Goal: Transaction & Acquisition: Book appointment/travel/reservation

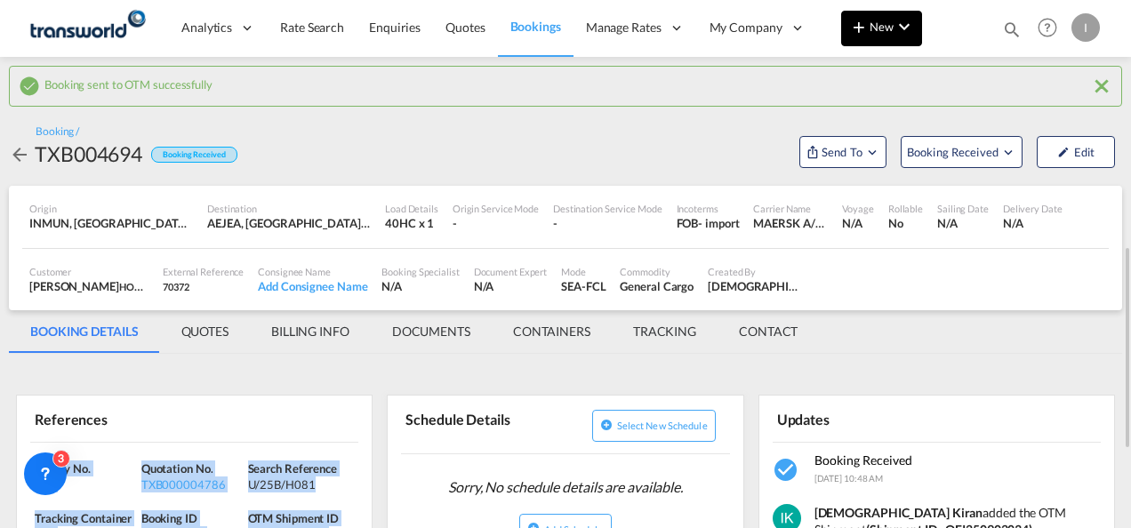
scroll to position [178, 0]
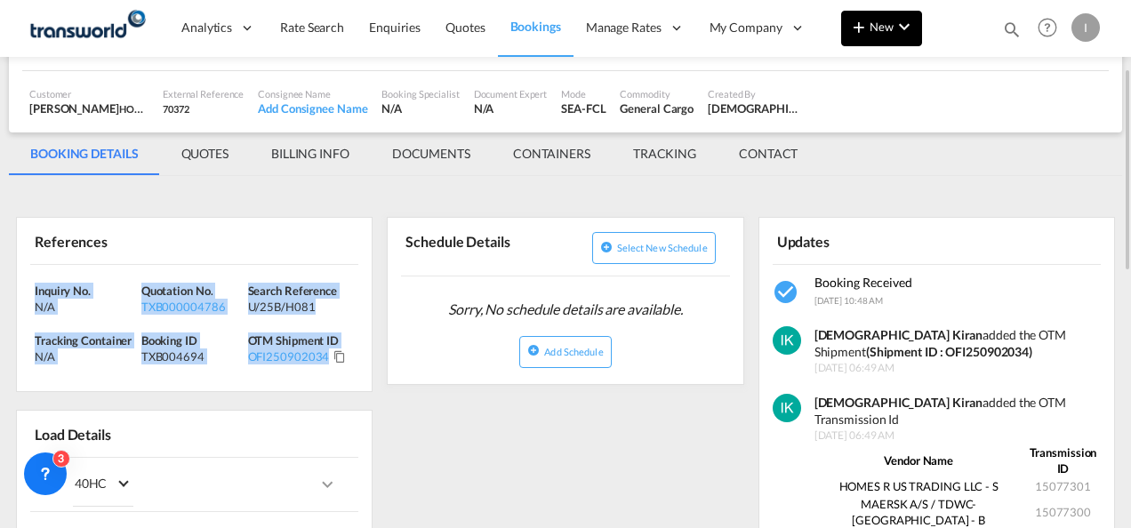
click at [861, 36] on md-icon "icon-plus 400-fg" at bounding box center [858, 26] width 21 height 21
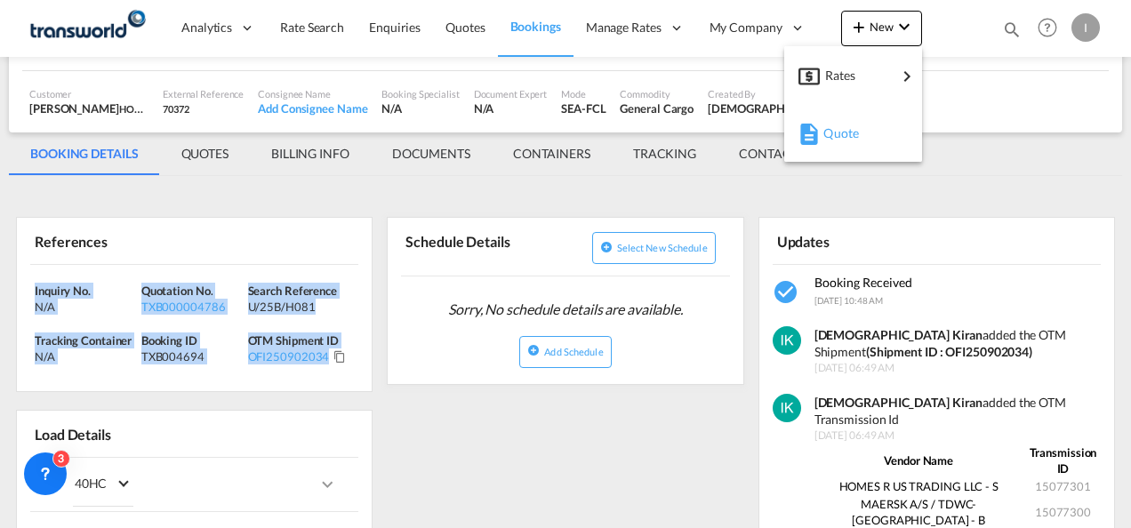
click at [833, 136] on span "Quote" at bounding box center [833, 134] width 20 height 36
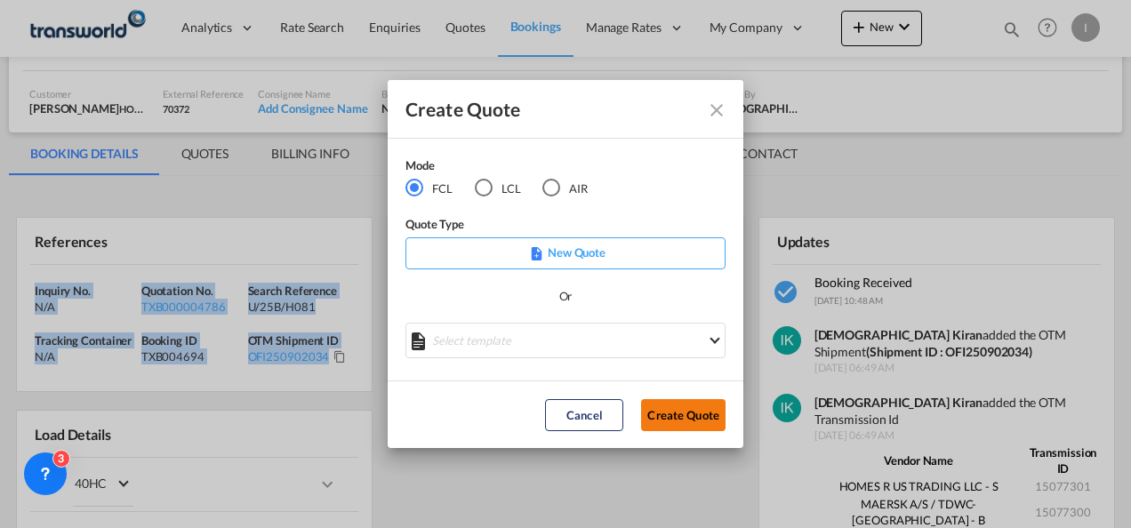
click at [669, 408] on button "Create Quote" at bounding box center [683, 415] width 84 height 32
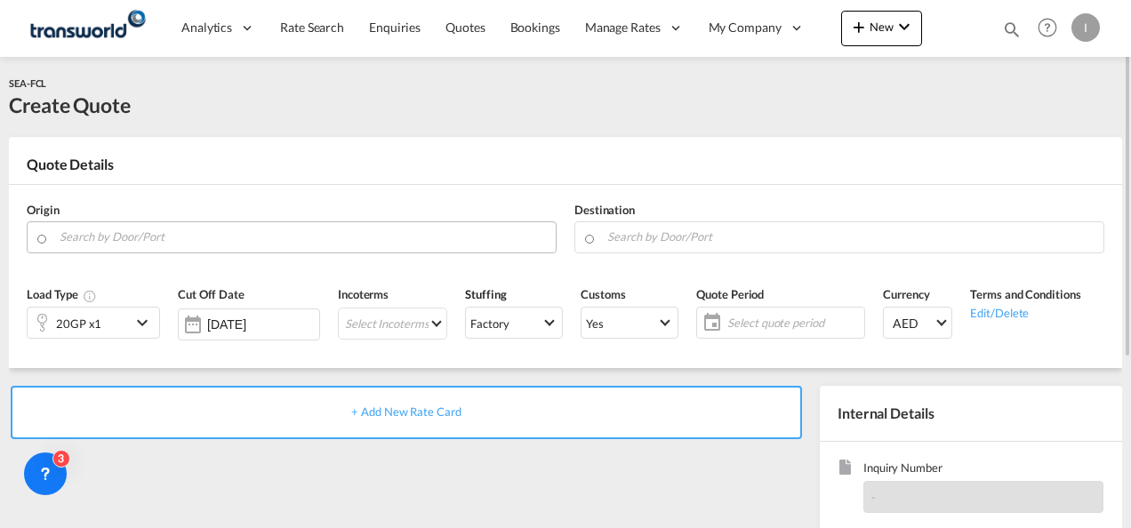
click at [165, 235] on input "Search by Door/Port" at bounding box center [303, 236] width 487 height 31
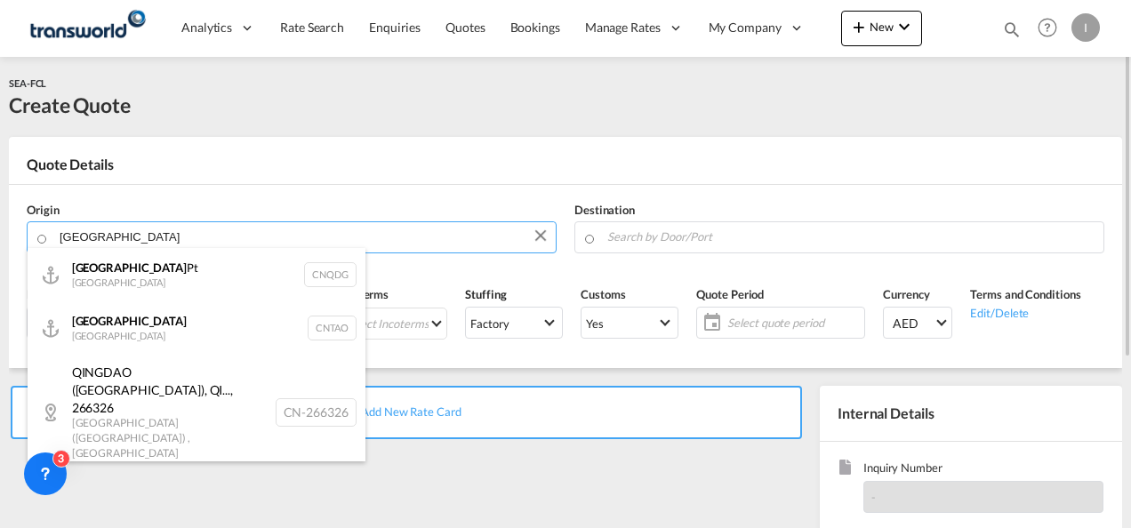
click at [92, 334] on div "Qingdao China CNTAO" at bounding box center [197, 327] width 338 height 53
type input "[GEOGRAPHIC_DATA], [GEOGRAPHIC_DATA]"
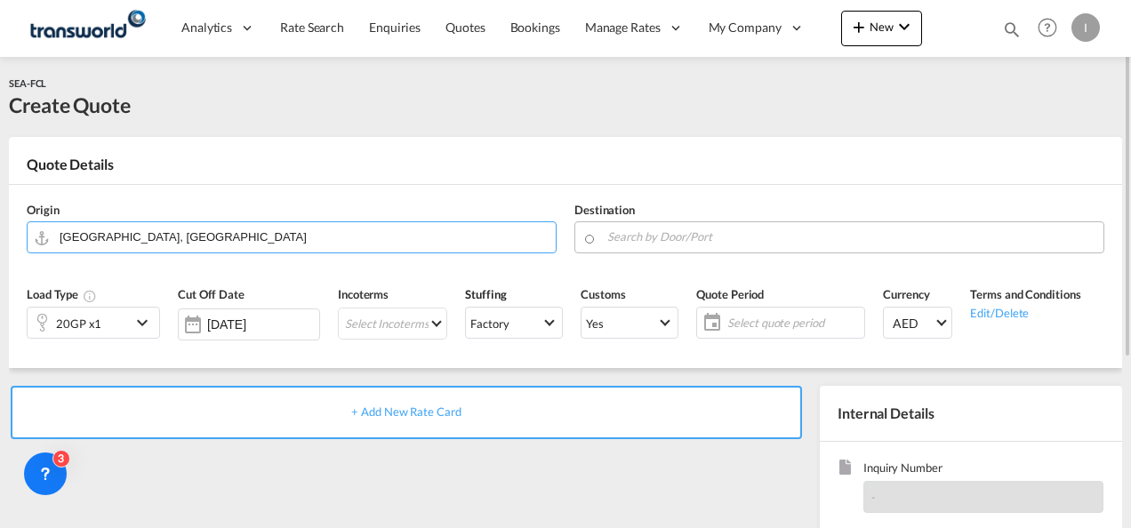
click at [653, 242] on input "Search by Door/Port" at bounding box center [850, 236] width 487 height 31
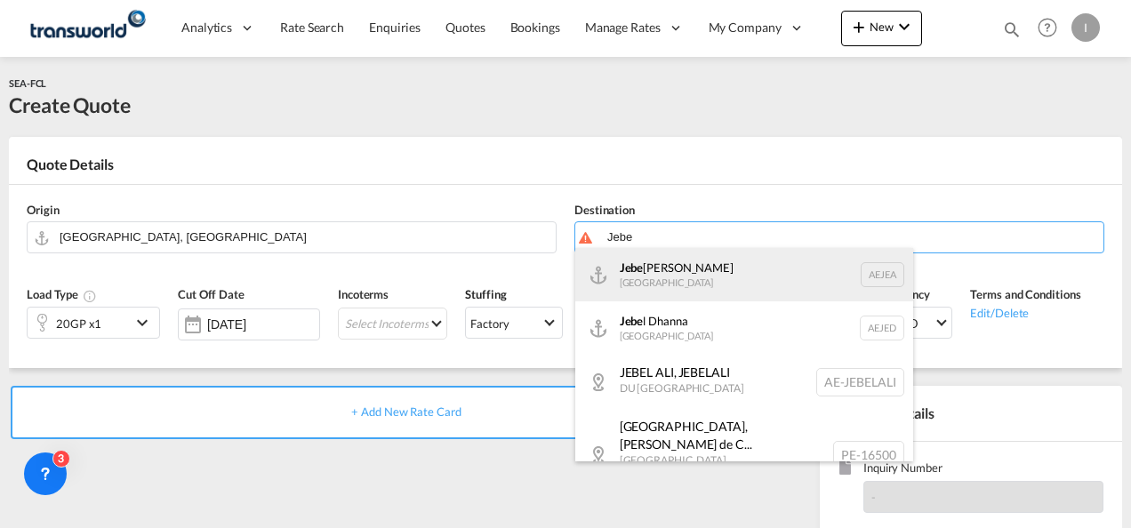
click at [662, 274] on div "Jebe l Ali [GEOGRAPHIC_DATA] [GEOGRAPHIC_DATA]" at bounding box center [744, 274] width 338 height 53
type input "[GEOGRAPHIC_DATA], [GEOGRAPHIC_DATA]"
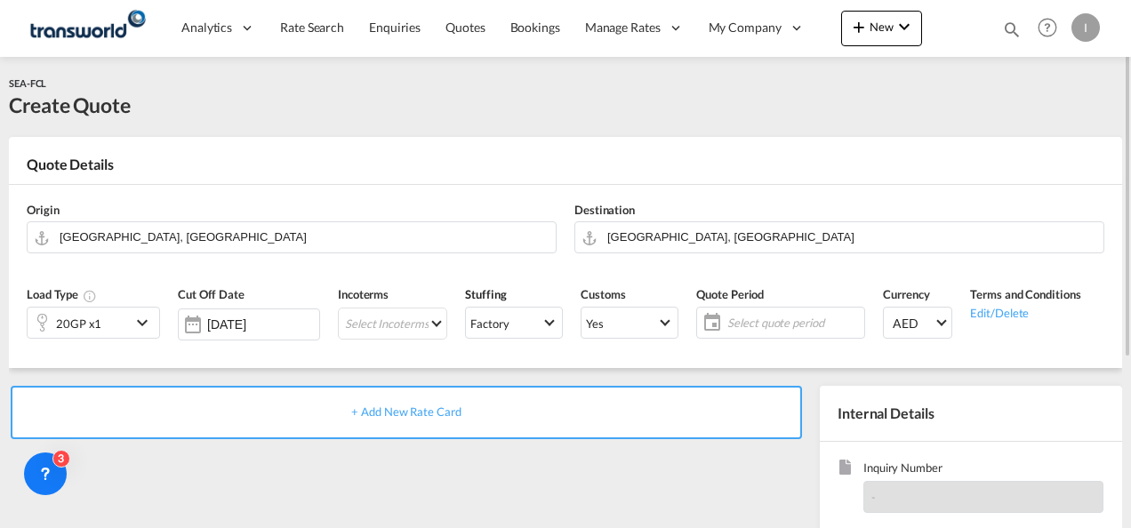
click at [139, 319] on md-icon "icon-chevron-down" at bounding box center [145, 322] width 27 height 21
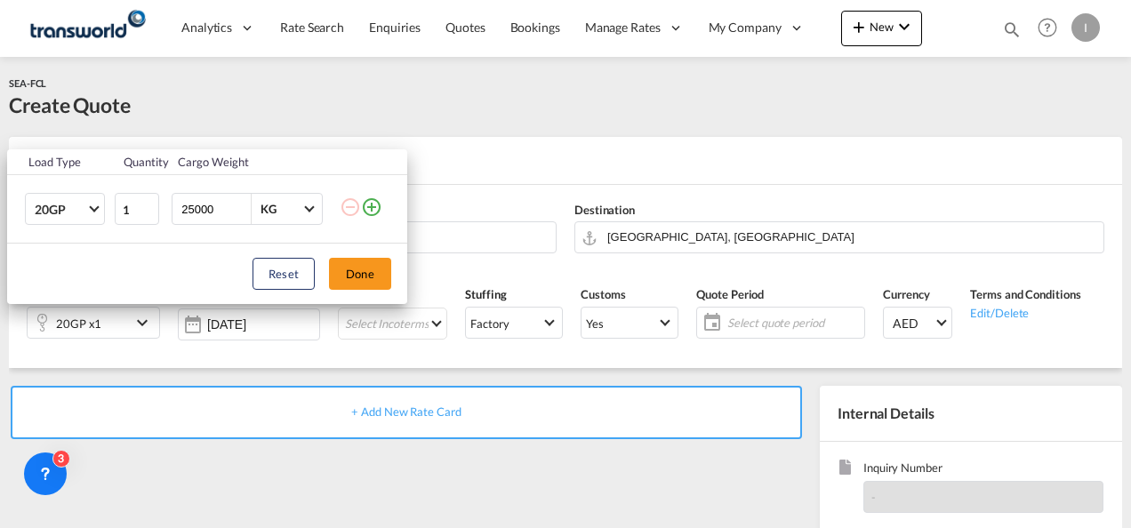
click at [375, 209] on md-icon "icon-plus-circle-outline" at bounding box center [371, 206] width 21 height 21
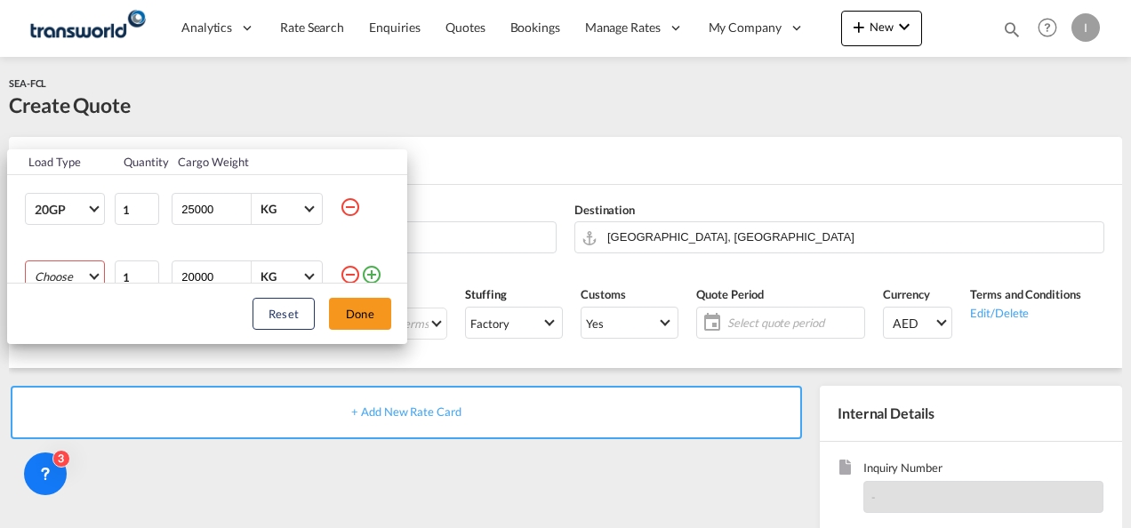
click at [71, 267] on md-select "Choose 20GP 40GP 40HC 45HC 20RE 40RE 40HR 20OT 40OT 20FR 40FR 40NR 20NR 45S 20T…" at bounding box center [65, 276] width 80 height 32
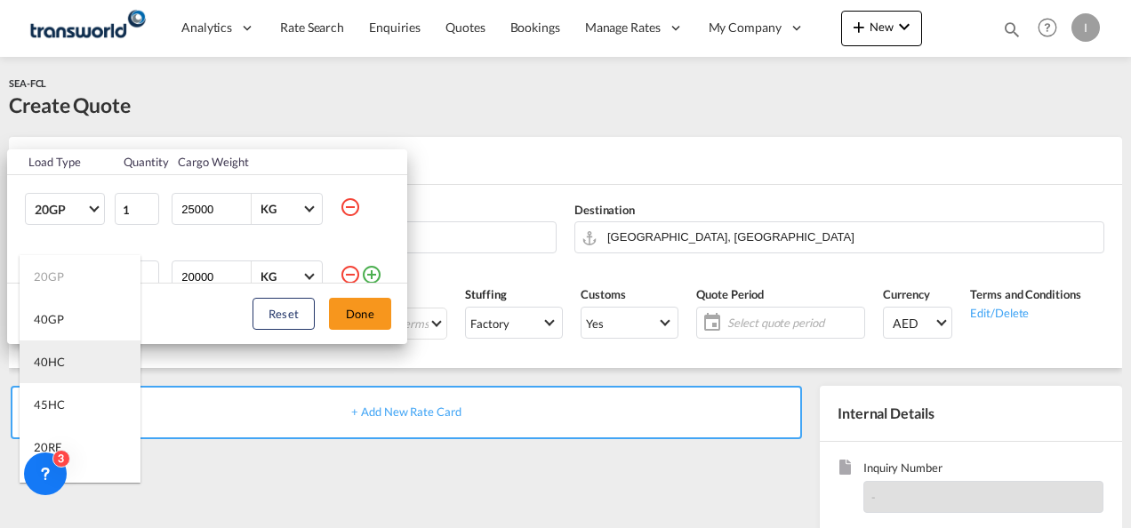
click at [57, 355] on div "40HC" at bounding box center [49, 362] width 31 height 16
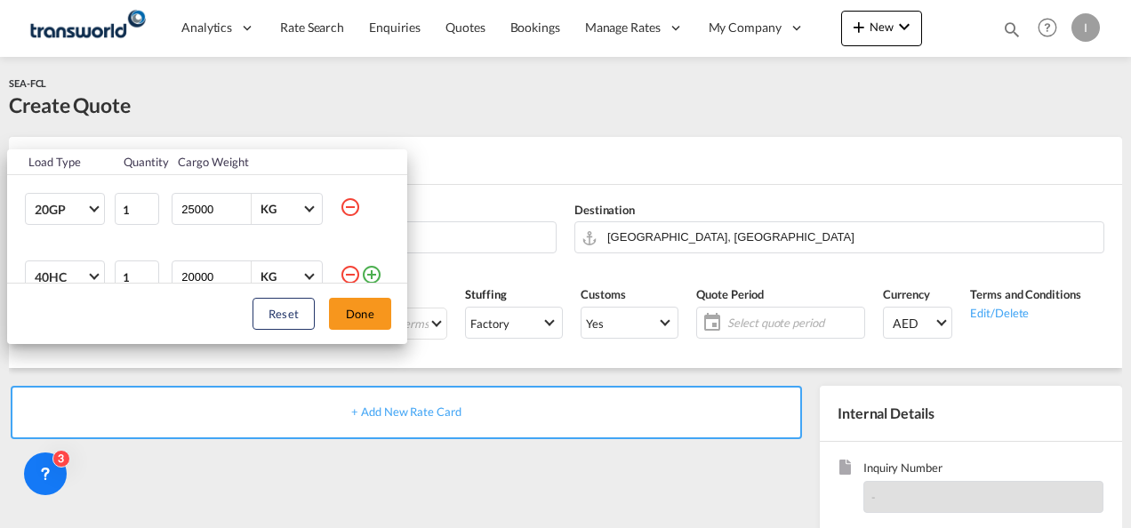
scroll to position [9, 0]
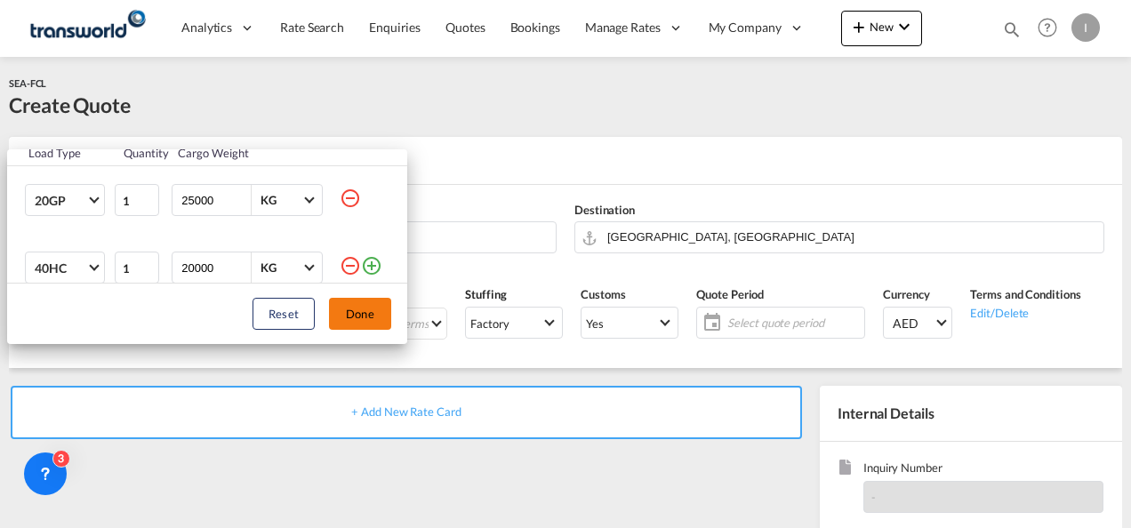
click at [356, 314] on button "Done" at bounding box center [360, 314] width 62 height 32
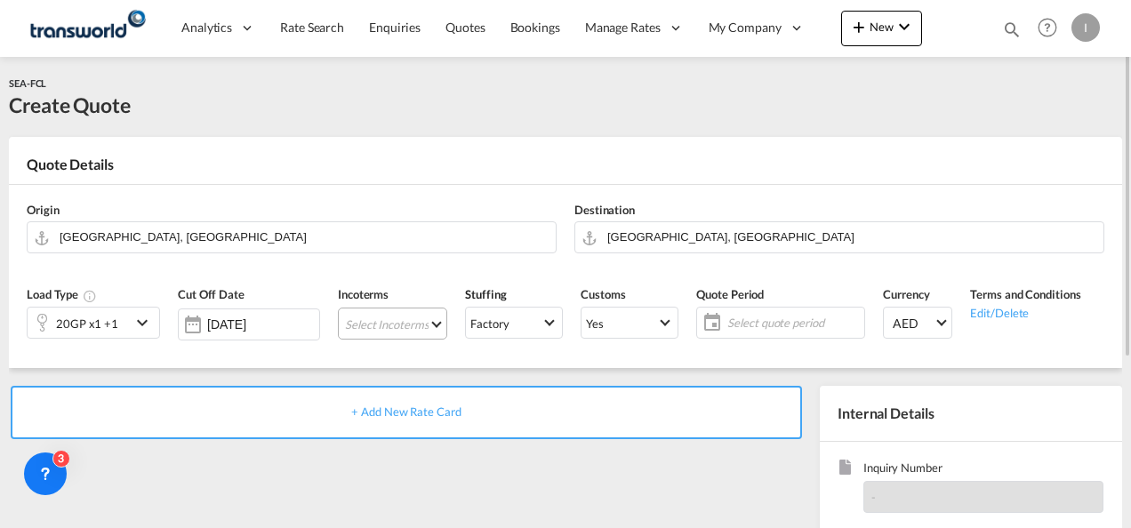
click at [373, 336] on md-select "Select Incoterms FCA - export Free Carrier DDP - export Delivery Duty Paid DAP …" at bounding box center [392, 324] width 109 height 32
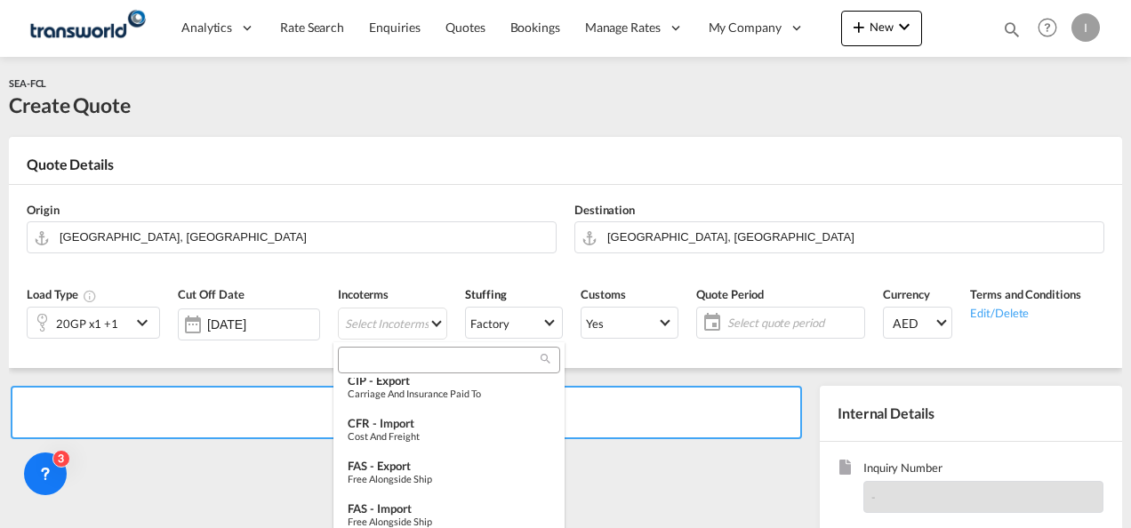
scroll to position [445, 0]
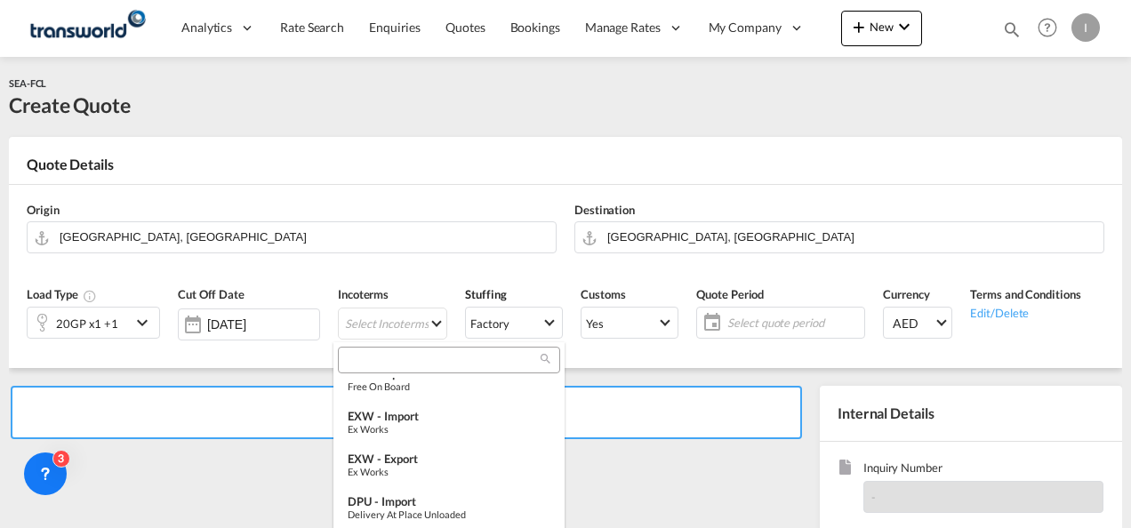
click at [372, 360] on input "search" at bounding box center [441, 360] width 197 height 16
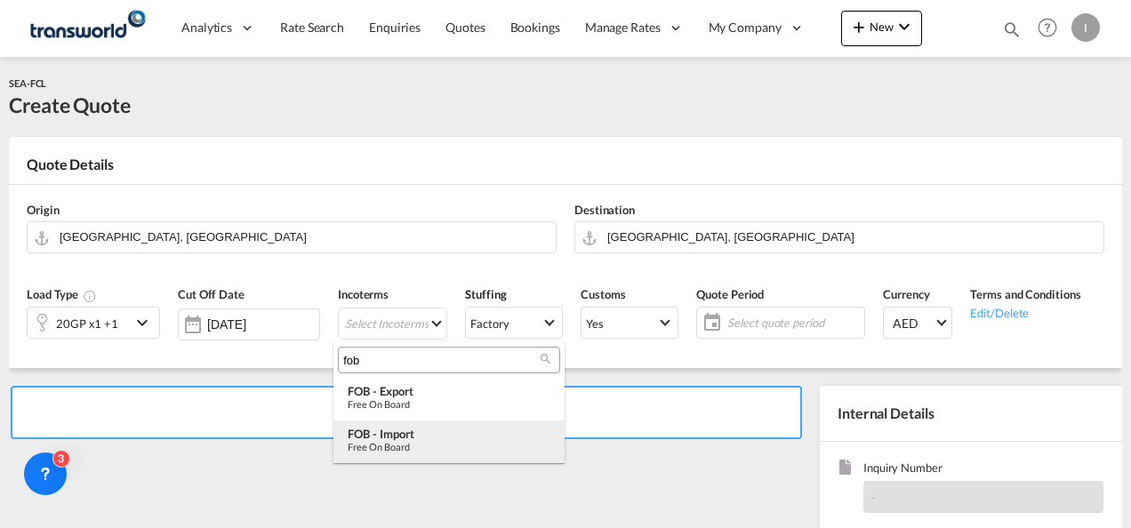
type input "fob"
click at [395, 432] on div "FOB - import" at bounding box center [449, 434] width 203 height 14
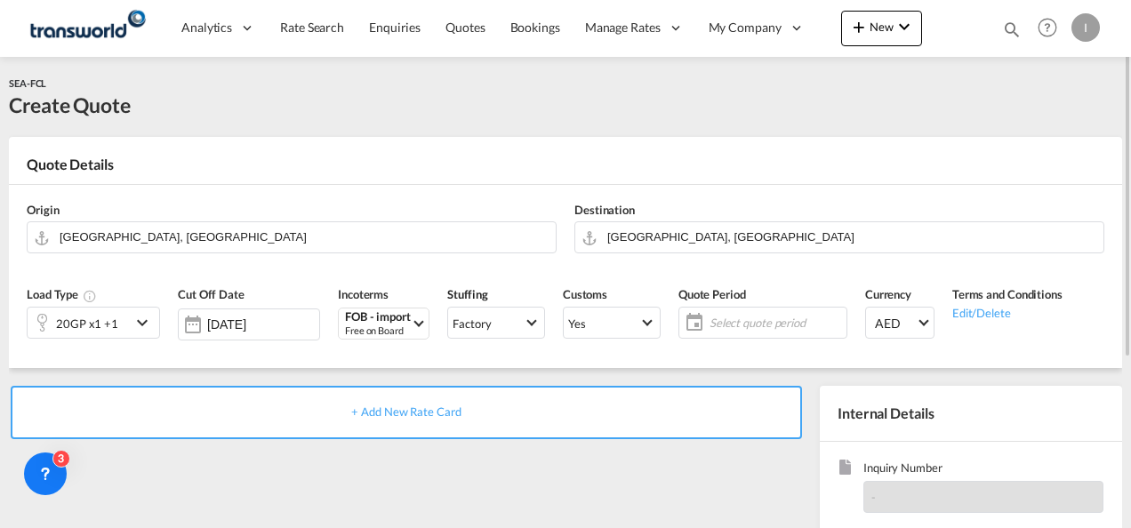
click at [771, 317] on span "Select quote period" at bounding box center [775, 323] width 132 height 16
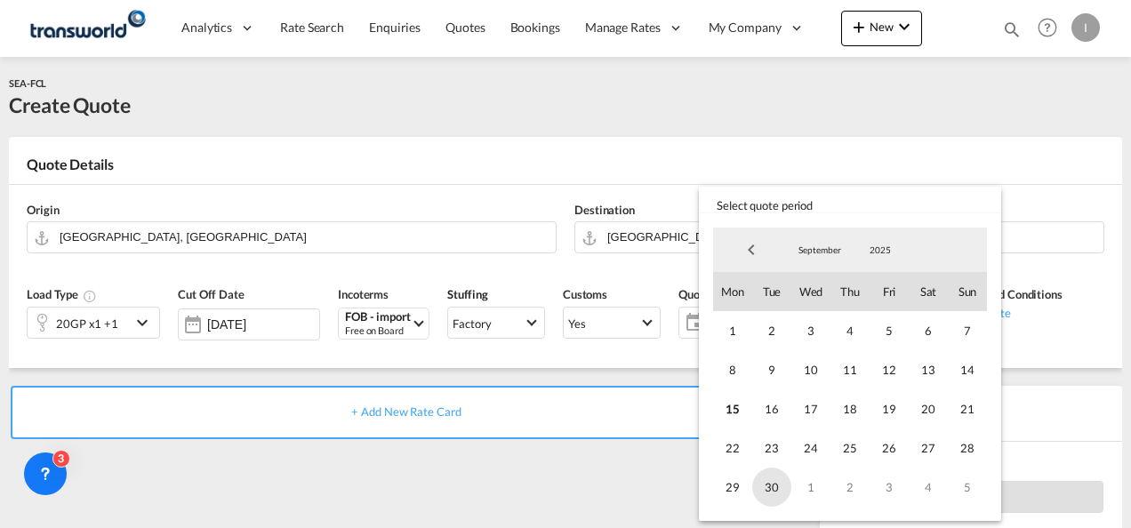
click at [778, 484] on span "30" at bounding box center [771, 487] width 39 height 39
click at [653, 461] on md-backdrop at bounding box center [565, 264] width 1131 height 528
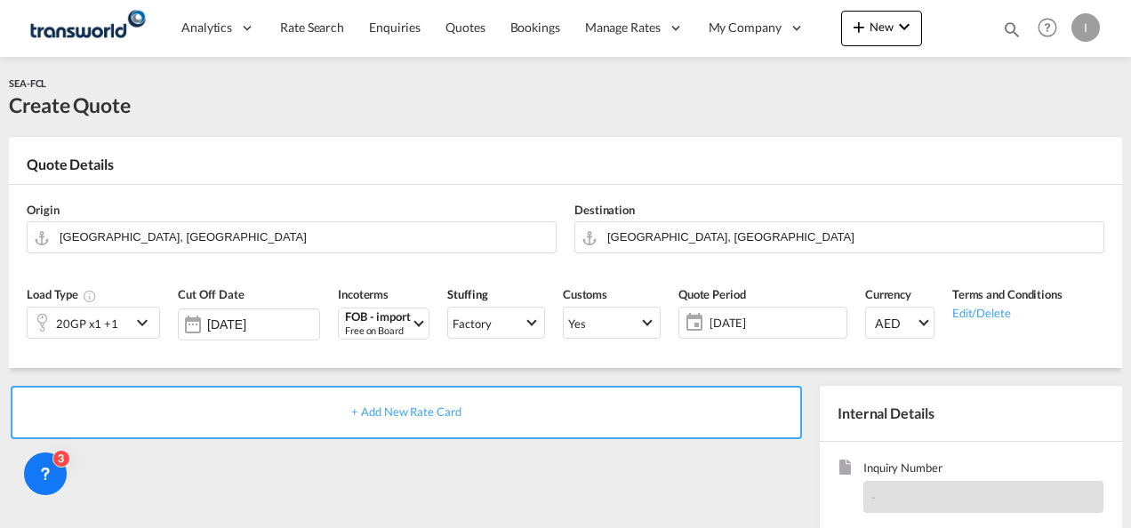
scroll to position [178, 0]
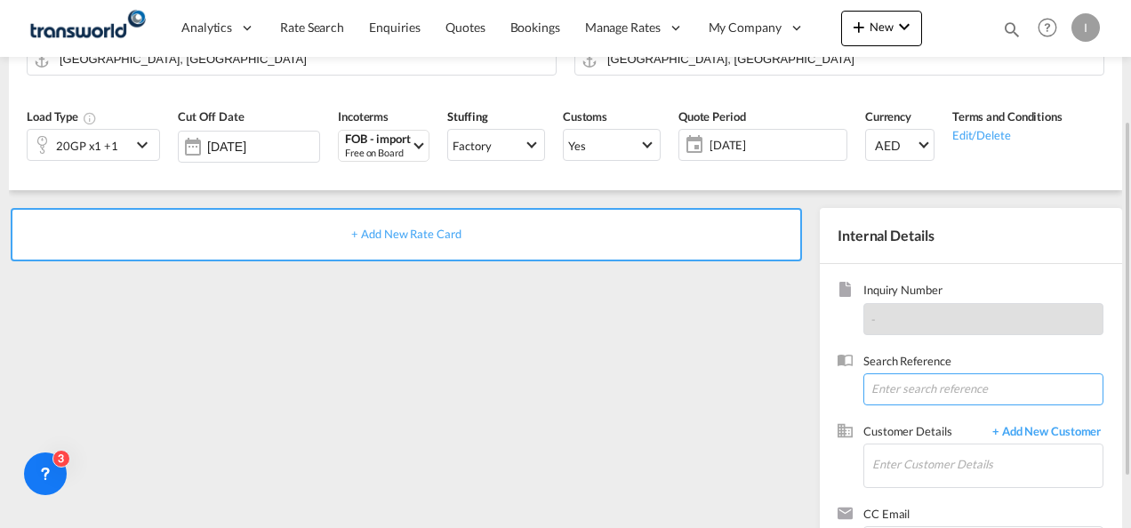
click at [910, 402] on input at bounding box center [983, 389] width 240 height 32
paste input "U/25B/H079 and U/25B/H135"
type input "U/25B/H079 and U/25B/H135"
click at [909, 438] on span "Customer Details" at bounding box center [923, 433] width 120 height 20
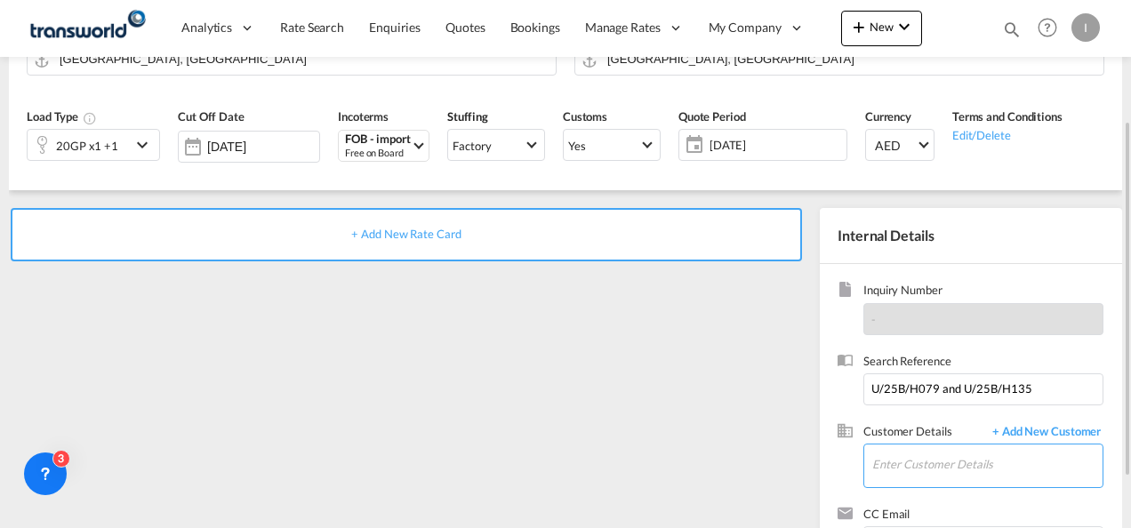
click at [909, 453] on input "Enter Customer Details" at bounding box center [987, 465] width 230 height 40
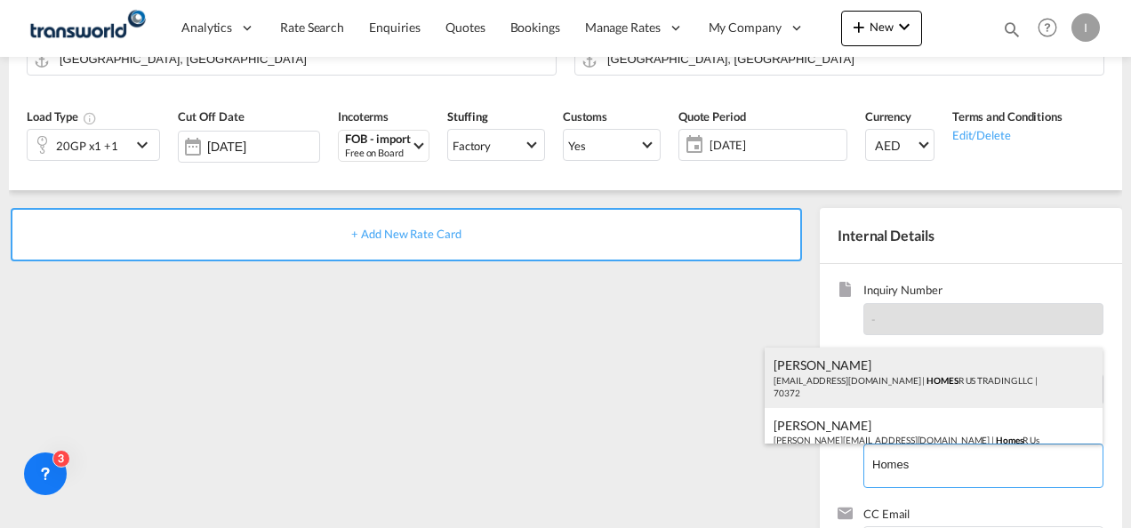
click at [824, 386] on div "Abhay S [EMAIL_ADDRESS][DOMAIN_NAME] | HOMES R US TRADING LLC | 70372" at bounding box center [934, 378] width 338 height 60
type input "HOMES R US TRADING LLC, Abhay S, [EMAIL_ADDRESS][DOMAIN_NAME]"
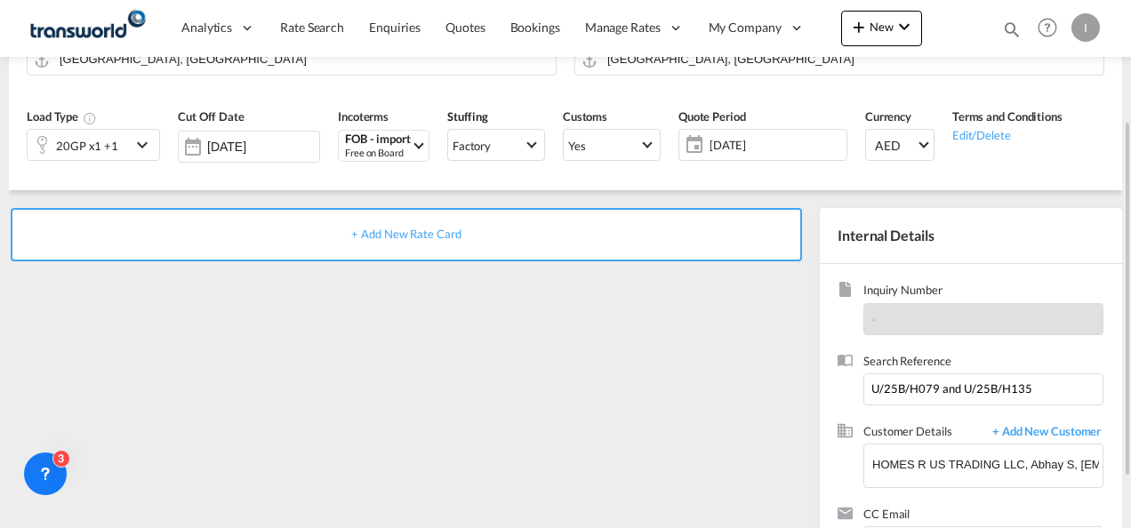
click at [426, 239] on span "+ Add New Rate Card" at bounding box center [405, 234] width 109 height 14
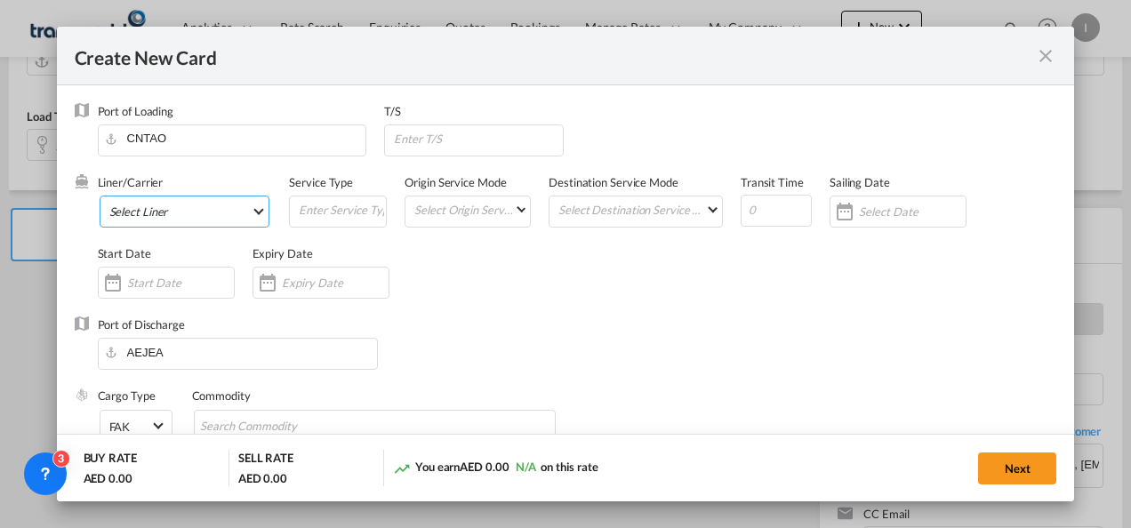
click at [204, 216] on md-select "Select Liner 2HM LOGISTICS D.O.O 2HM LOGISTICS D.O.O. / TDWC-CAPODISTRI 2HM LOG…" at bounding box center [185, 212] width 171 height 32
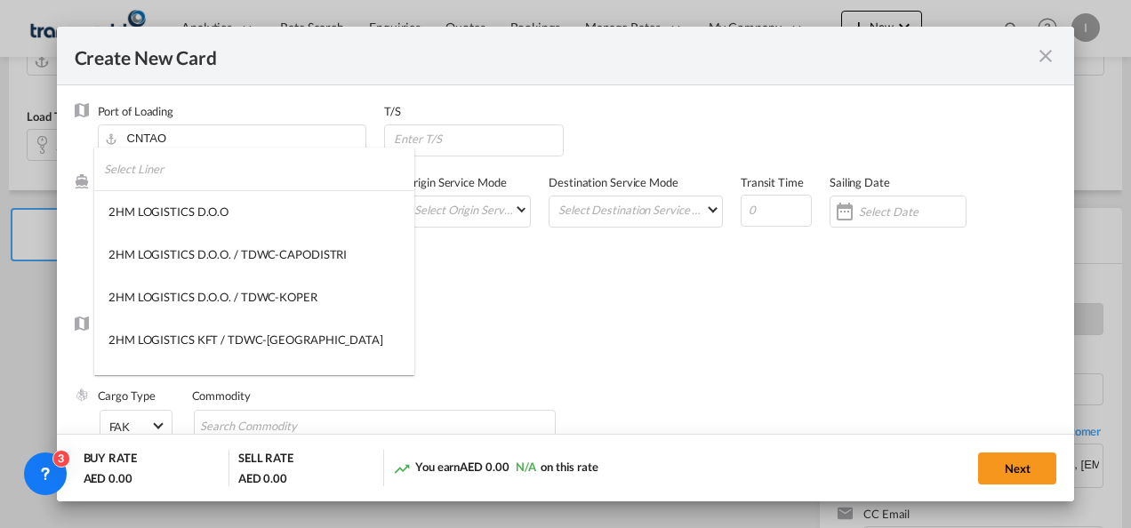
click at [159, 178] on input "search" at bounding box center [259, 169] width 310 height 43
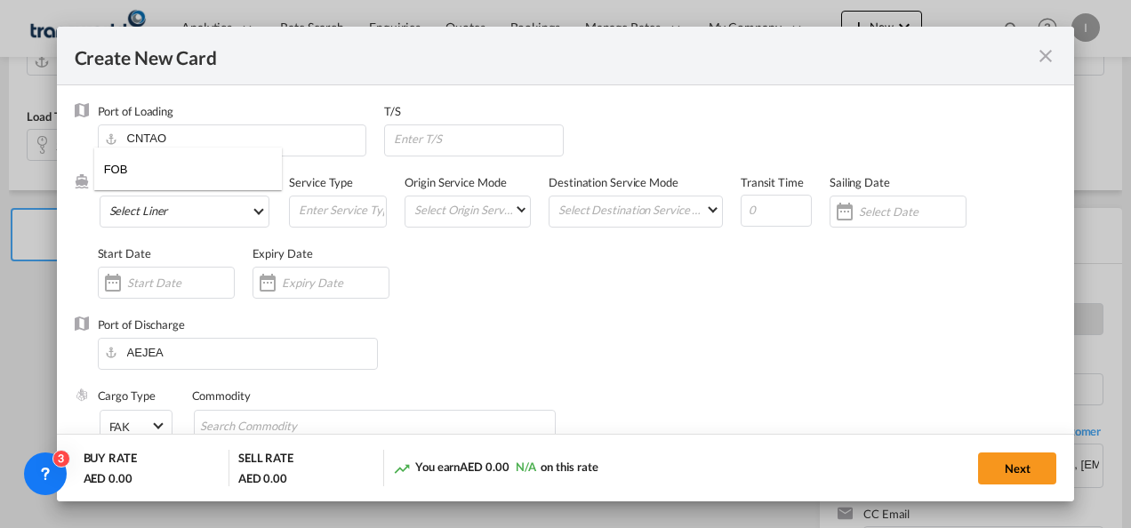
drag, startPoint x: 170, startPoint y: 169, endPoint x: 102, endPoint y: 169, distance: 67.6
click at [102, 169] on md-select-header "FOB" at bounding box center [188, 169] width 188 height 43
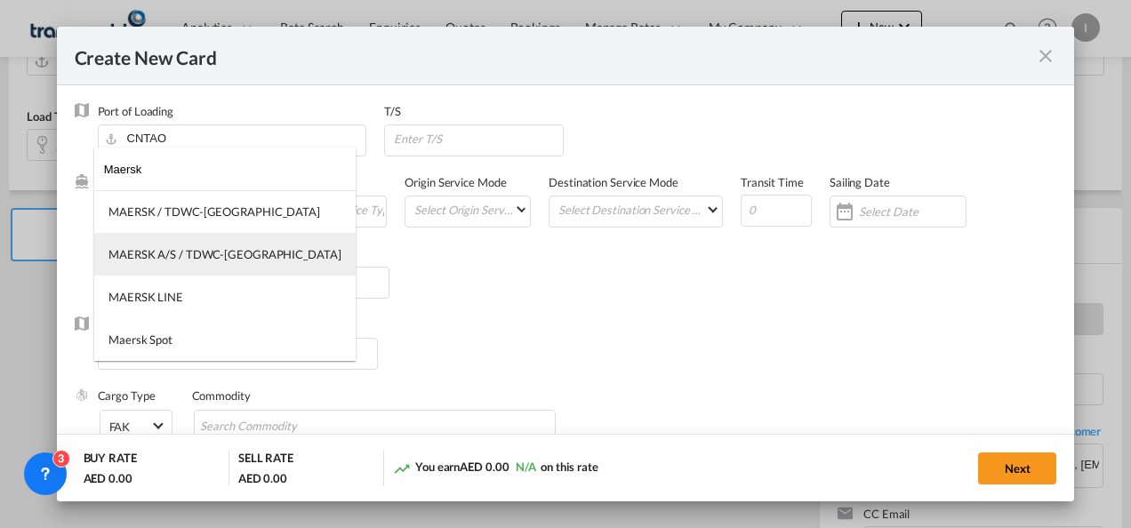
type input "Maersk"
click at [167, 245] on md-option "MAERSK A/S / TDWC-[GEOGRAPHIC_DATA]" at bounding box center [224, 254] width 261 height 43
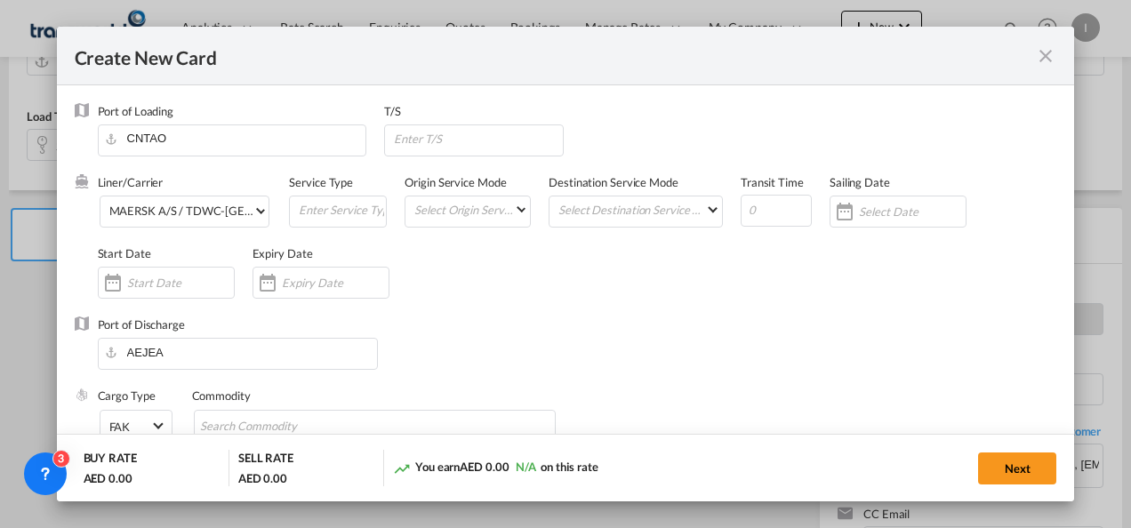
click at [544, 299] on div "Liner/Carrier MAERSK A/S / TDWC-[GEOGRAPHIC_DATA] Service Type Origin Service M…" at bounding box center [577, 245] width 959 height 142
click at [322, 279] on input "Create New Card ..." at bounding box center [335, 283] width 107 height 14
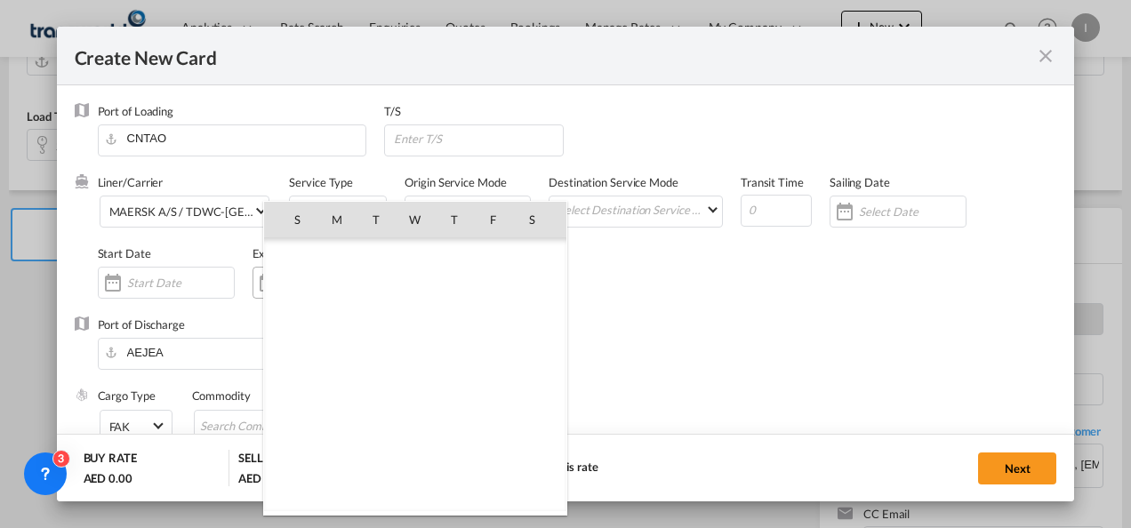
scroll to position [411803, 0]
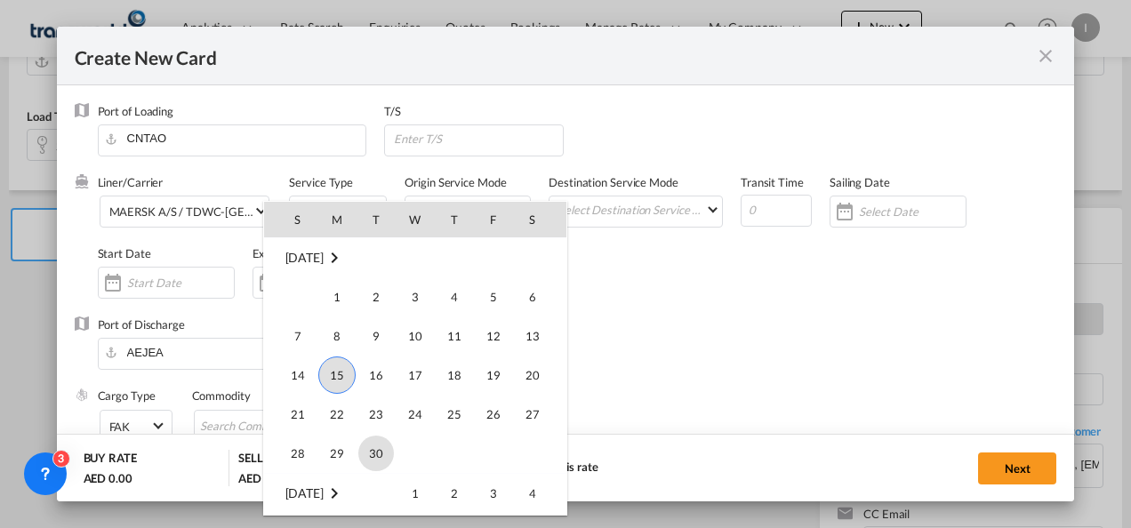
click at [380, 448] on span "30" at bounding box center [376, 454] width 36 height 36
type input "[DATE]"
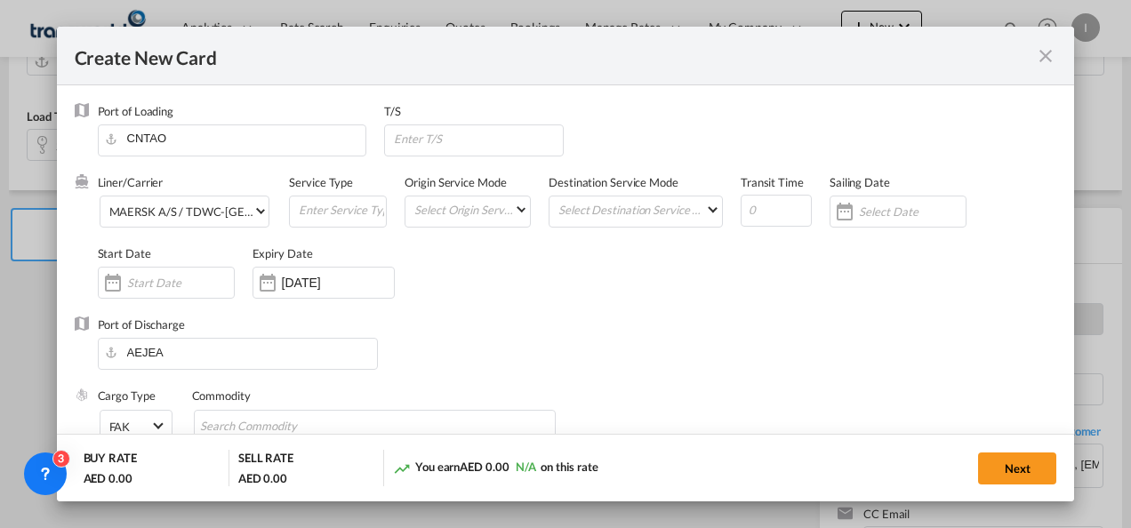
click at [567, 333] on div "Port of Discharge [GEOGRAPHIC_DATA]" at bounding box center [566, 351] width 982 height 71
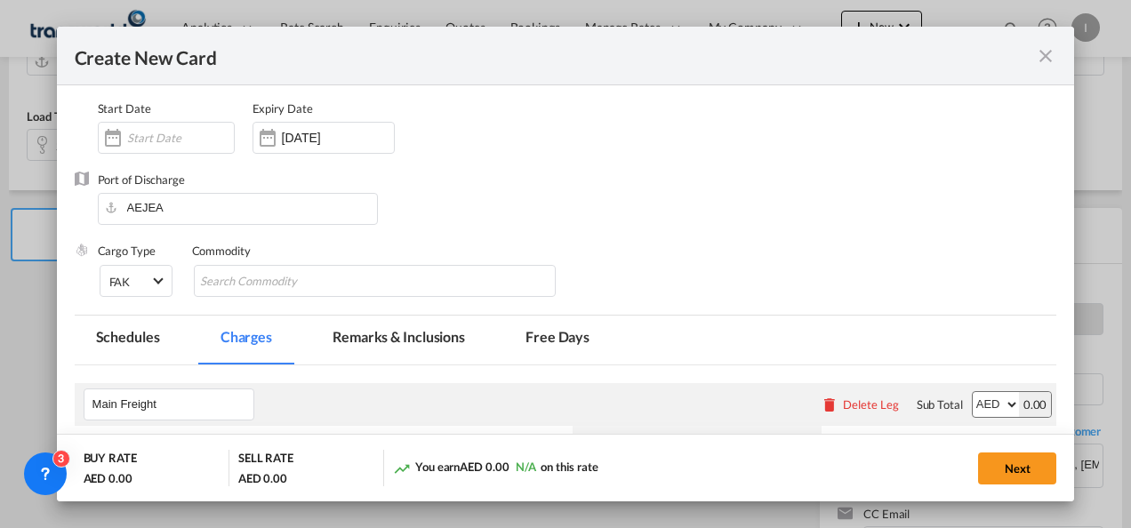
scroll to position [178, 0]
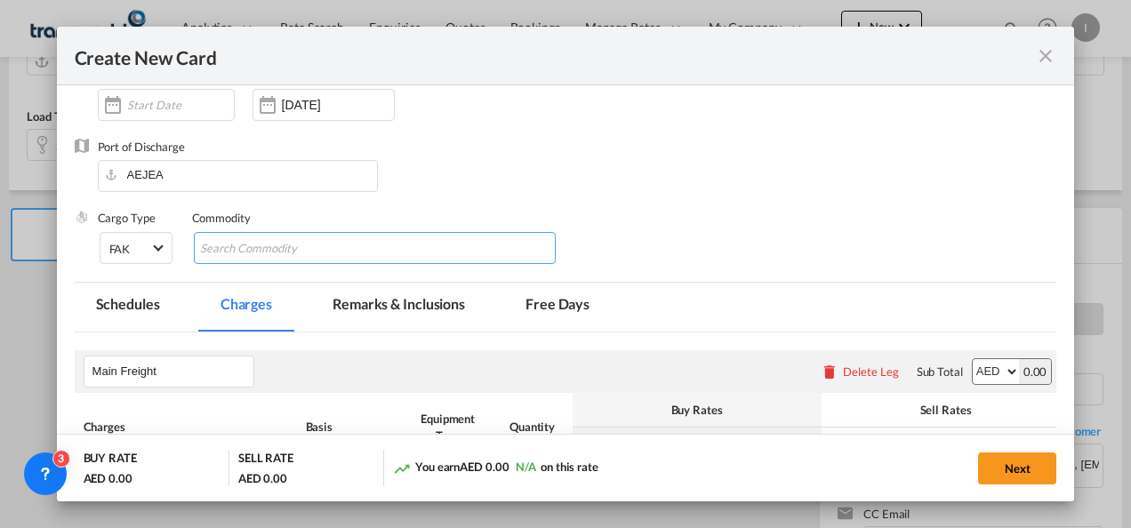
click at [269, 256] on input "Chips input." at bounding box center [281, 249] width 163 height 28
type input "General Cargo"
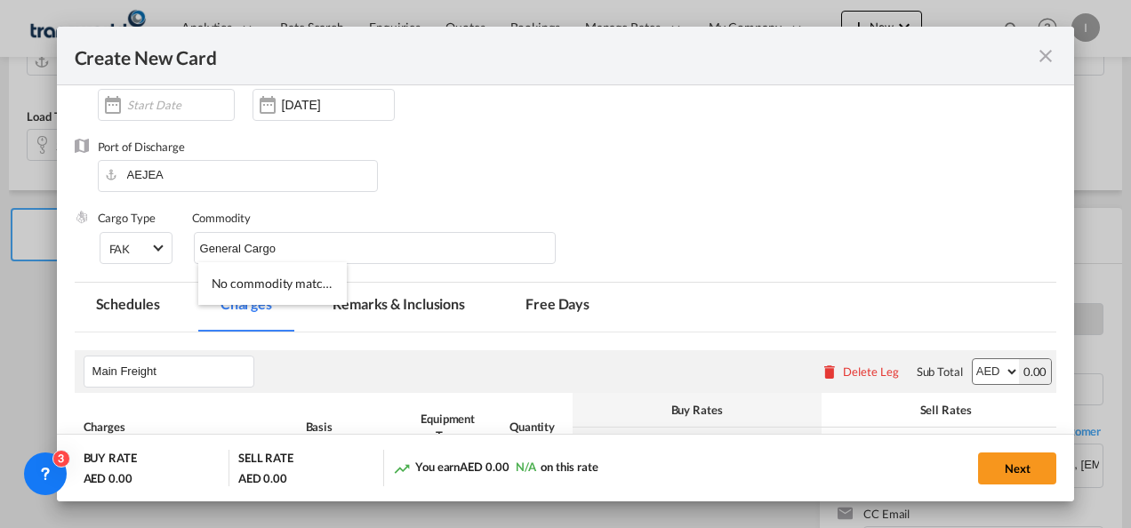
click at [485, 191] on div "Port of Discharge [GEOGRAPHIC_DATA]" at bounding box center [566, 174] width 982 height 71
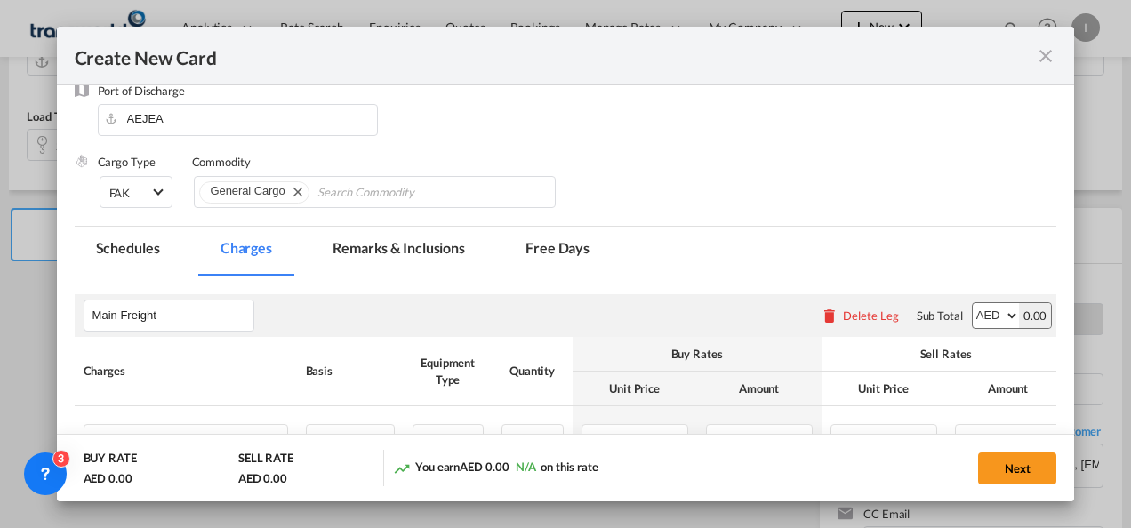
scroll to position [356, 0]
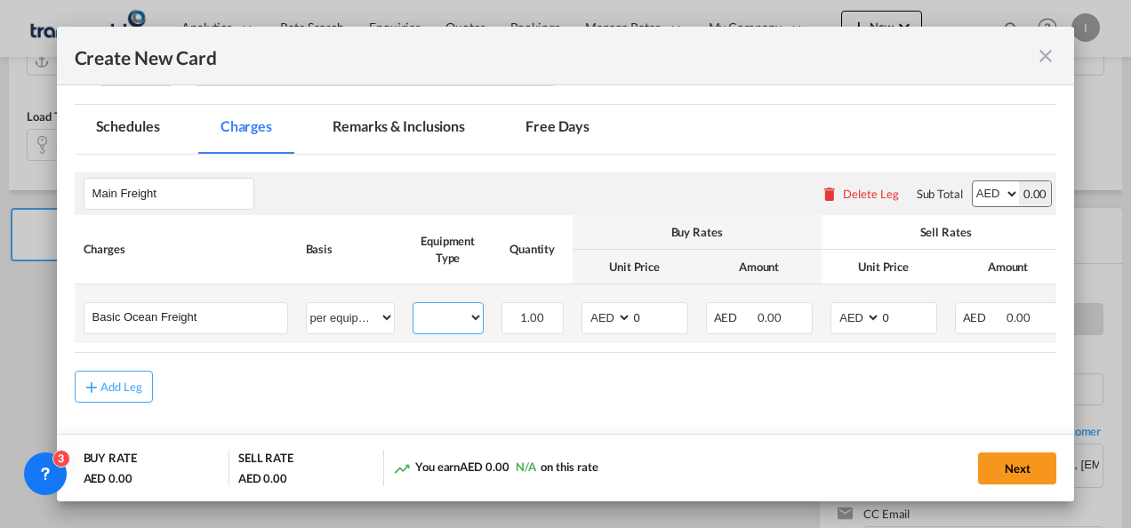
click at [453, 318] on select "20GP 40HC" at bounding box center [447, 318] width 69 height 24
select select "40HC"
click at [413, 306] on select "20GP 40HC" at bounding box center [447, 318] width 69 height 24
click at [610, 318] on select "AED AFN ALL AMD ANG AOA ARS AUD AWG AZN BAM BBD BDT BGN BHD BIF BMD BND BOB BRL…" at bounding box center [608, 318] width 46 height 24
select select "string:USD"
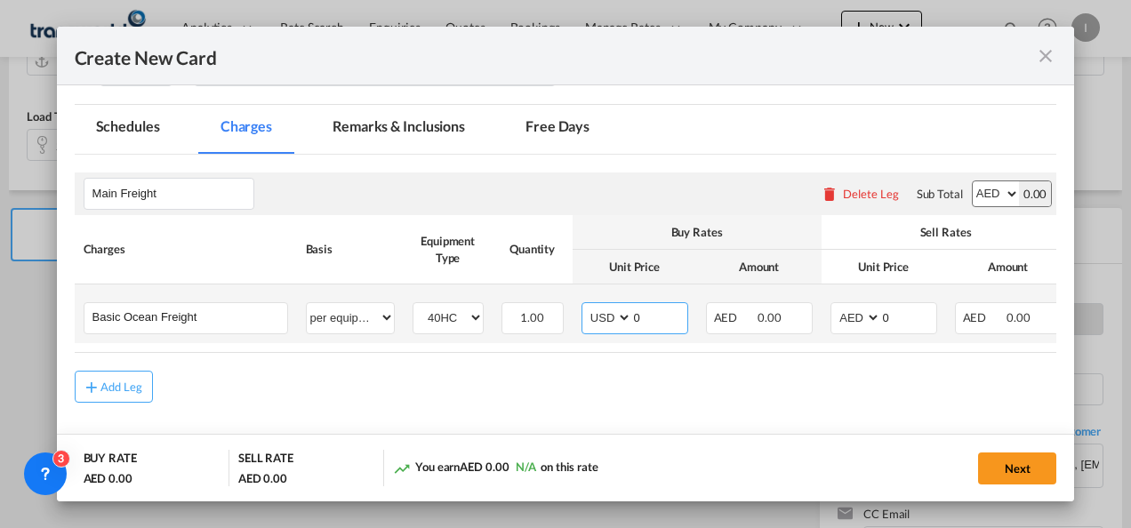
click at [585, 306] on select "AED AFN ALL AMD ANG AOA ARS AUD AWG AZN BAM BBD BDT BGN BHD BIF BMD BND BOB BRL…" at bounding box center [608, 318] width 46 height 24
drag, startPoint x: 643, startPoint y: 320, endPoint x: 631, endPoint y: 318, distance: 11.7
click at [632, 318] on input "0" at bounding box center [659, 316] width 55 height 27
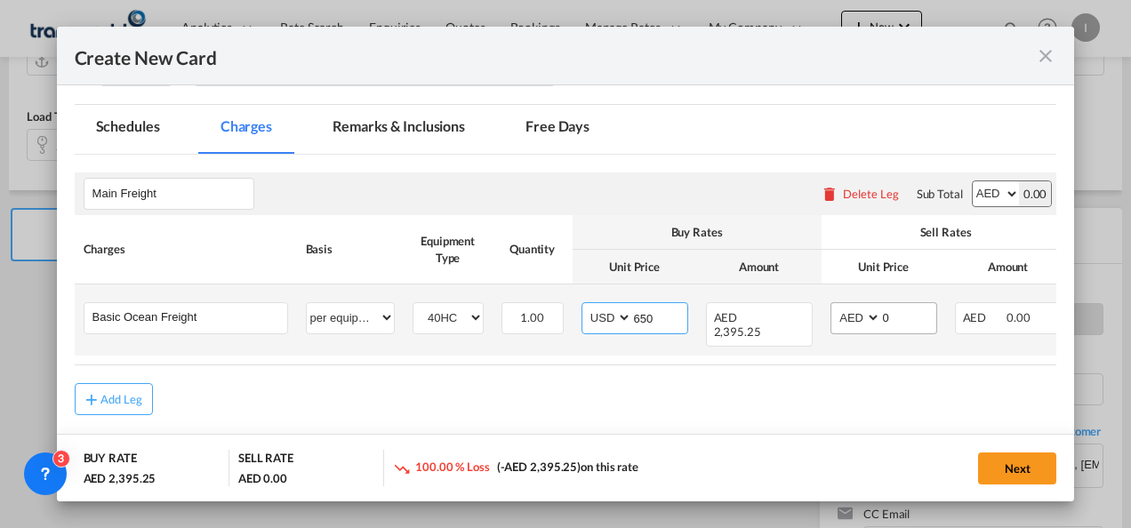
type input "650"
click at [852, 316] on select "AED AFN ALL AMD ANG AOA ARS AUD AWG AZN BAM BBD BDT BGN BHD BIF BMD BND BOB BRL…" at bounding box center [857, 318] width 46 height 24
select select "string:USD"
click at [834, 306] on select "AED AFN ALL AMD ANG AOA ARS AUD AWG AZN BAM BBD BDT BGN BHD BIF BMD BND BOB BRL…" at bounding box center [857, 318] width 46 height 24
drag, startPoint x: 890, startPoint y: 323, endPoint x: 871, endPoint y: 324, distance: 18.7
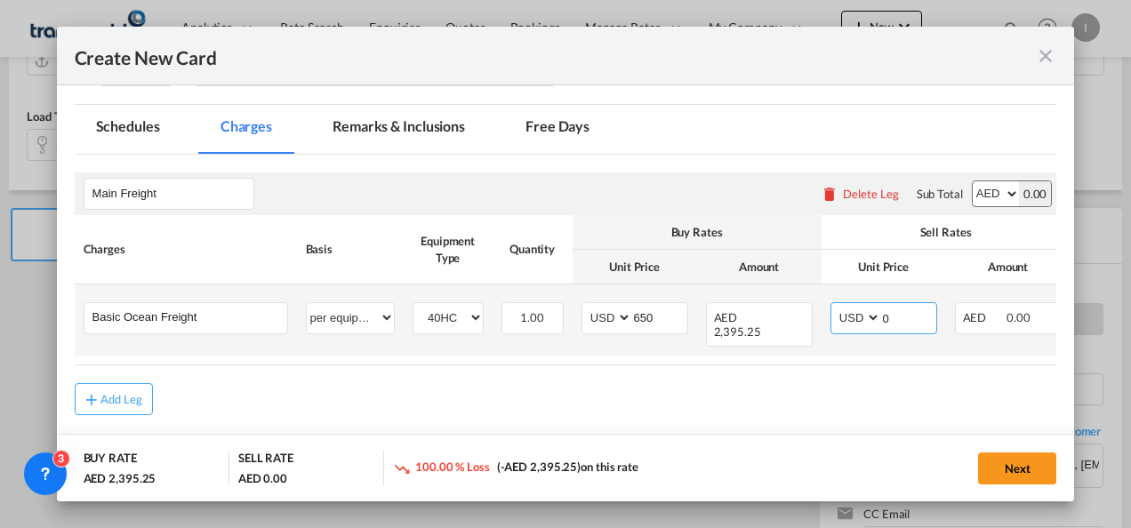
click at [871, 324] on md-input-container "AED AFN ALL AMD ANG AOA ARS AUD AWG AZN BAM BBD BDT BGN BHD BIF BMD BND BOB BRL…" at bounding box center [883, 318] width 107 height 32
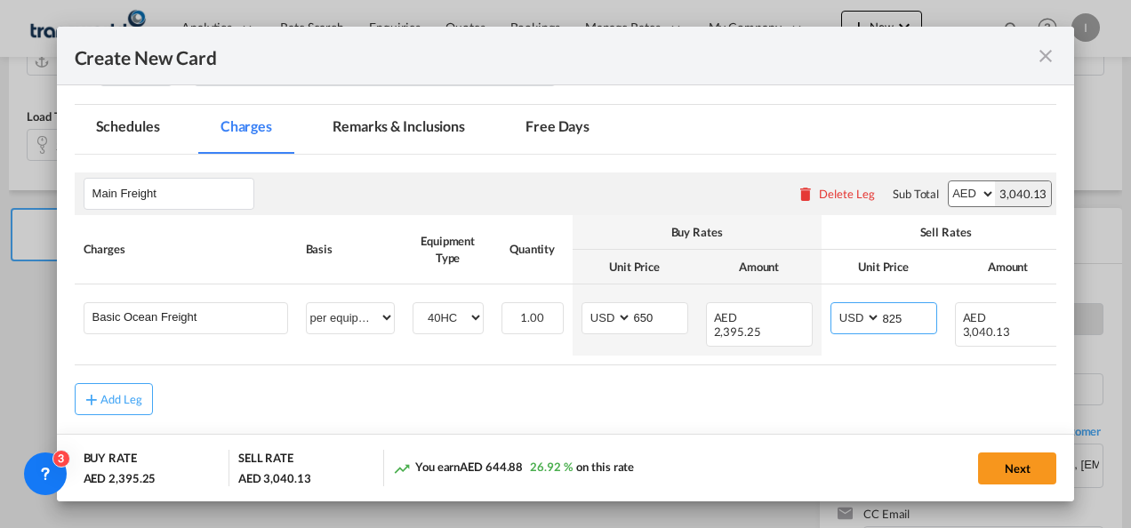
type input "825"
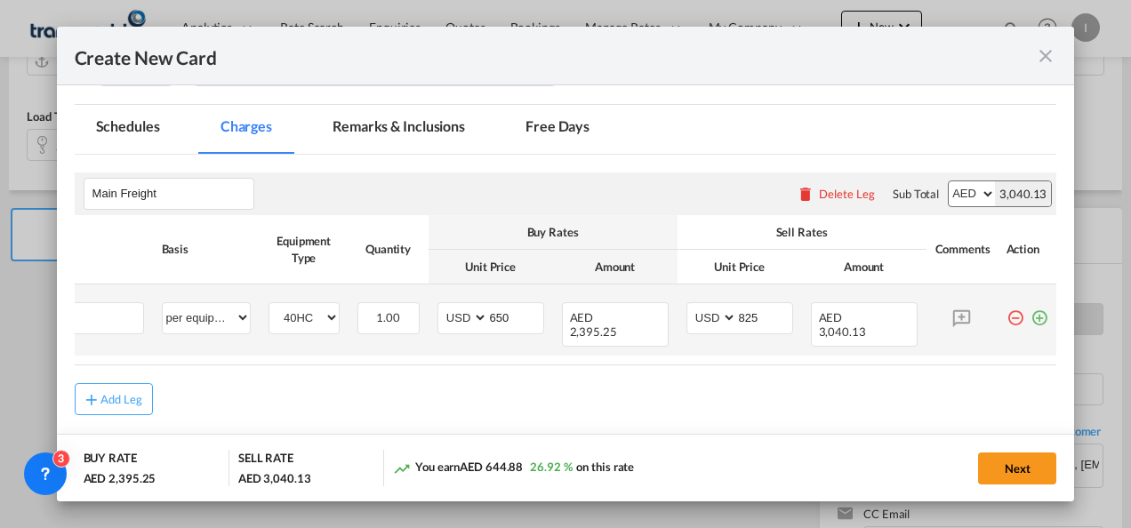
click at [1030, 313] on md-icon "icon-plus-circle-outline green-400-fg" at bounding box center [1039, 311] width 18 height 18
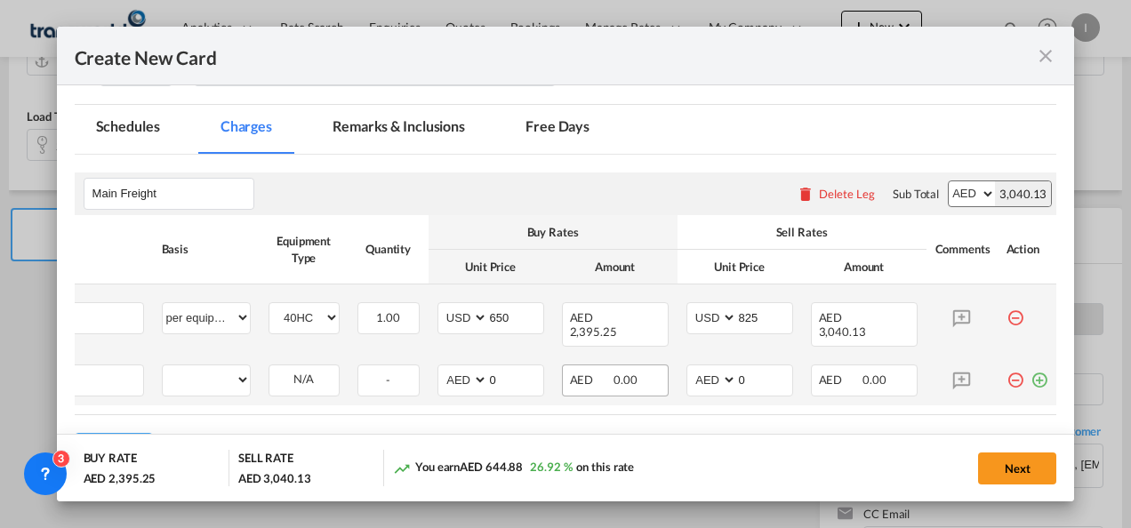
scroll to position [0, 18]
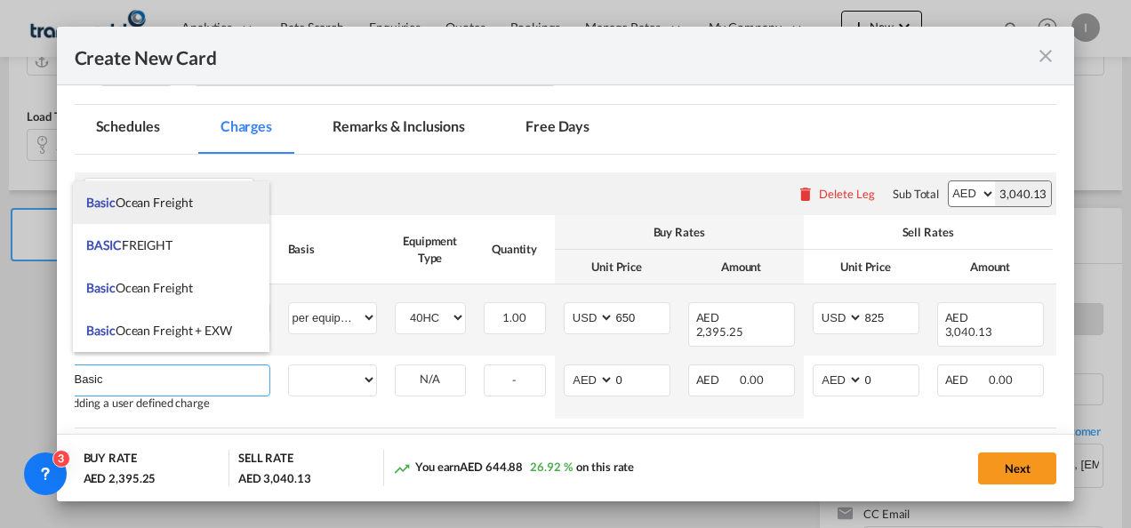
click at [179, 203] on span "Basic Ocean Freight" at bounding box center [139, 202] width 106 height 15
type input "Basic Ocean Freight"
select select "per equipment"
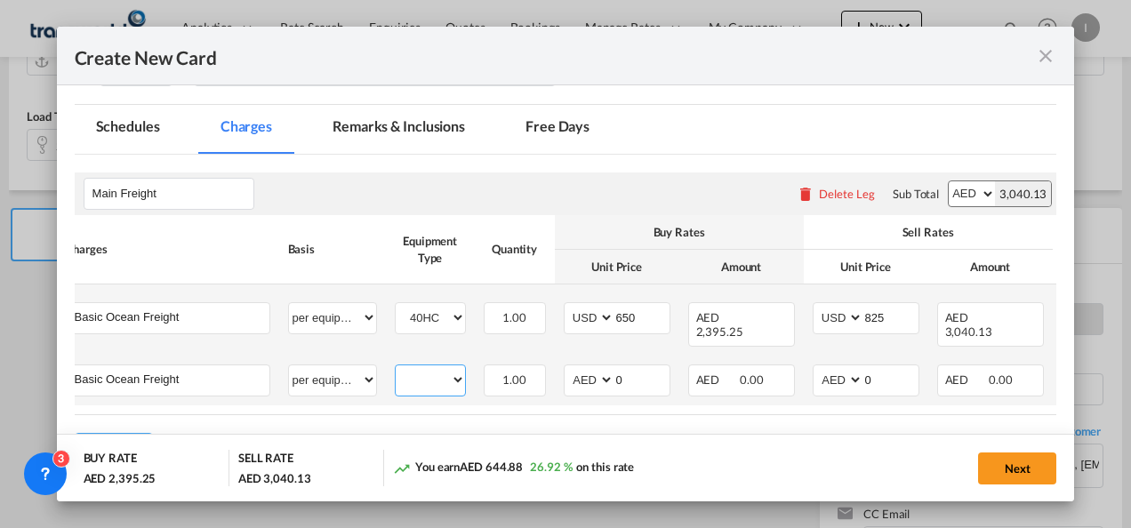
click at [430, 368] on select "20GP 40HC" at bounding box center [430, 380] width 69 height 24
select select "20GP"
click at [396, 368] on select "20GP 40HC" at bounding box center [430, 380] width 69 height 24
click at [587, 374] on select "AED AFN ALL AMD ANG AOA ARS AUD AWG AZN BAM BBD BDT BGN BHD BIF BMD BND BOB BRL…" at bounding box center [590, 380] width 46 height 24
select select "string:USD"
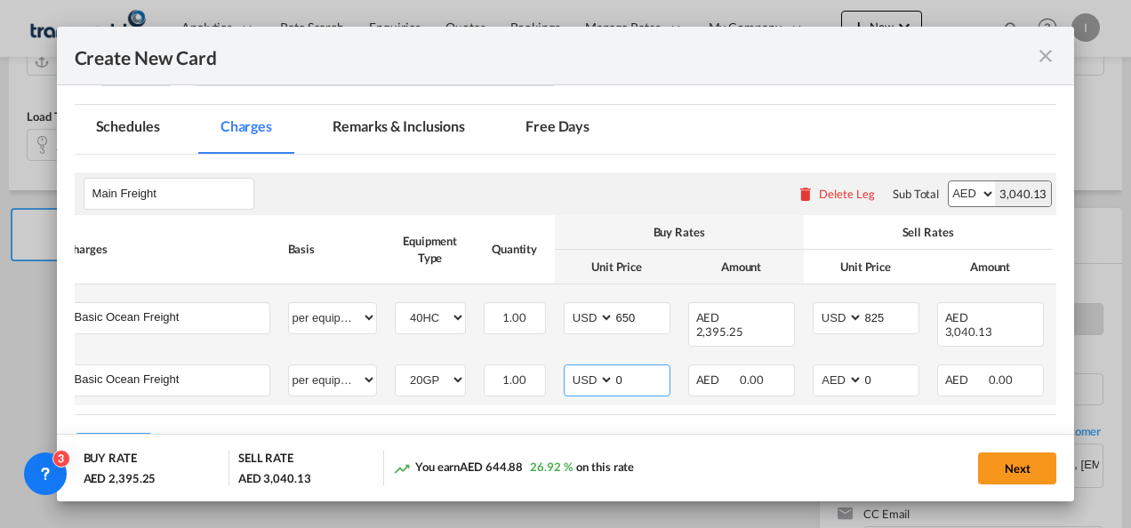
click at [567, 368] on select "AED AFN ALL AMD ANG AOA ARS AUD AWG AZN BAM BBD BDT BGN BHD BIF BMD BND BOB BRL…" at bounding box center [590, 380] width 46 height 24
drag, startPoint x: 604, startPoint y: 370, endPoint x: 586, endPoint y: 372, distance: 18.0
click at [586, 372] on md-input-container "AED AFN ALL AMD ANG AOA ARS AUD AWG AZN BAM BBD BDT BGN BHD BIF BMD BND BOB BRL…" at bounding box center [617, 380] width 107 height 32
type input "650"
click at [836, 368] on select "AED AFN ALL AMD ANG AOA ARS AUD AWG AZN BAM BBD BDT BGN BHD BIF BMD BND BOB BRL…" at bounding box center [839, 380] width 46 height 24
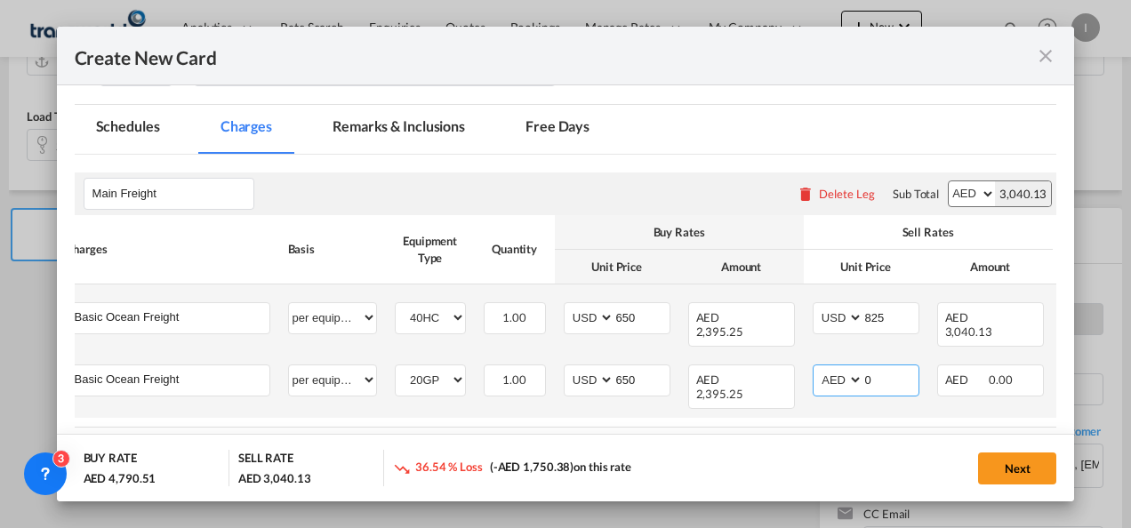
select select "string:USD"
click at [816, 368] on select "AED AFN ALL AMD ANG AOA ARS AUD AWG AZN BAM BBD BDT BGN BHD BIF BMD BND BOB BRL…" at bounding box center [839, 380] width 46 height 24
drag, startPoint x: 864, startPoint y: 371, endPoint x: 848, endPoint y: 373, distance: 16.2
click at [848, 373] on md-input-container "AED AFN ALL AMD ANG AOA ARS AUD AWG AZN BAM BBD BDT BGN BHD BIF BMD BND BOB BRL…" at bounding box center [866, 380] width 107 height 32
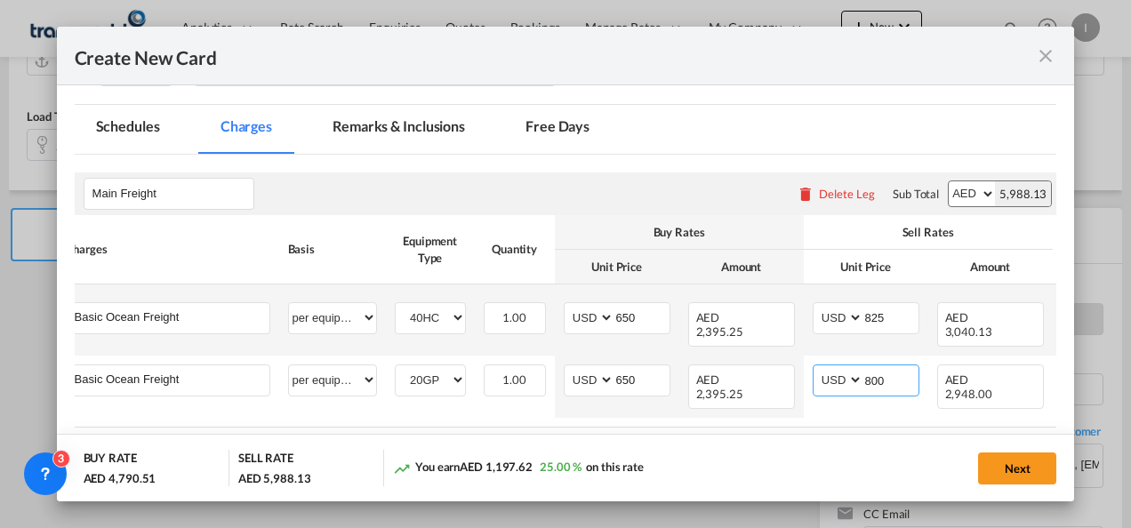
type input "800"
click at [722, 420] on rate-modification "Main Freight Please enter leg name Leg Name Already Exists Delete Leg Sub Total…" at bounding box center [566, 317] width 982 height 324
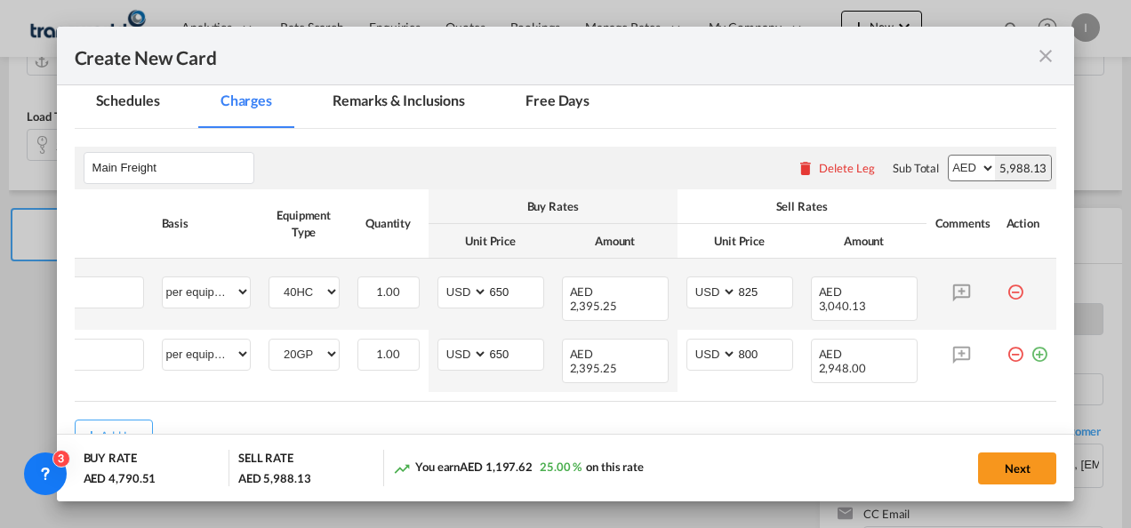
scroll to position [422, 0]
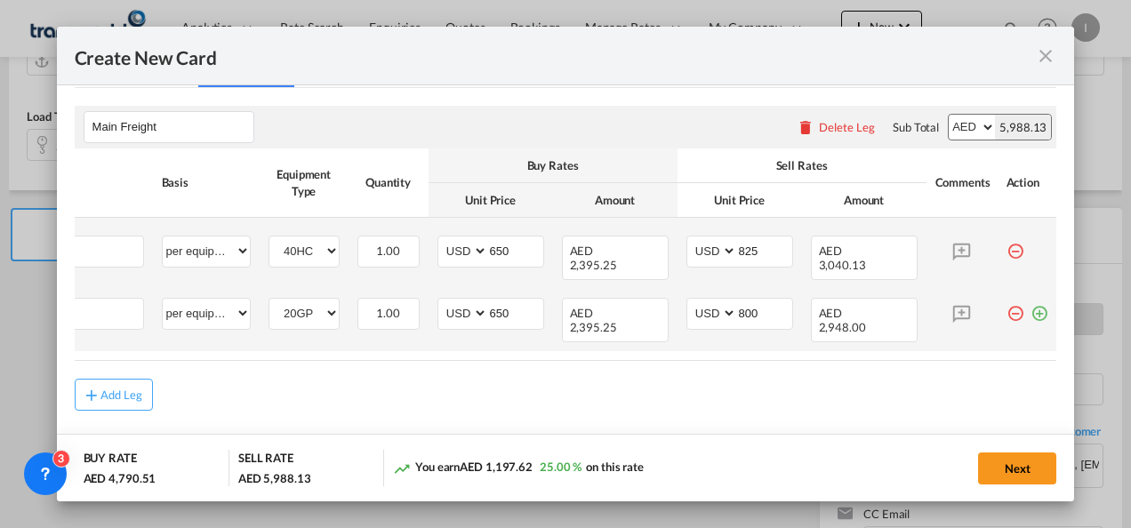
click at [1030, 300] on md-icon "icon-plus-circle-outline green-400-fg" at bounding box center [1039, 307] width 18 height 18
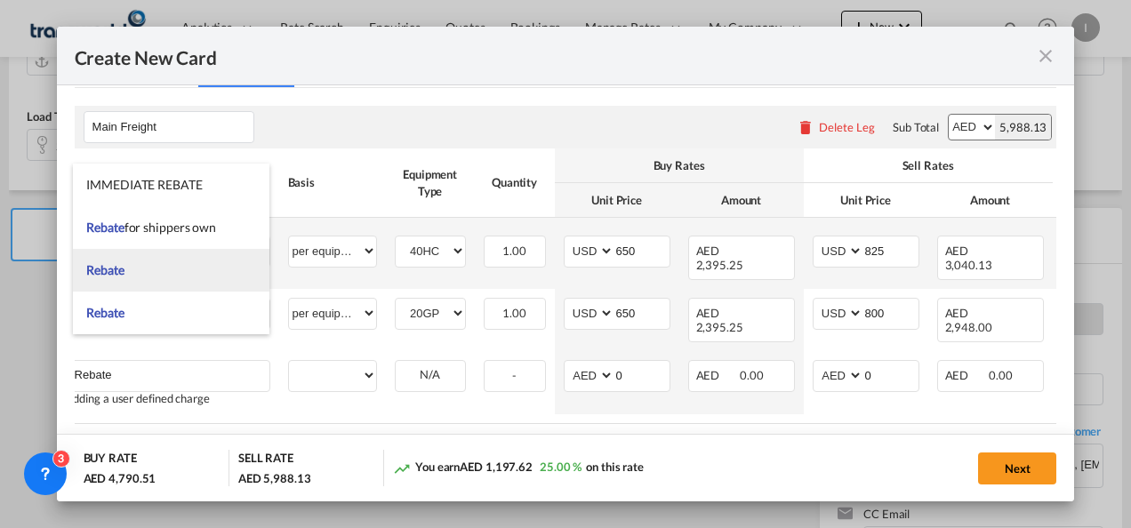
type input "Rebate"
click at [156, 265] on li "Rebate" at bounding box center [171, 270] width 196 height 43
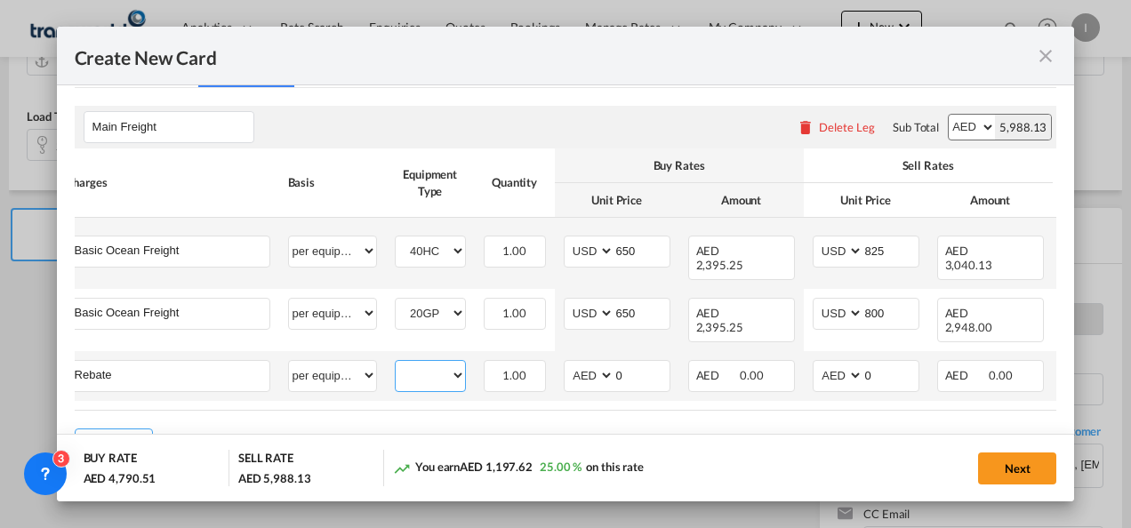
click at [416, 364] on select "20GP 40HC" at bounding box center [430, 376] width 69 height 24
click at [335, 361] on select "per equipment per container per B/L per shipping bill per shipment % on freight…" at bounding box center [332, 375] width 87 height 28
select select "per container"
click at [289, 361] on select "per equipment per container per B/L per shipping bill per shipment % on freight…" at bounding box center [332, 375] width 87 height 28
click at [589, 364] on select "AED AFN ALL AMD ANG AOA ARS AUD AWG AZN BAM BBD BDT BGN BHD BIF BMD BND BOB BRL…" at bounding box center [590, 376] width 46 height 24
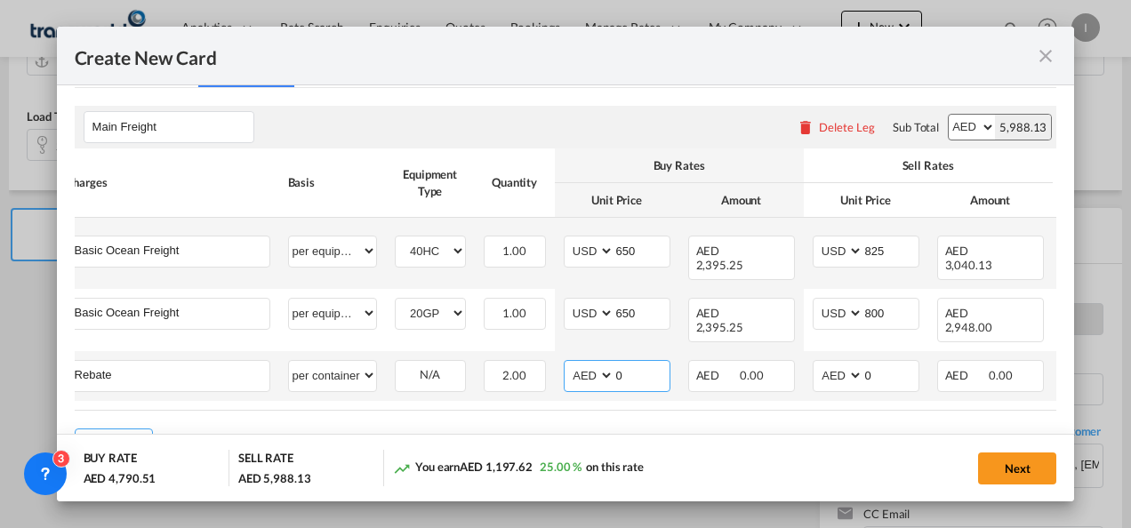
select select "string:USD"
click at [567, 364] on select "AED AFN ALL AMD ANG AOA ARS AUD AWG AZN BAM BBD BDT BGN BHD BIF BMD BND BOB BRL…" at bounding box center [590, 376] width 46 height 24
drag, startPoint x: 633, startPoint y: 350, endPoint x: 605, endPoint y: 350, distance: 27.6
click at [606, 360] on md-input-container "AED AFN ALL AMD ANG AOA ARS AUD AWG AZN BAM BBD BDT BGN BHD BIF BMD BND BOB BRL…" at bounding box center [617, 376] width 107 height 32
type input "25"
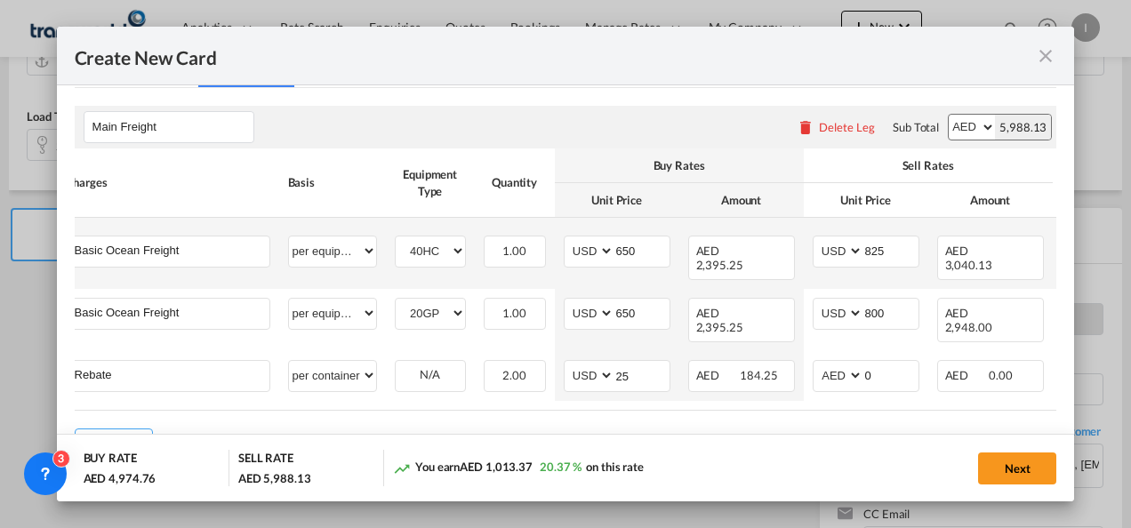
click at [578, 430] on div "Add Leg" at bounding box center [566, 444] width 982 height 32
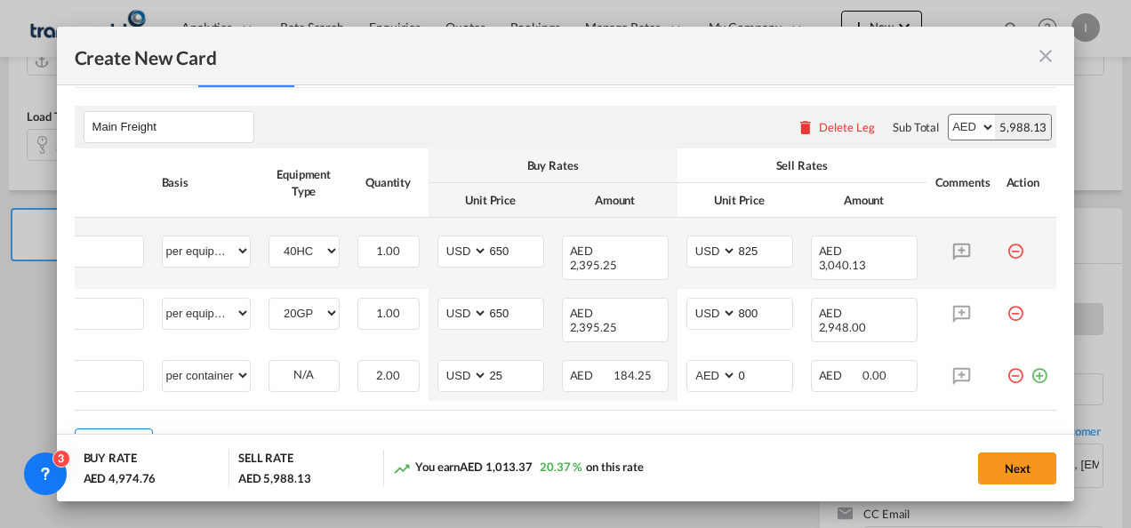
click at [126, 439] on div "Add Leg" at bounding box center [121, 444] width 43 height 11
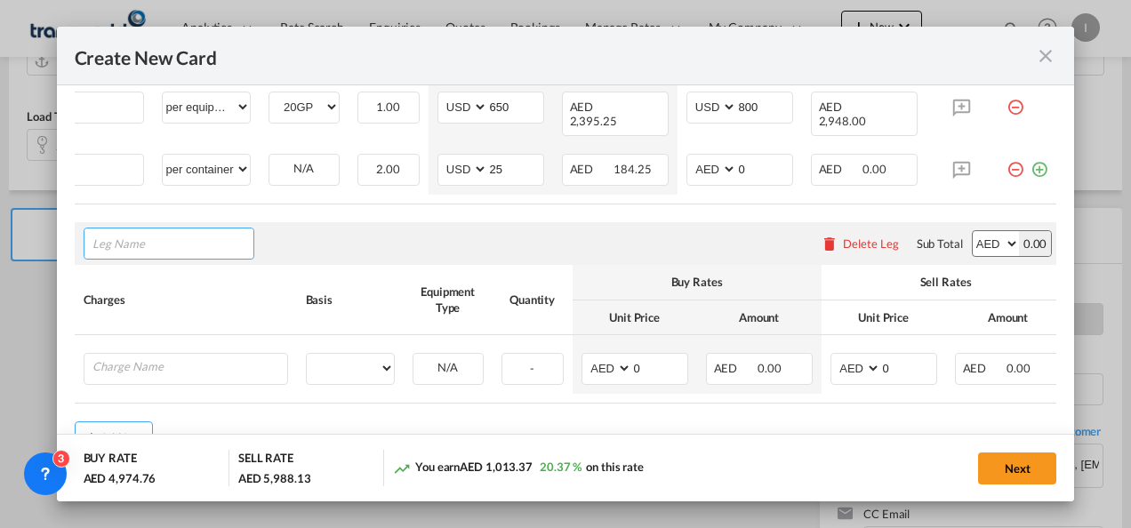
scroll to position [676, 0]
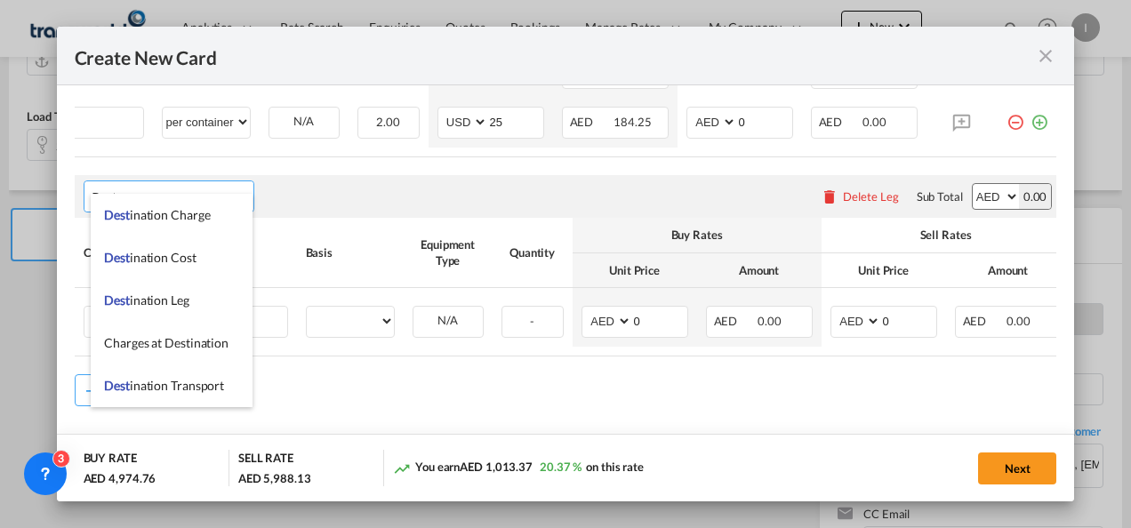
click at [169, 211] on span "Dest ination Charge" at bounding box center [157, 214] width 106 height 15
type input "Destination Charge"
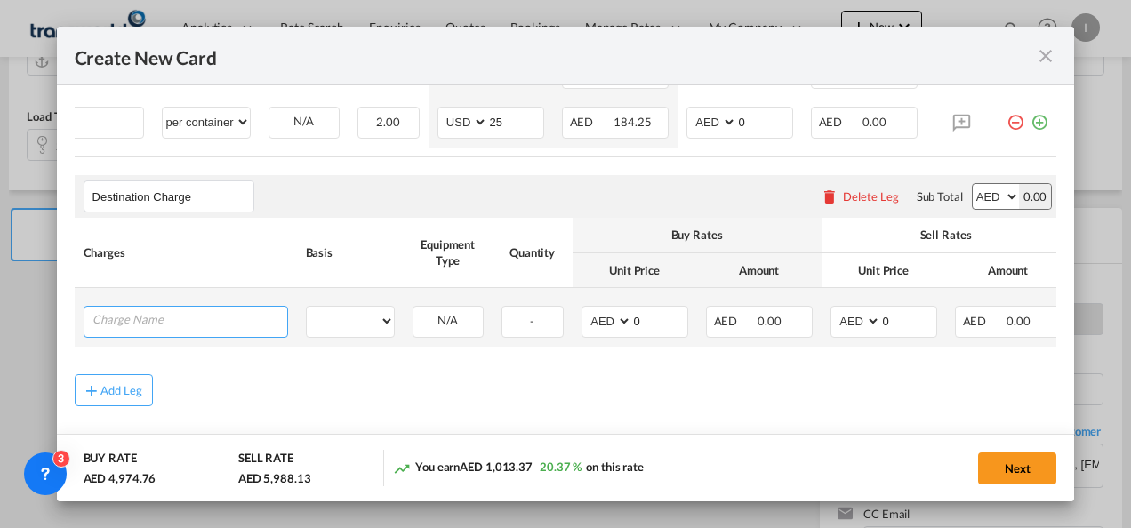
click at [136, 307] on input "Charge Name" at bounding box center [189, 320] width 195 height 27
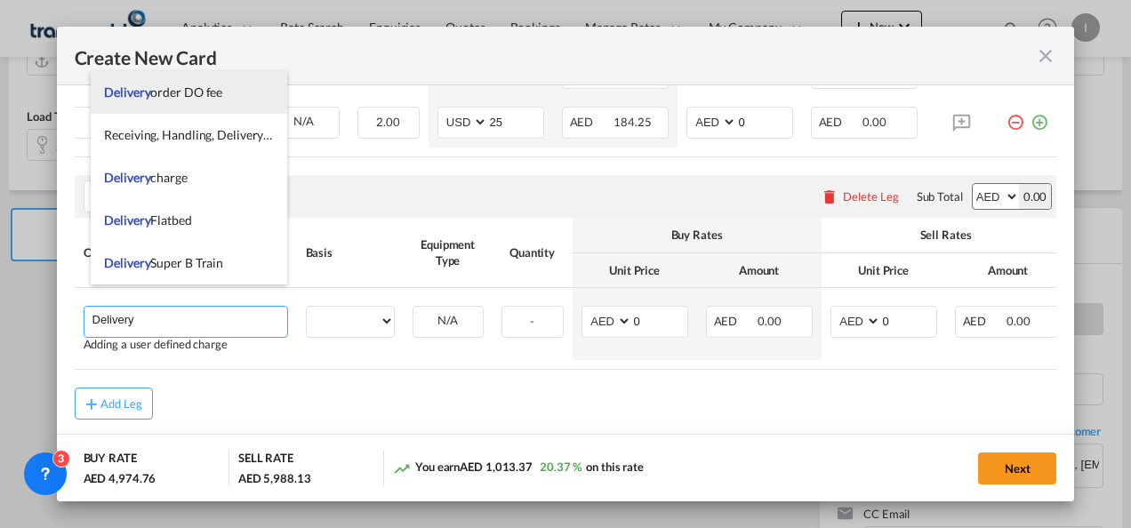
click at [185, 93] on span "Delivery order DO fee" at bounding box center [163, 91] width 118 height 15
type input "Delivery order DO fee"
select select "per B/L"
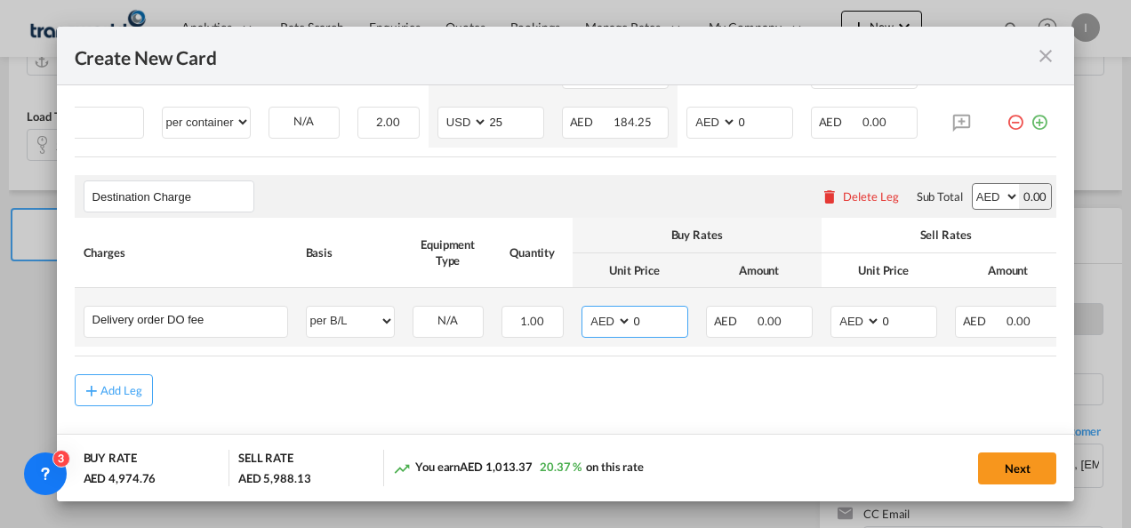
drag, startPoint x: 646, startPoint y: 303, endPoint x: 619, endPoint y: 308, distance: 28.1
click at [619, 308] on md-input-container "AED AFN ALL AMD ANG AOA ARS AUD AWG AZN BAM BBD BDT BGN BHD BIF BMD BND BOB BRL…" at bounding box center [634, 322] width 107 height 32
type input "575"
drag, startPoint x: 897, startPoint y: 300, endPoint x: 869, endPoint y: 300, distance: 28.4
click at [869, 306] on md-input-container "AED AFN ALL AMD ANG AOA ARS AUD AWG AZN BAM BBD BDT BGN BHD BIF BMD BND BOB BRL…" at bounding box center [883, 322] width 107 height 32
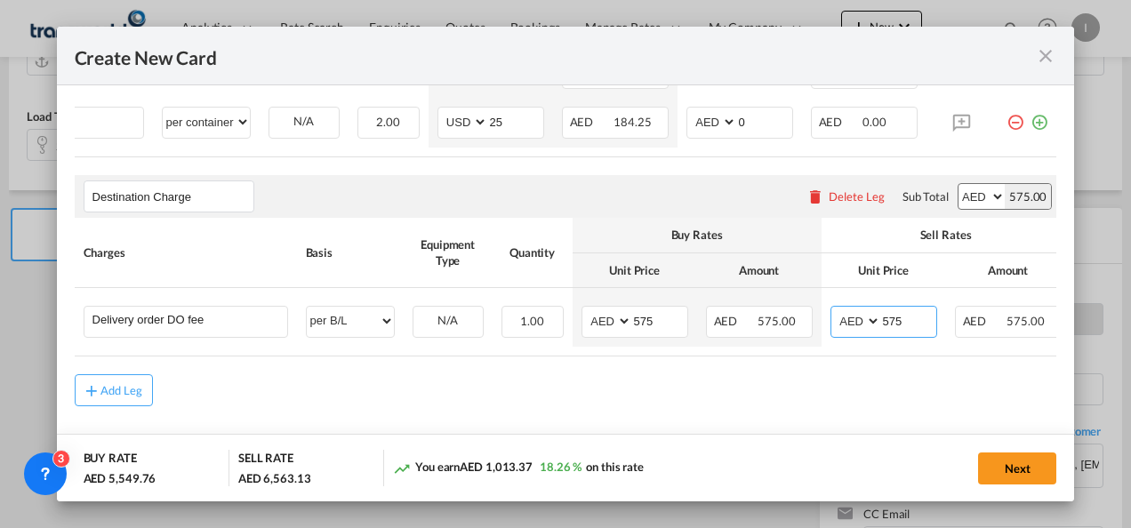
type input "575"
click at [704, 375] on div "Add Leg" at bounding box center [566, 390] width 982 height 32
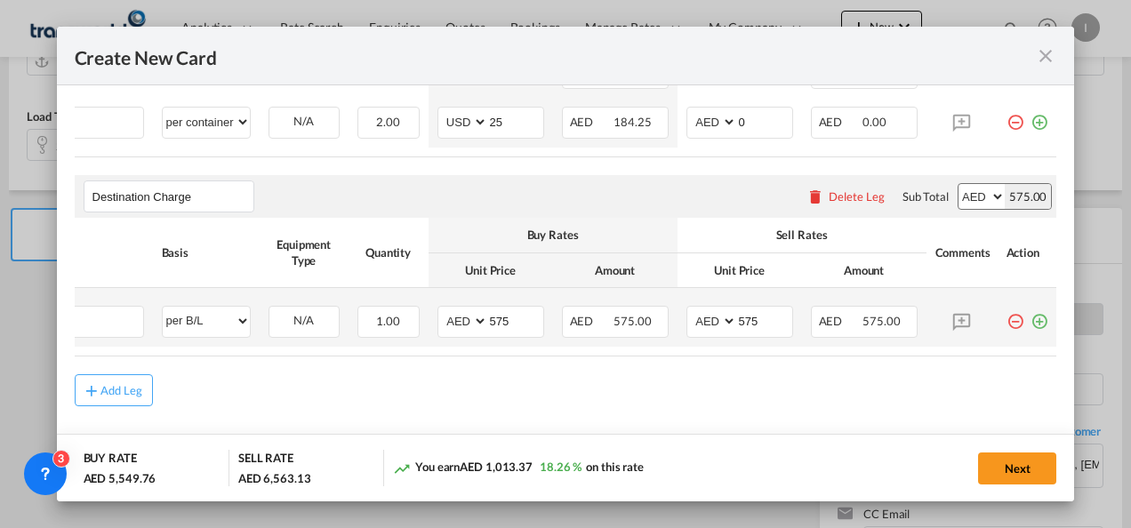
click at [1030, 306] on md-icon "icon-plus-circle-outline green-400-fg" at bounding box center [1039, 315] width 18 height 18
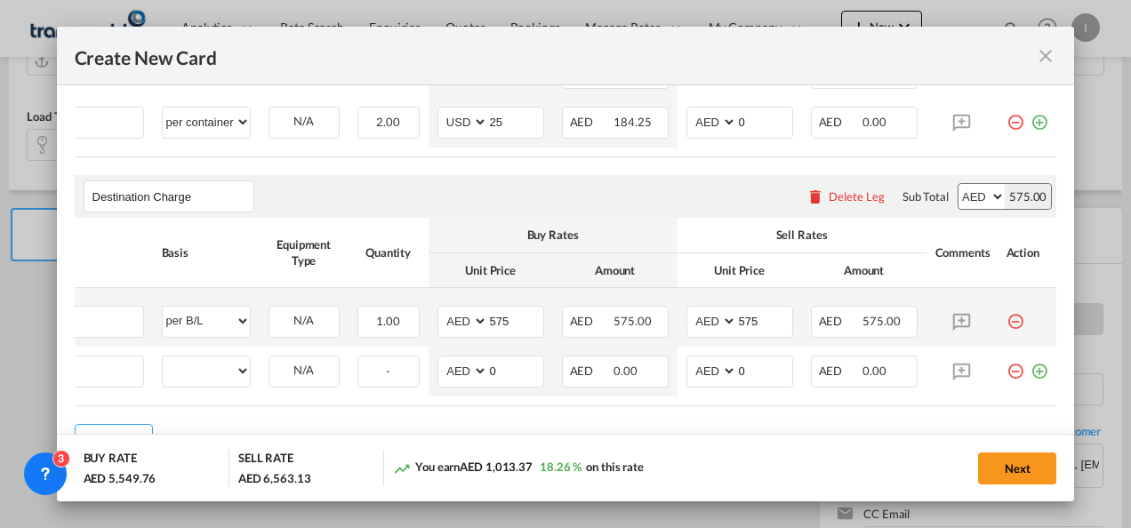
scroll to position [0, 18]
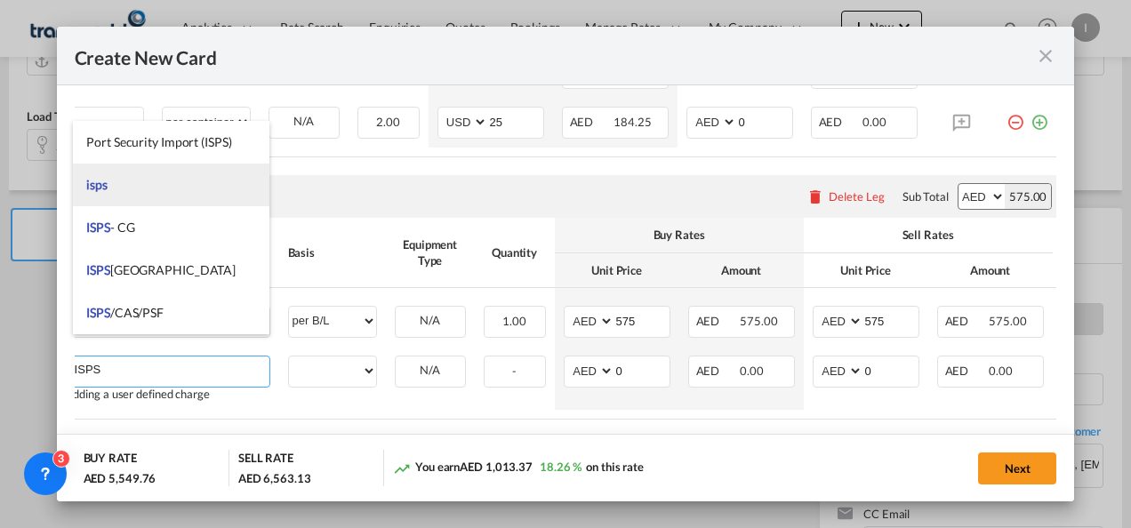
click at [113, 188] on li "isps" at bounding box center [171, 185] width 196 height 43
type input "isps"
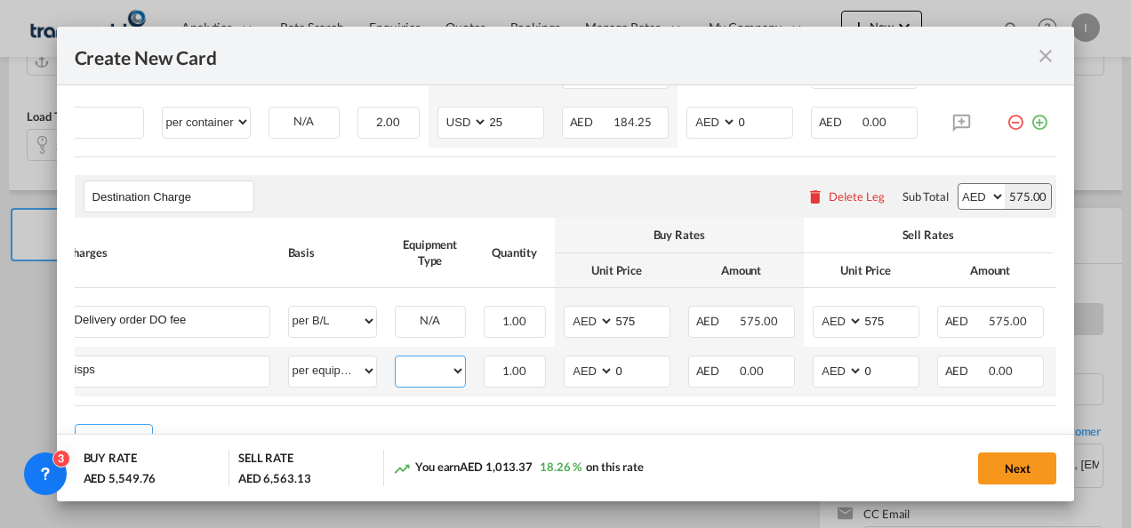
click at [420, 359] on select "20GP 40HC" at bounding box center [430, 371] width 69 height 24
click at [308, 356] on select "per equipment per container per B/L per shipping bill per shipment per pallet p…" at bounding box center [332, 370] width 87 height 28
select select "per container"
click at [289, 356] on select "per equipment per container per B/L per shipping bill per shipment per pallet p…" at bounding box center [332, 370] width 87 height 28
drag, startPoint x: 626, startPoint y: 345, endPoint x: 599, endPoint y: 348, distance: 26.9
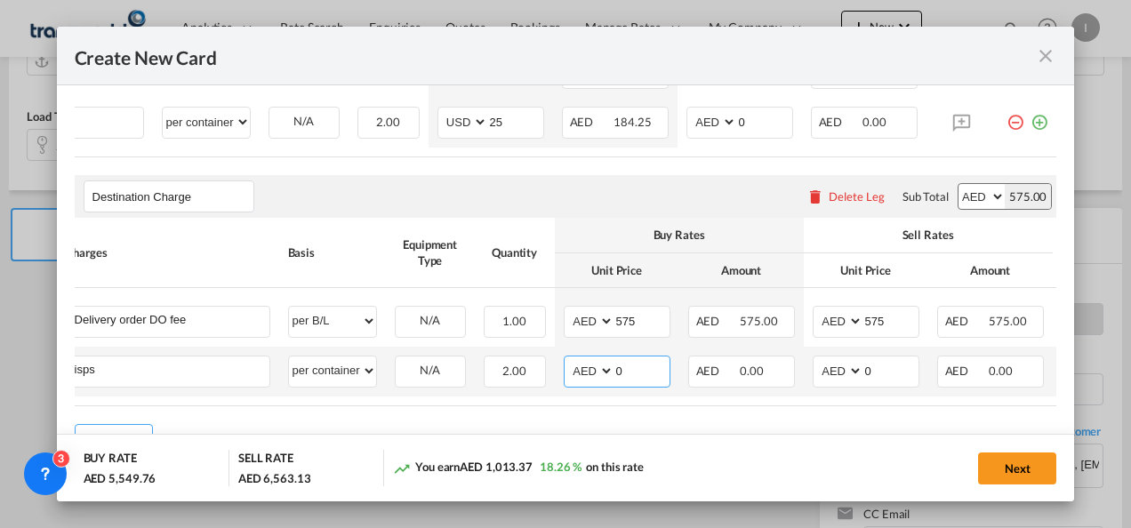
click at [599, 356] on md-input-container "AED AFN ALL AMD ANG AOA ARS AUD AWG AZN BAM BBD BDT BGN BHD BIF BMD BND BOB BRL…" at bounding box center [617, 372] width 107 height 32
type input "176"
click at [1008, 483] on button "Next" at bounding box center [1017, 469] width 78 height 32
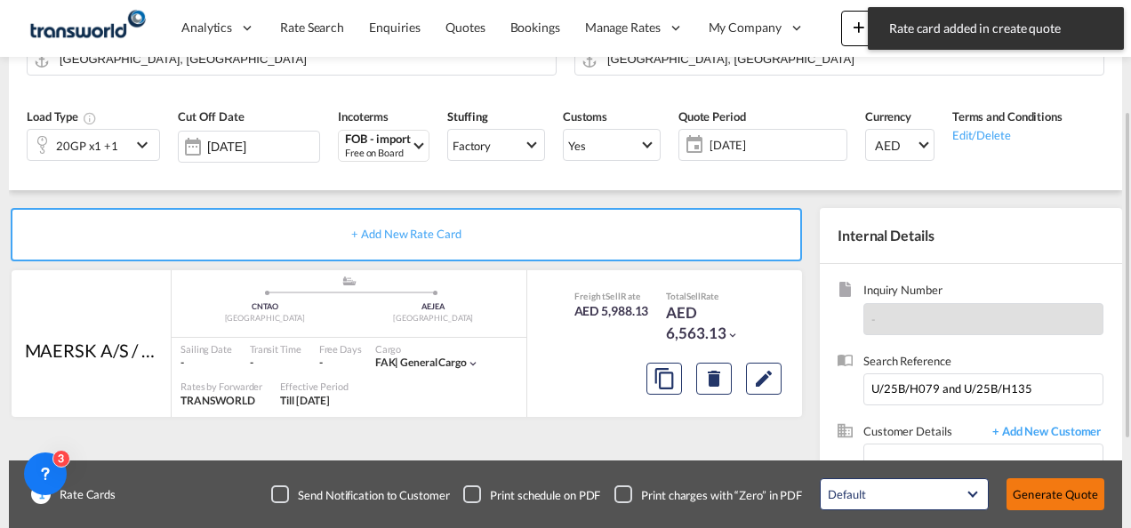
click at [1051, 495] on button "Generate Quote" at bounding box center [1055, 494] width 98 height 32
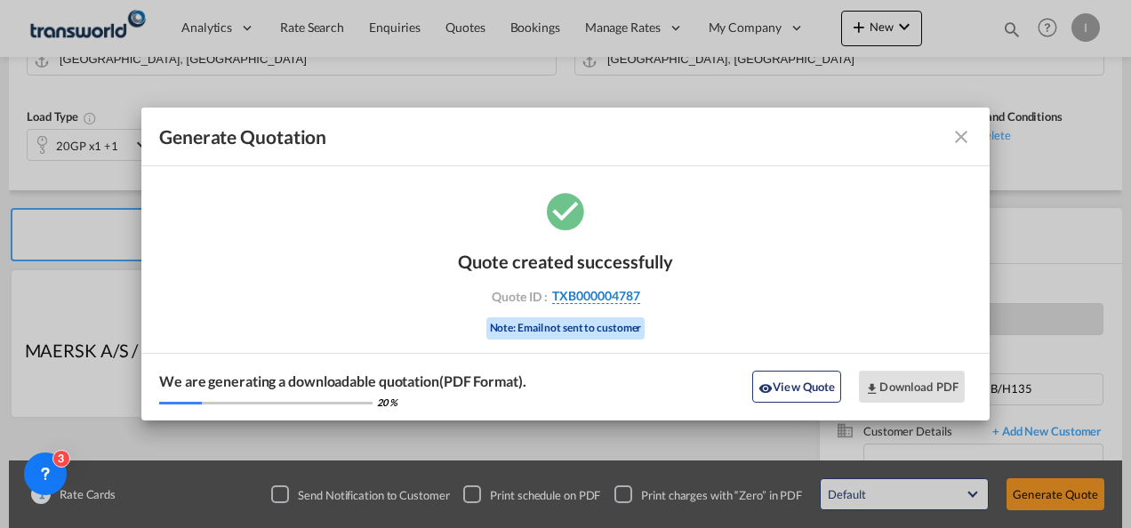
click at [582, 293] on span "TXB000004787" at bounding box center [596, 296] width 88 height 16
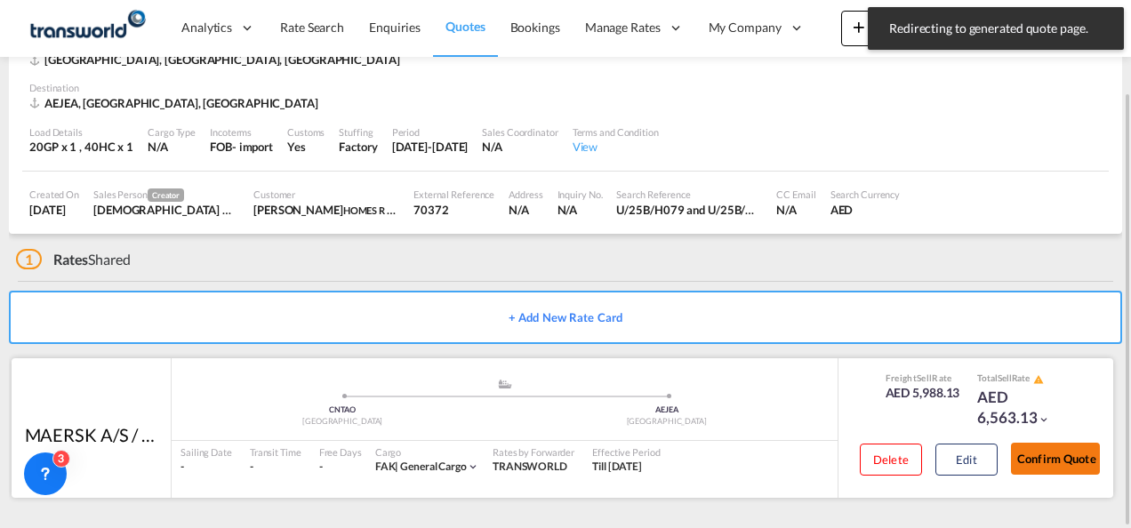
click at [1060, 457] on button "Confirm Quote" at bounding box center [1055, 459] width 89 height 32
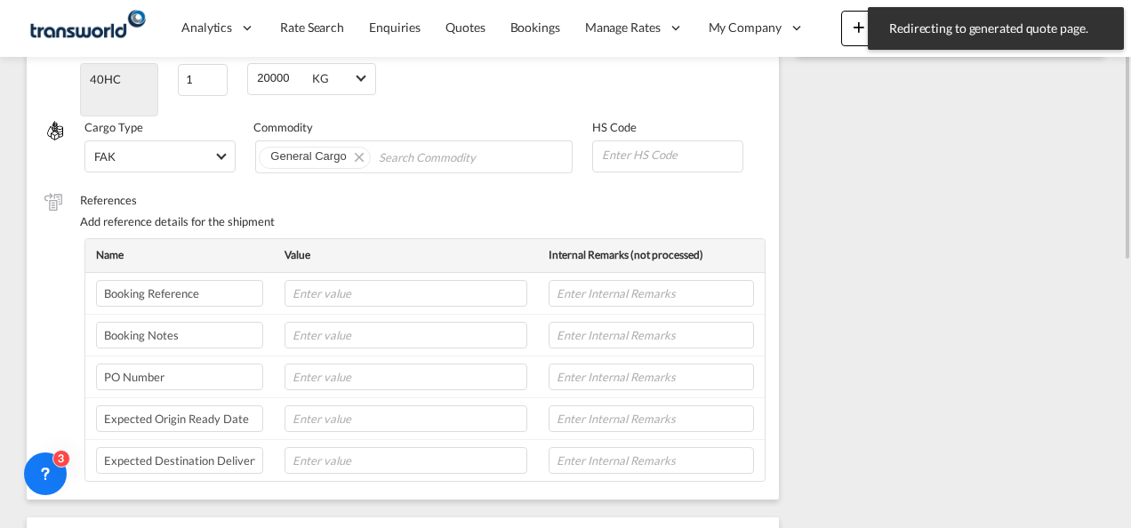
scroll to position [338, 0]
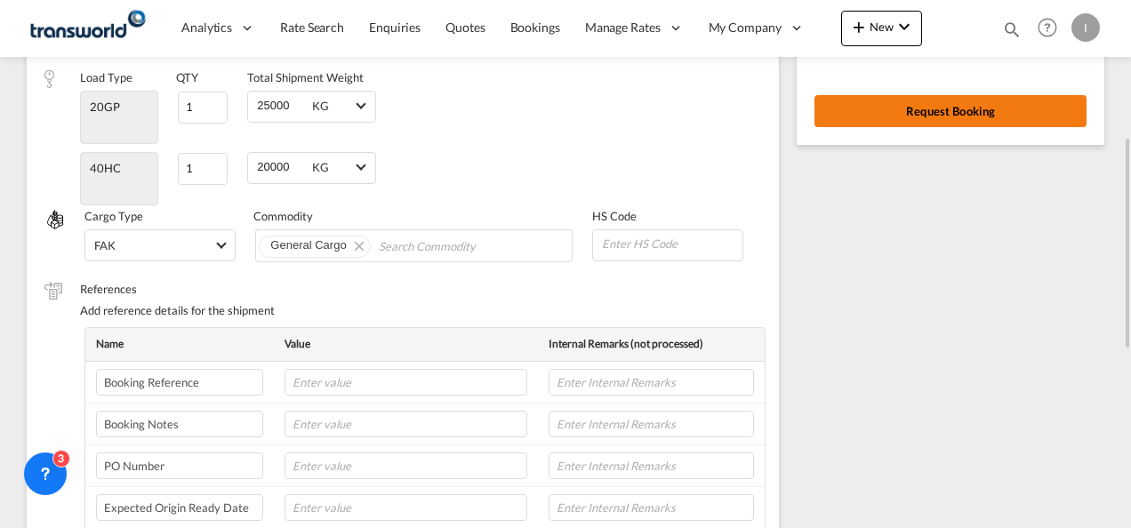
click at [885, 121] on button "Request Booking" at bounding box center [950, 111] width 272 height 32
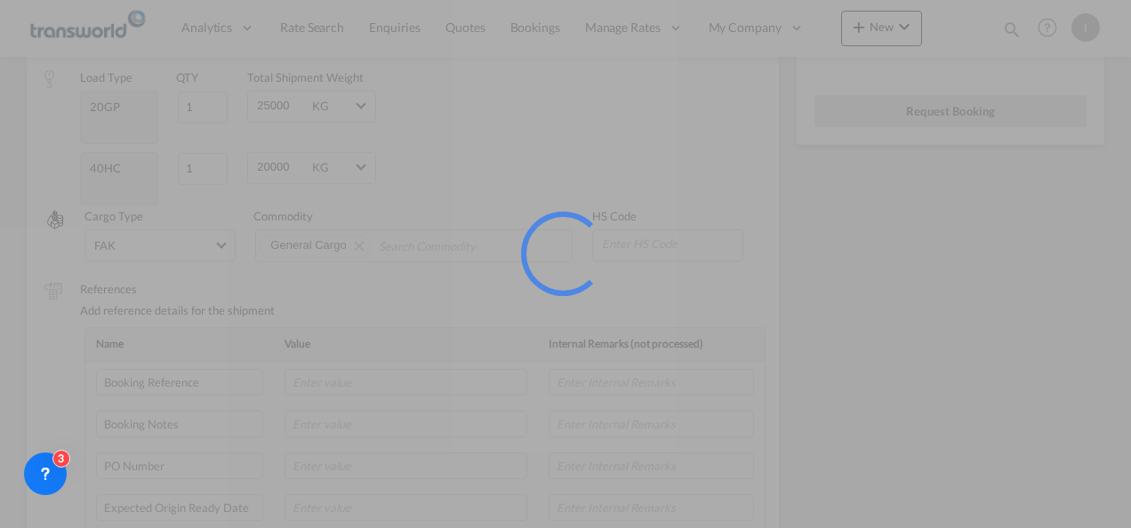
scroll to position [33, 0]
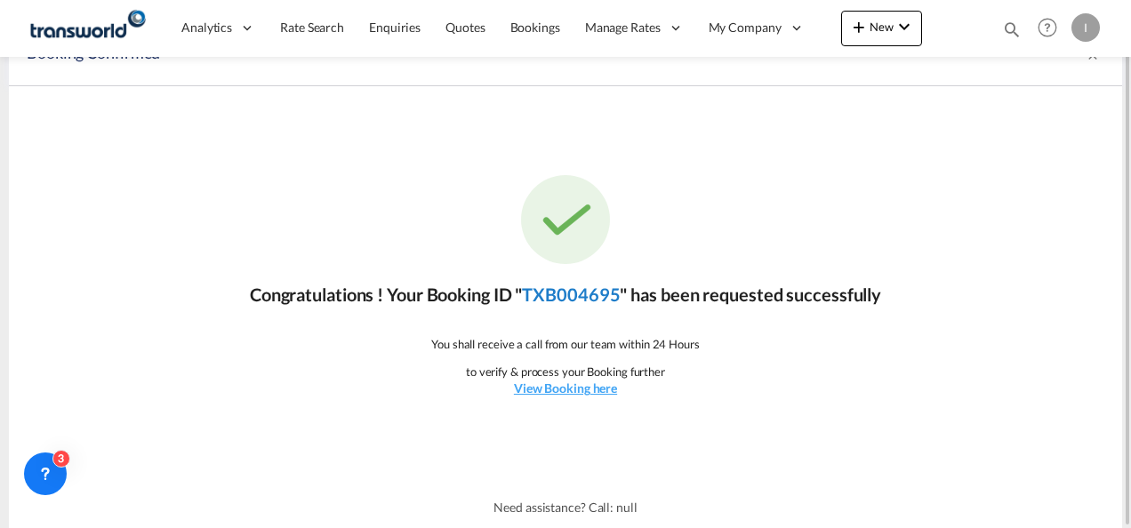
click at [542, 304] on link "TXB004695" at bounding box center [571, 294] width 98 height 21
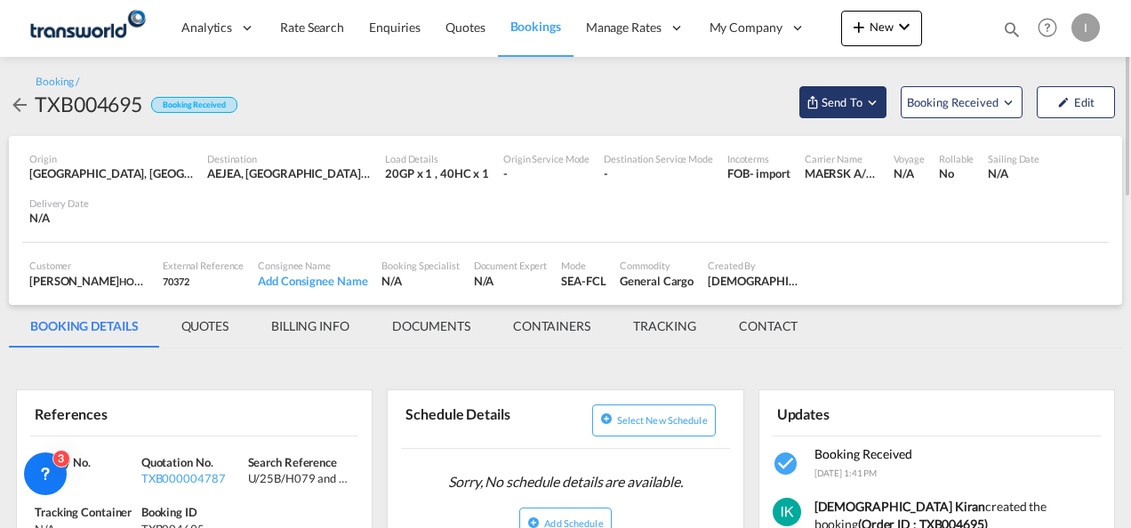
click at [845, 105] on span "Send To" at bounding box center [842, 102] width 44 height 18
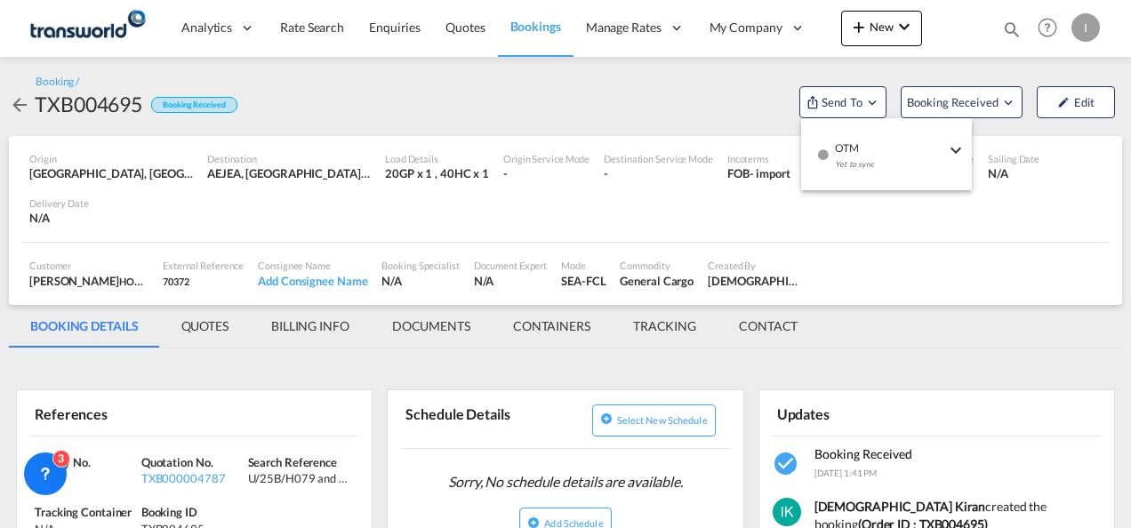
click at [853, 146] on span "OTM" at bounding box center [890, 142] width 110 height 16
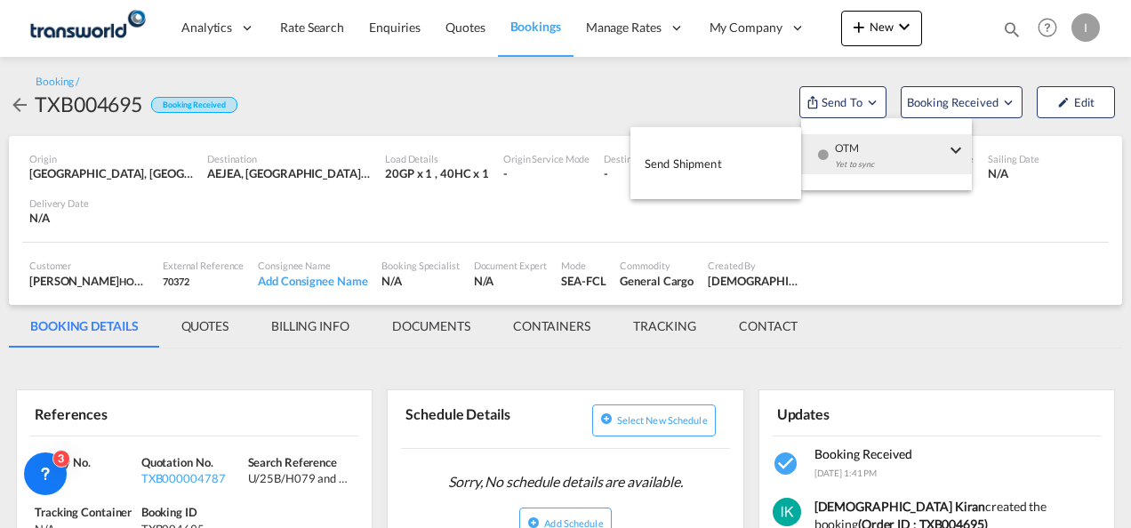
click at [704, 157] on span "Send Shipment" at bounding box center [683, 163] width 77 height 28
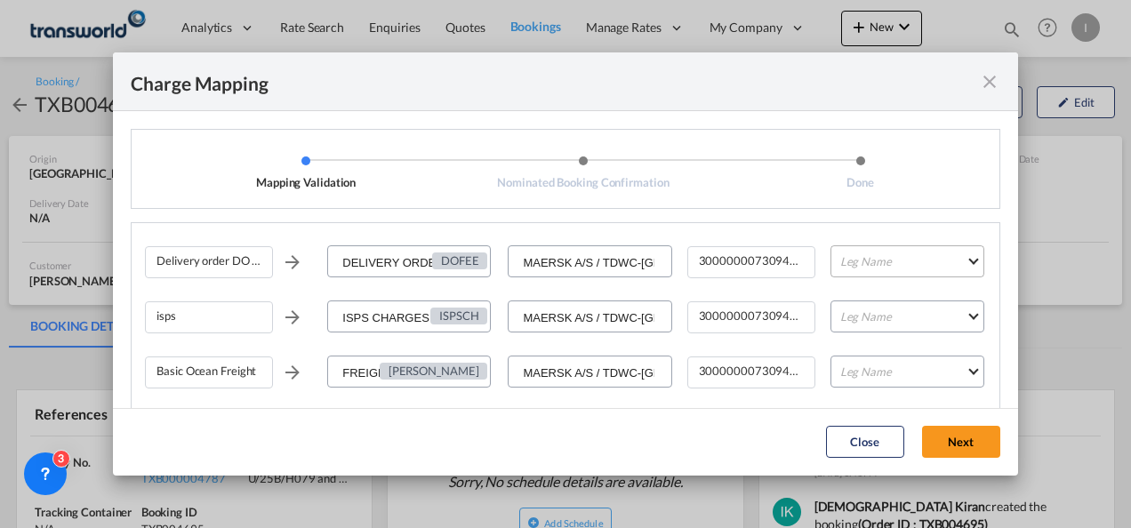
click at [853, 265] on md-select "Leg Name HANDLING ORIGIN VESSEL HANDLING DESTINATION OTHERS TL PICK UP CUSTOMS …" at bounding box center [907, 261] width 154 height 32
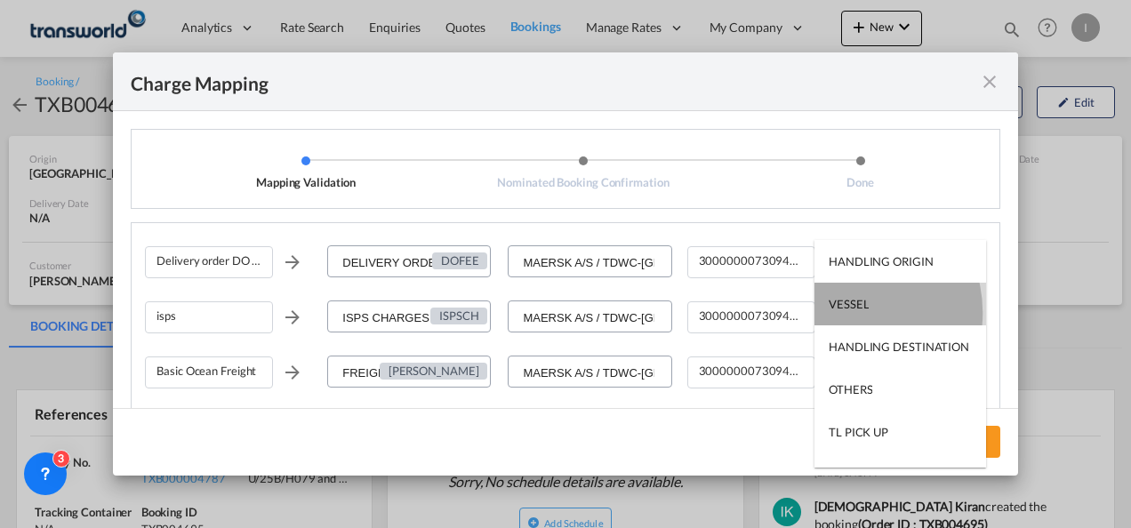
click at [844, 313] on md-option "VESSEL" at bounding box center [900, 304] width 172 height 43
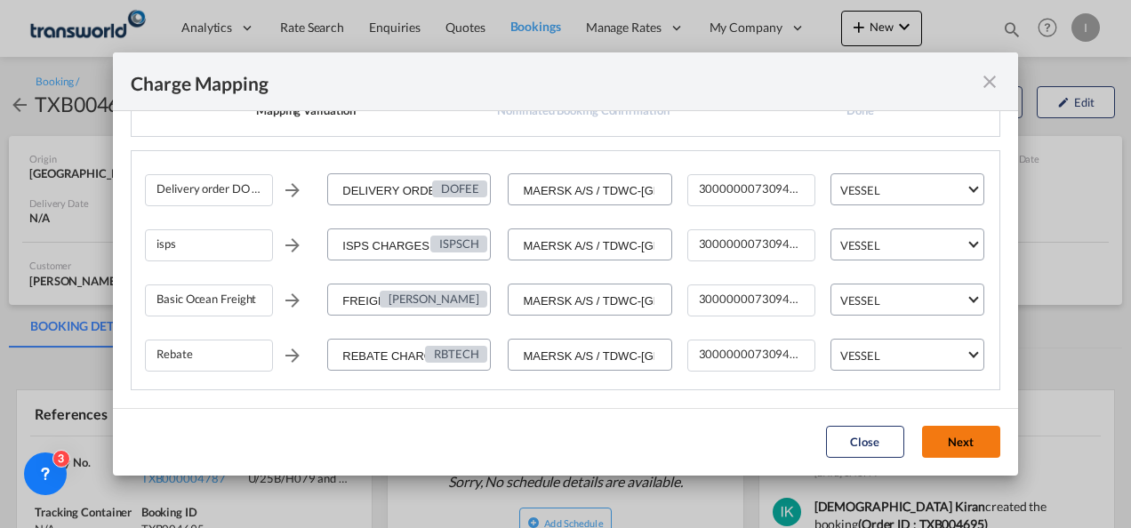
click at [935, 443] on button "Next" at bounding box center [961, 442] width 78 height 32
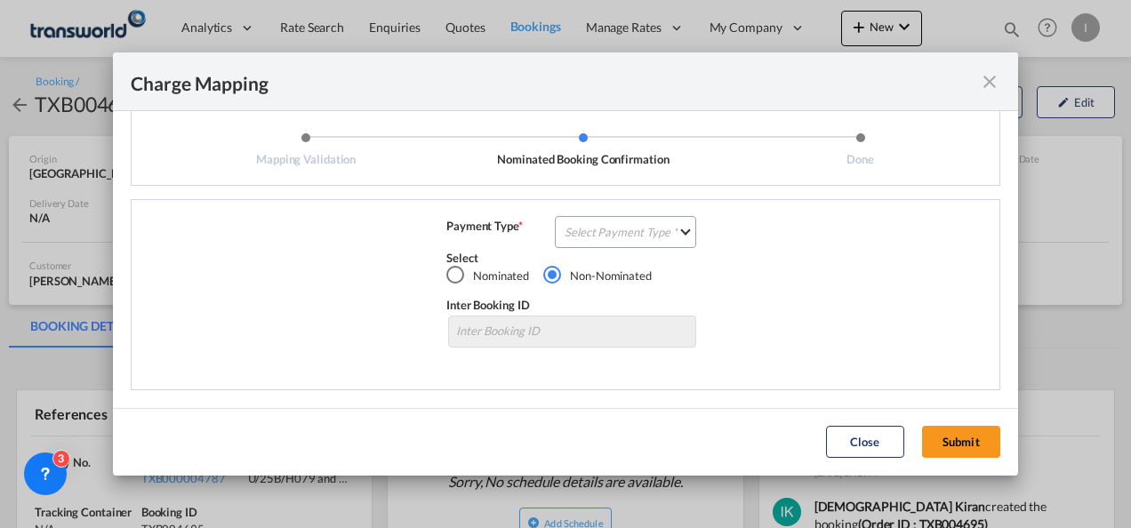
scroll to position [22, 0]
click at [629, 235] on md-select "Select Payment Type COLLECT PREPAID" at bounding box center [625, 233] width 141 height 32
click at [628, 235] on md-option "COLLECT" at bounding box center [623, 232] width 157 height 43
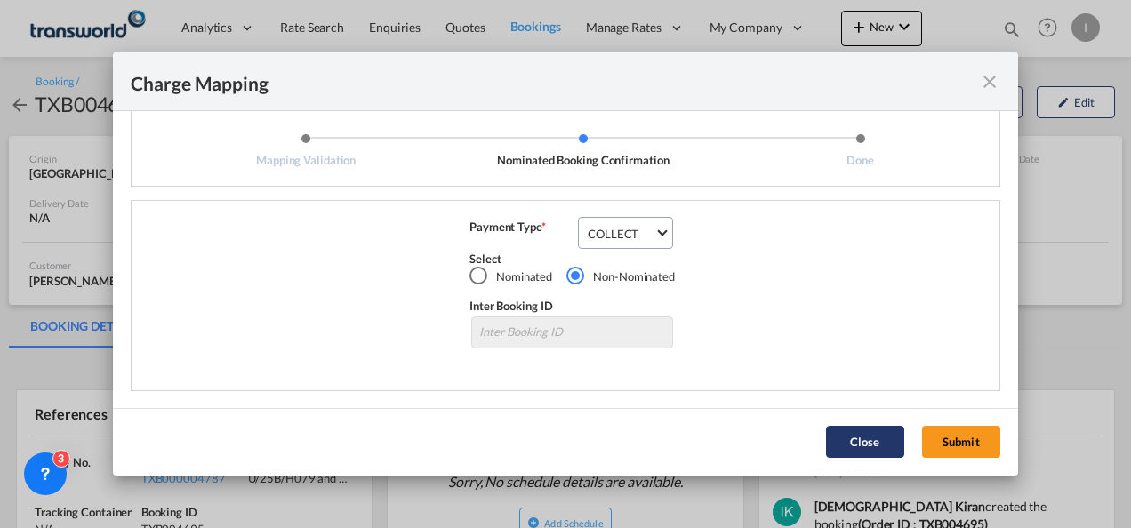
click at [957, 437] on button "Submit" at bounding box center [961, 442] width 78 height 32
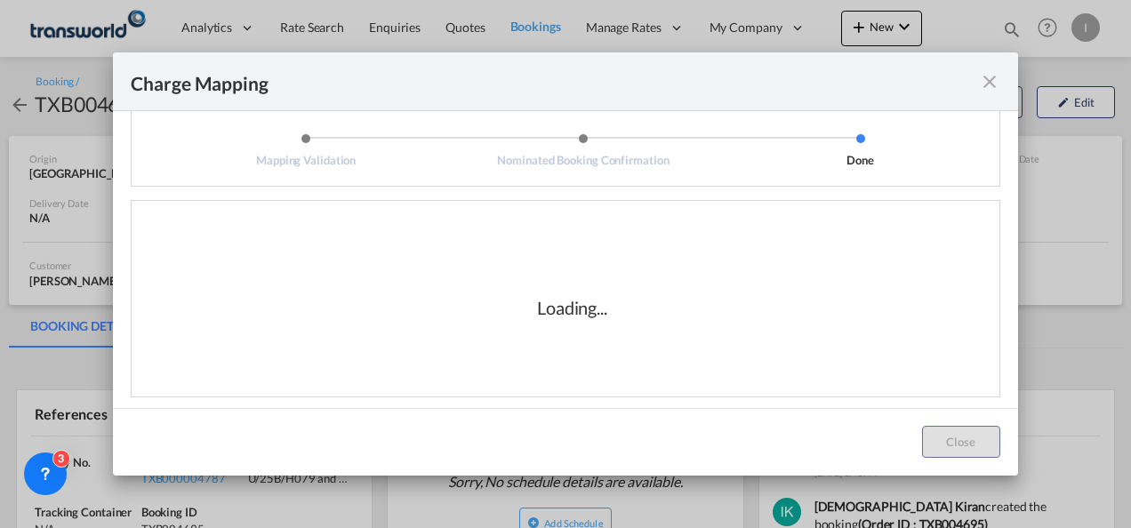
click at [688, 365] on div "Loading..." at bounding box center [572, 308] width 854 height 178
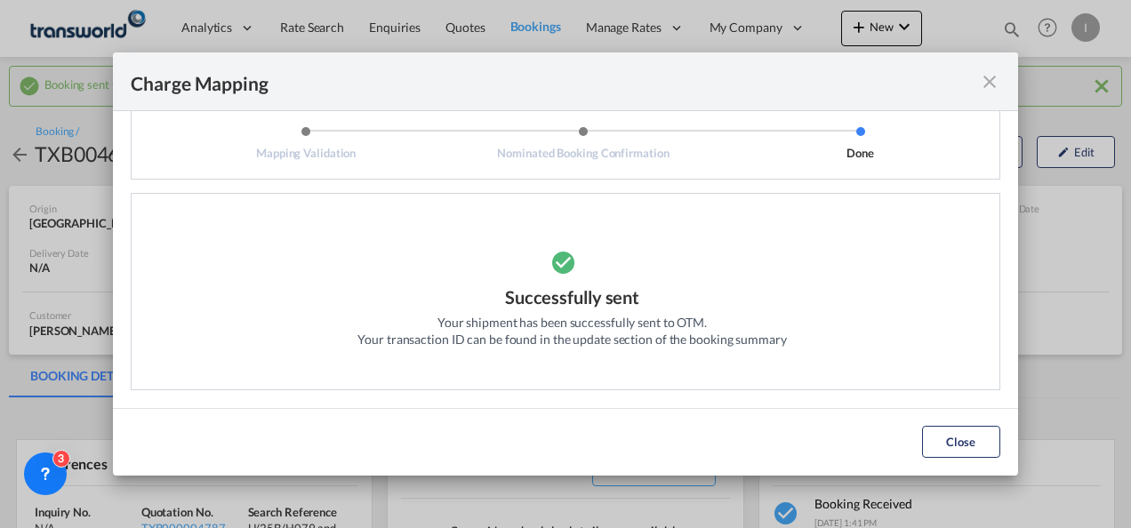
click at [949, 459] on md-dialog-actions "Close" at bounding box center [565, 442] width 905 height 68
click at [928, 436] on button "Close" at bounding box center [961, 442] width 78 height 32
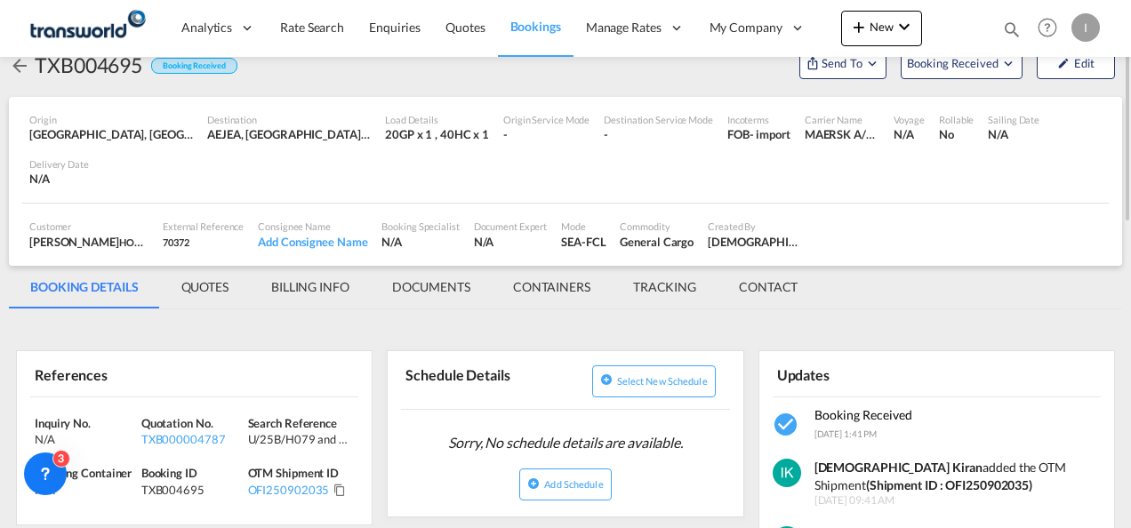
scroll to position [178, 0]
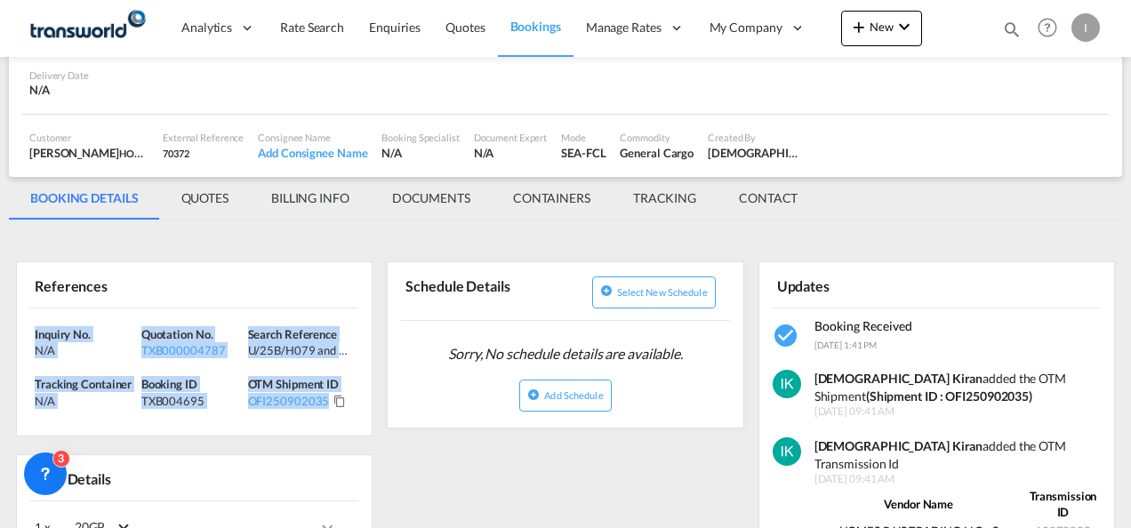
drag, startPoint x: 289, startPoint y: 393, endPoint x: -4, endPoint y: 335, distance: 298.1
click at [0, 335] on html "Analytics Reports Dashboard Rate Search Enquiries Quotes" at bounding box center [565, 264] width 1131 height 528
copy div "Inquiry No. N/A Quotation No. TXB000004787 Search Reference U/25B/H079 and U/25…"
click at [461, 32] on span "Quotes" at bounding box center [464, 27] width 39 height 15
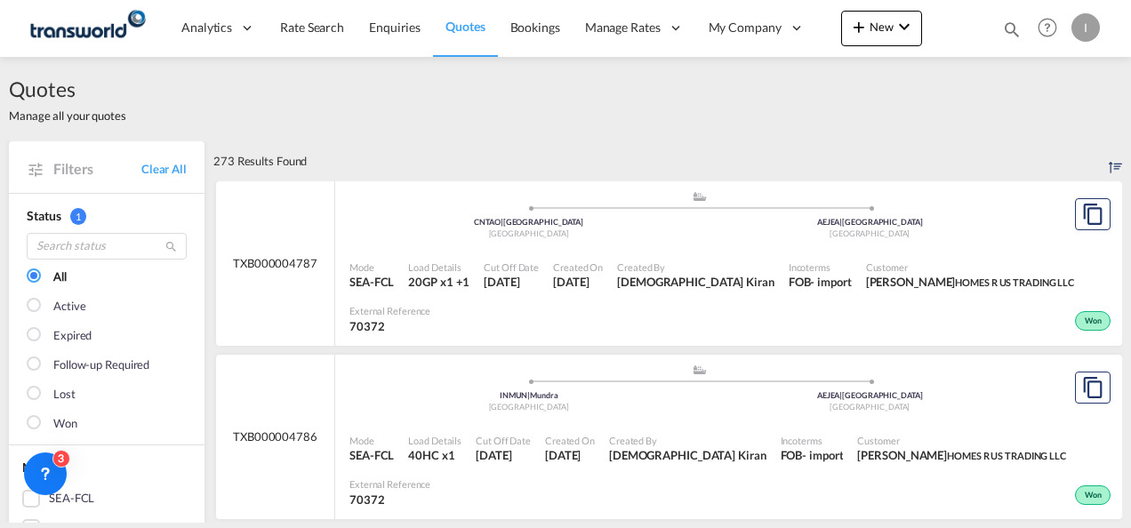
scroll to position [89, 0]
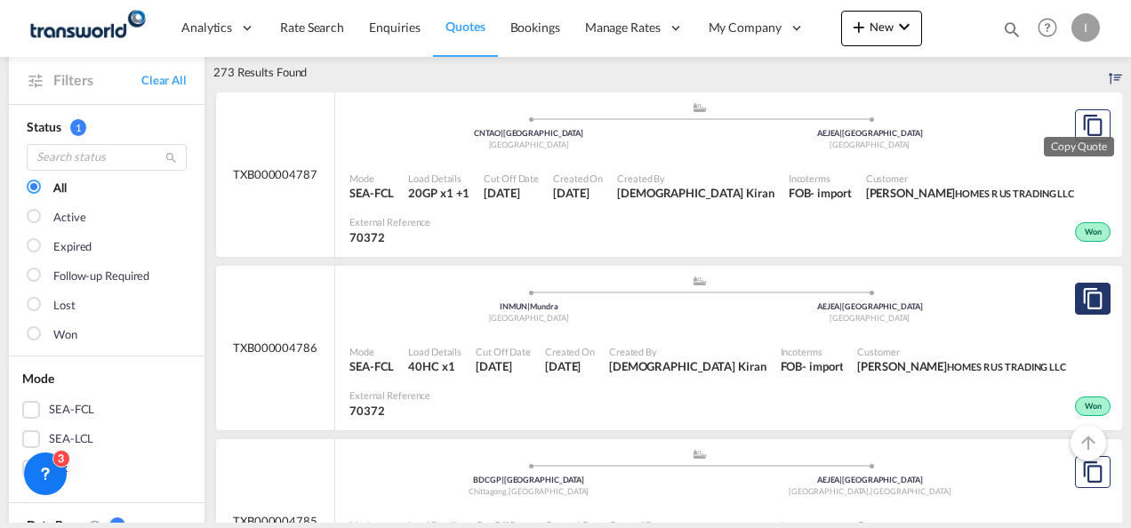
click at [1075, 283] on button "Copy Quote" at bounding box center [1093, 299] width 36 height 32
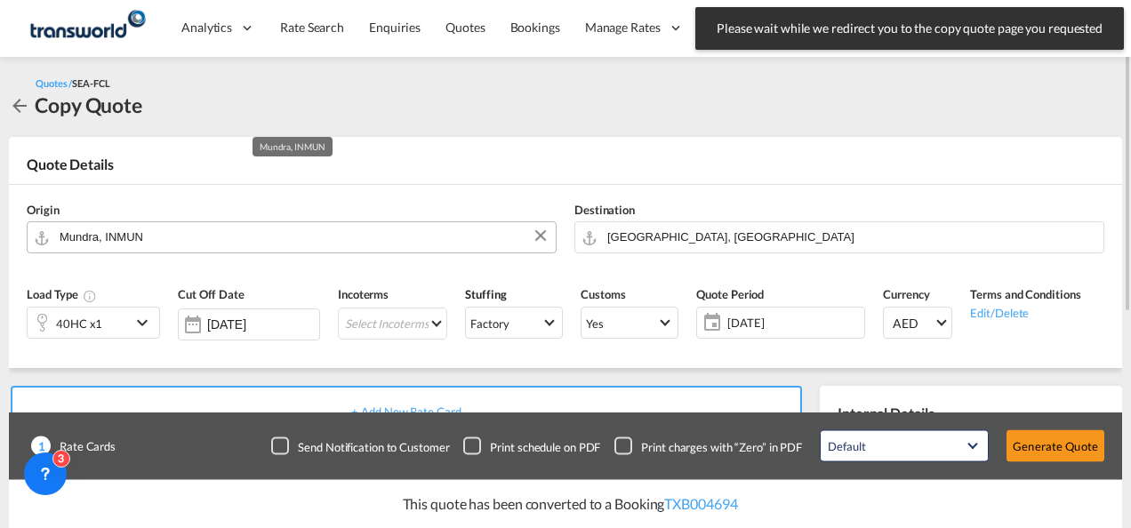
click at [383, 244] on input "Mundra, INMUN" at bounding box center [303, 236] width 487 height 31
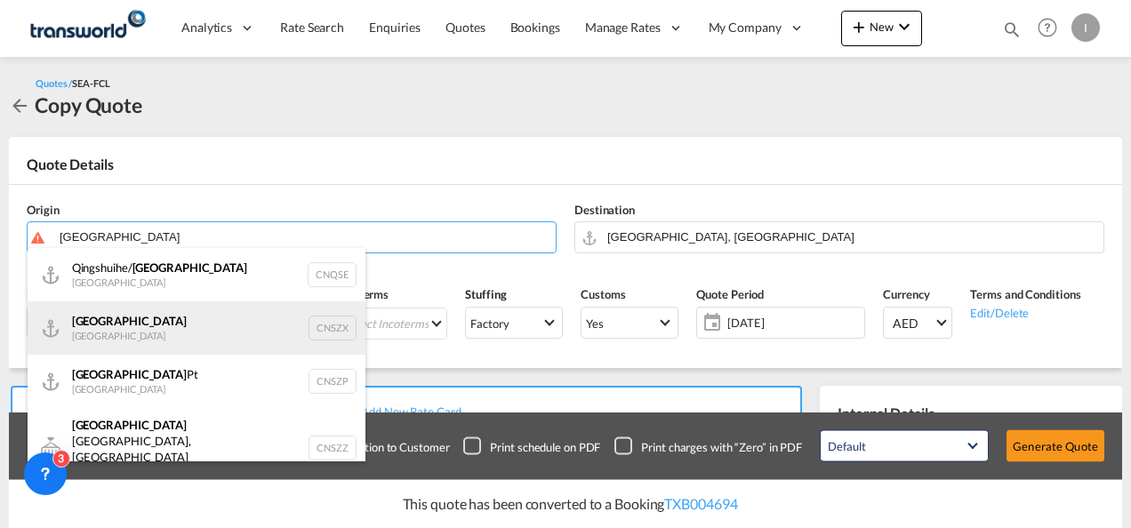
click at [171, 339] on div "Shenzhen [GEOGRAPHIC_DATA] CNSZX" at bounding box center [197, 327] width 338 height 53
type input "[GEOGRAPHIC_DATA], CNSZX"
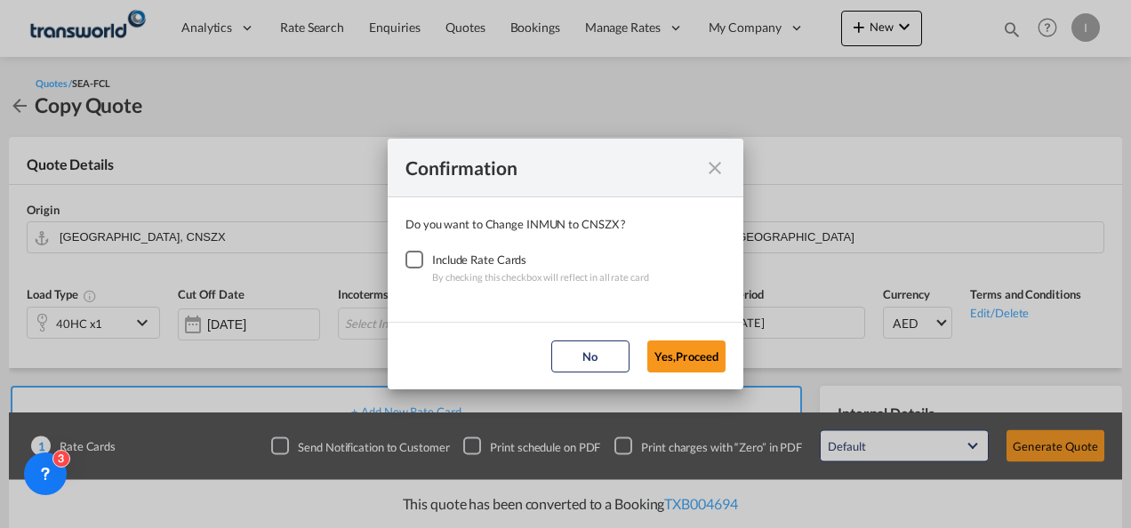
click at [413, 256] on div "Checkbox No Ink" at bounding box center [414, 260] width 18 height 18
click at [688, 361] on button "Yes,Proceed" at bounding box center [686, 356] width 78 height 32
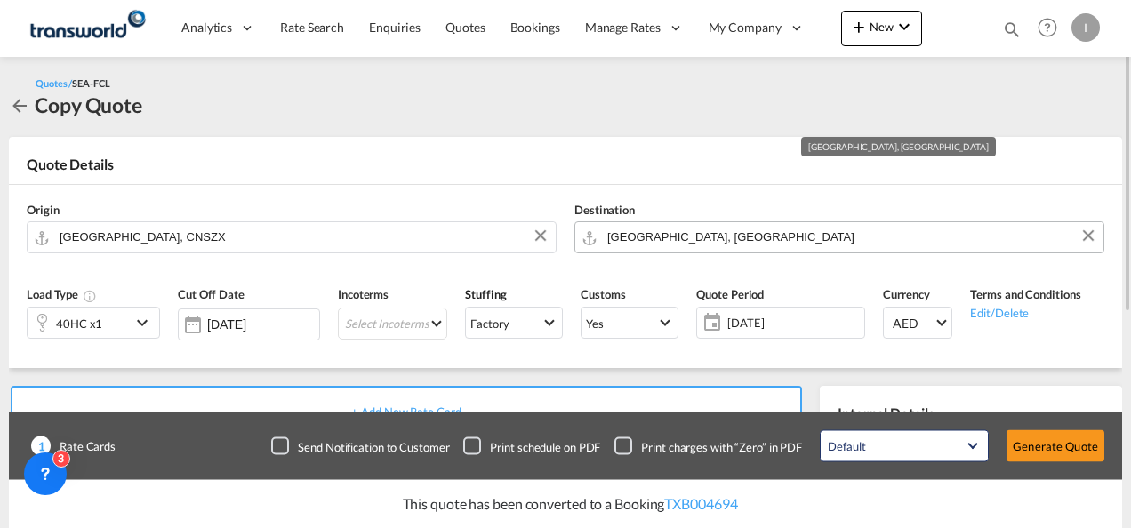
click at [643, 240] on input "[GEOGRAPHIC_DATA], [GEOGRAPHIC_DATA]" at bounding box center [850, 236] width 487 height 31
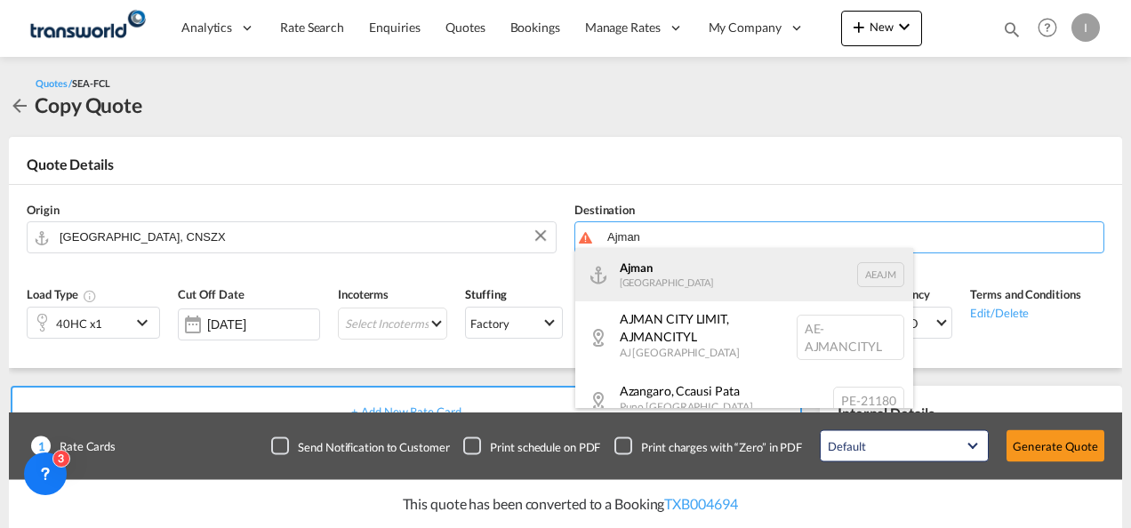
click at [649, 283] on div "Ajman [GEOGRAPHIC_DATA] [GEOGRAPHIC_DATA]" at bounding box center [744, 274] width 338 height 53
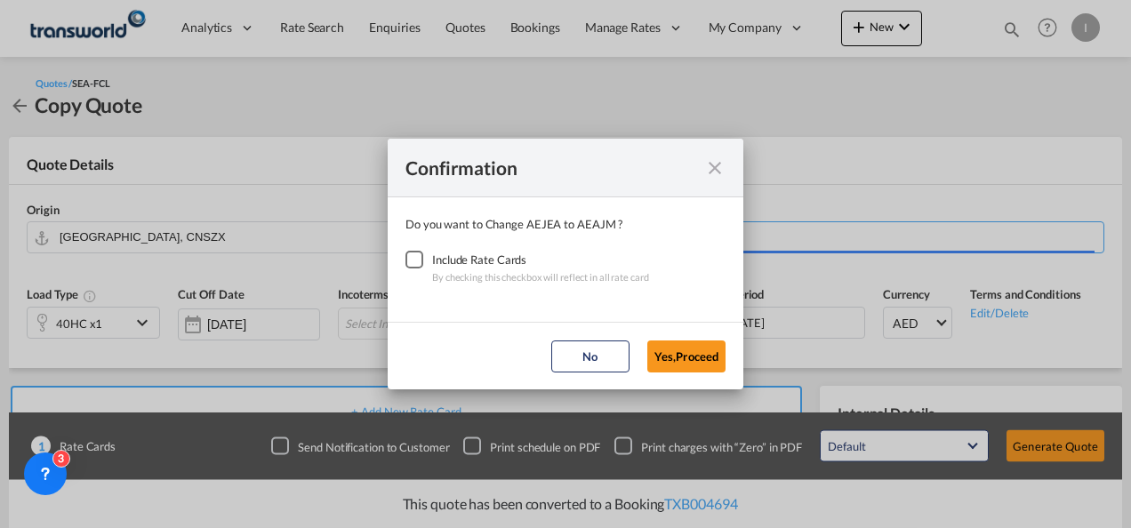
type input "Ajman, AEAJM"
click at [420, 265] on div "Checkbox No Ink" at bounding box center [414, 260] width 18 height 18
click at [718, 359] on button "Yes,Proceed" at bounding box center [686, 356] width 78 height 32
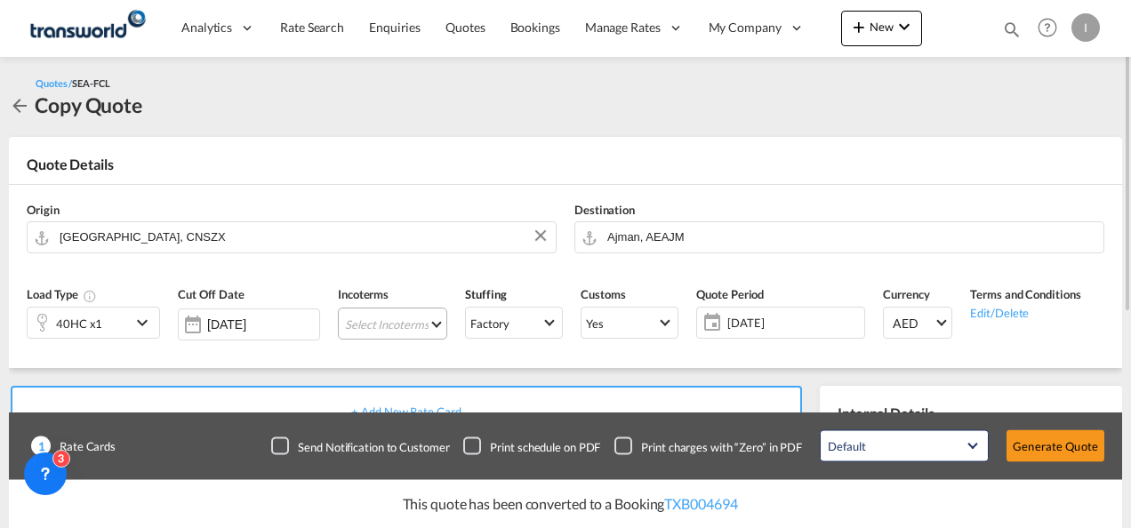
click at [402, 327] on md-select "Select Incoterms FCA - export Free Carrier DDP - export Delivery Duty Paid DAP …" at bounding box center [392, 324] width 109 height 32
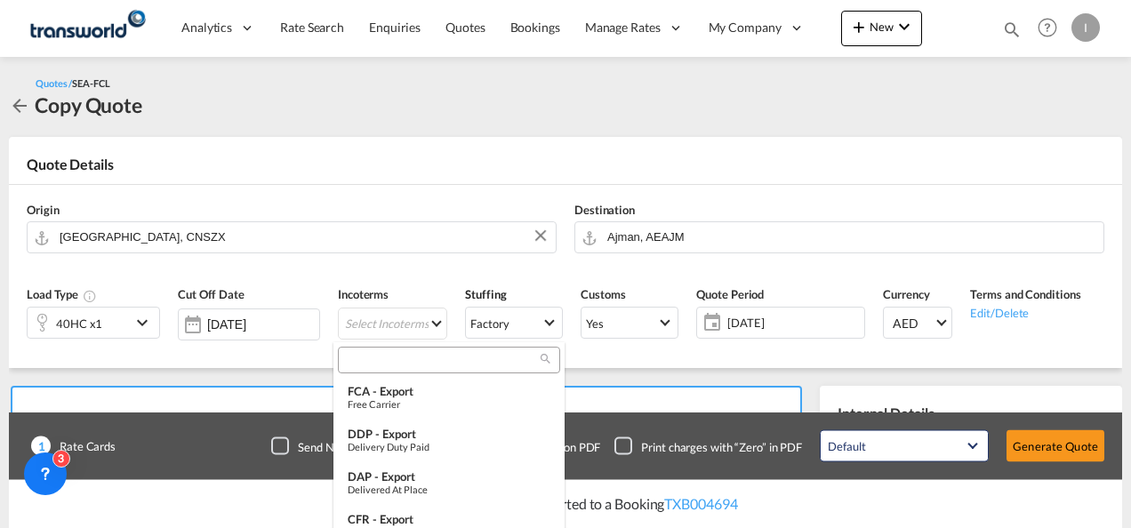
click at [393, 354] on input "search" at bounding box center [441, 360] width 197 height 16
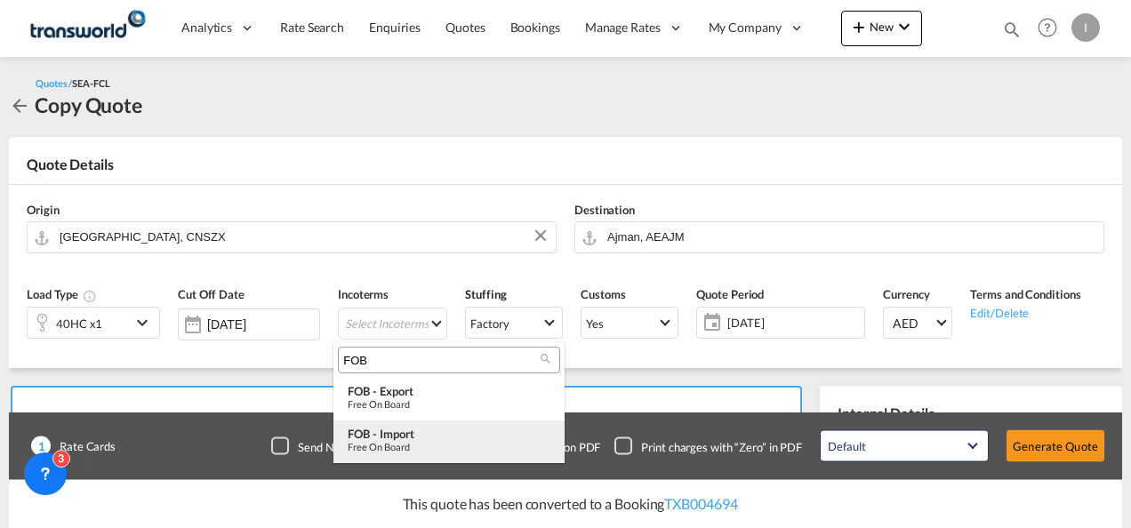
type input "FOB"
click at [398, 436] on div "FOB - import" at bounding box center [449, 434] width 203 height 14
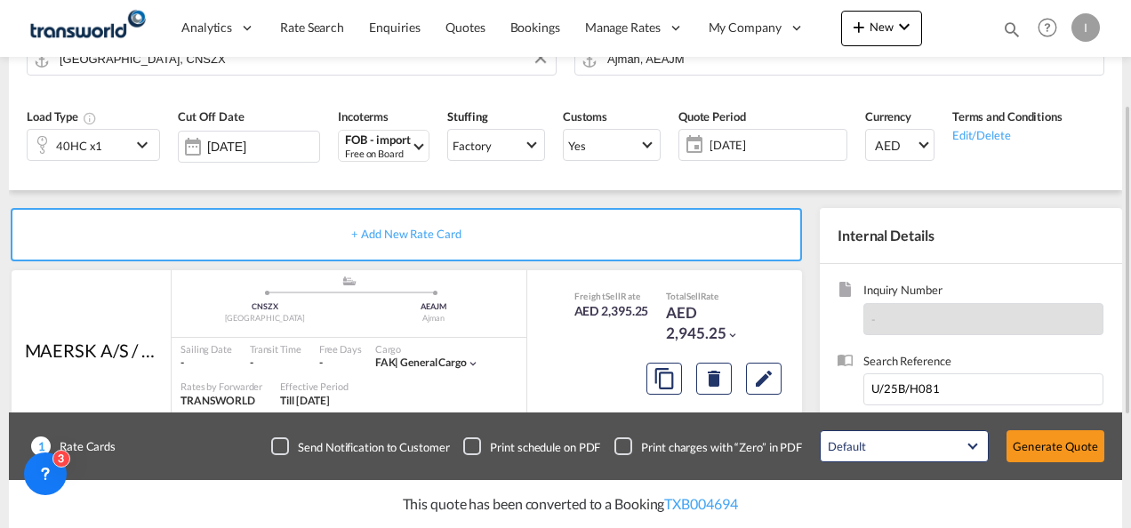
scroll to position [366, 0]
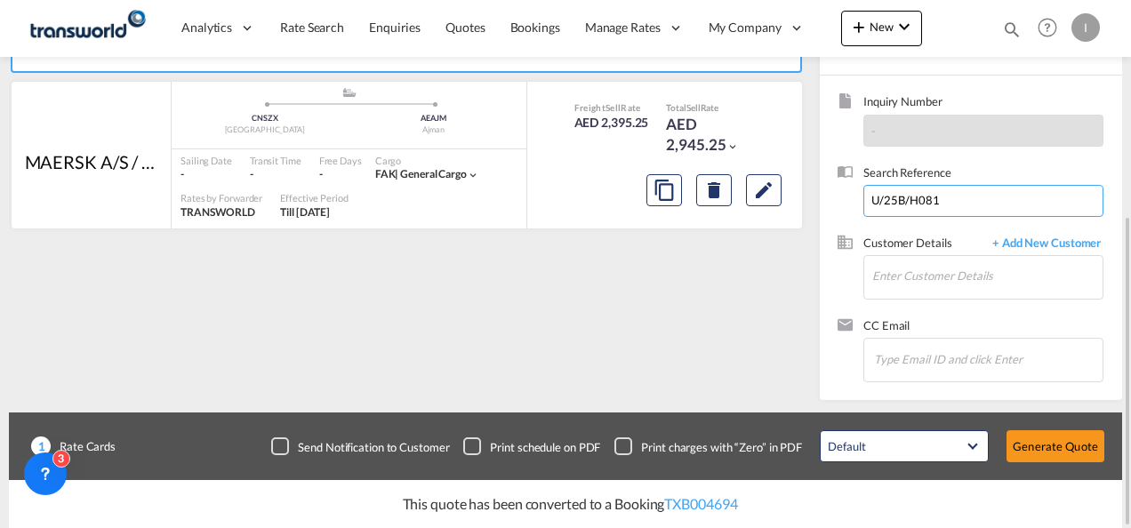
drag, startPoint x: 952, startPoint y: 203, endPoint x: 811, endPoint y: 205, distance: 141.4
click at [811, 205] on internal-details "Internal Details Inquiry Number - Search Reference U/25B/H081 Customer Details …" at bounding box center [966, 210] width 311 height 380
paste input "F058"
type input "U/25B/F058"
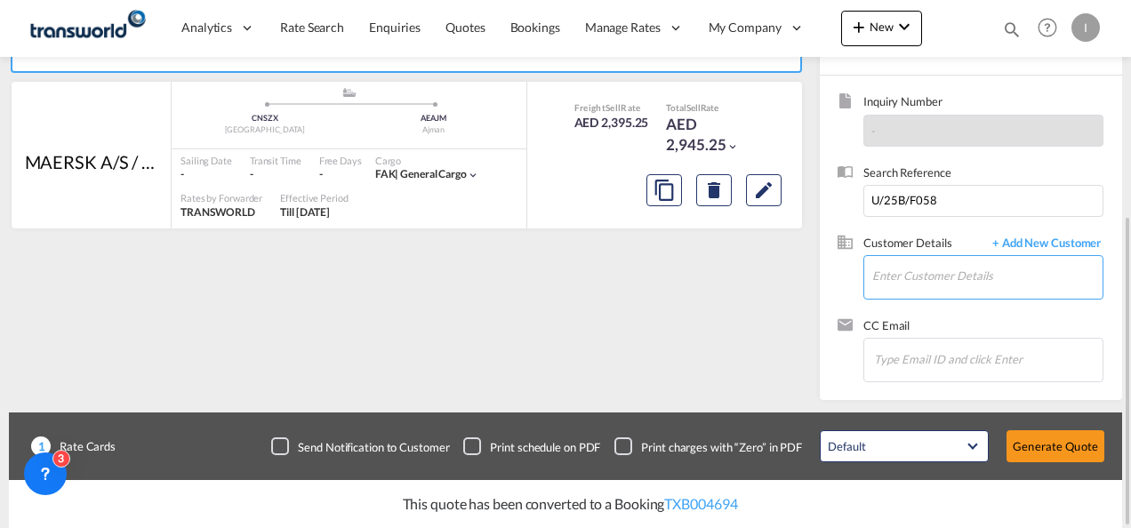
click at [921, 269] on input "Enter Customer Details" at bounding box center [987, 276] width 230 height 40
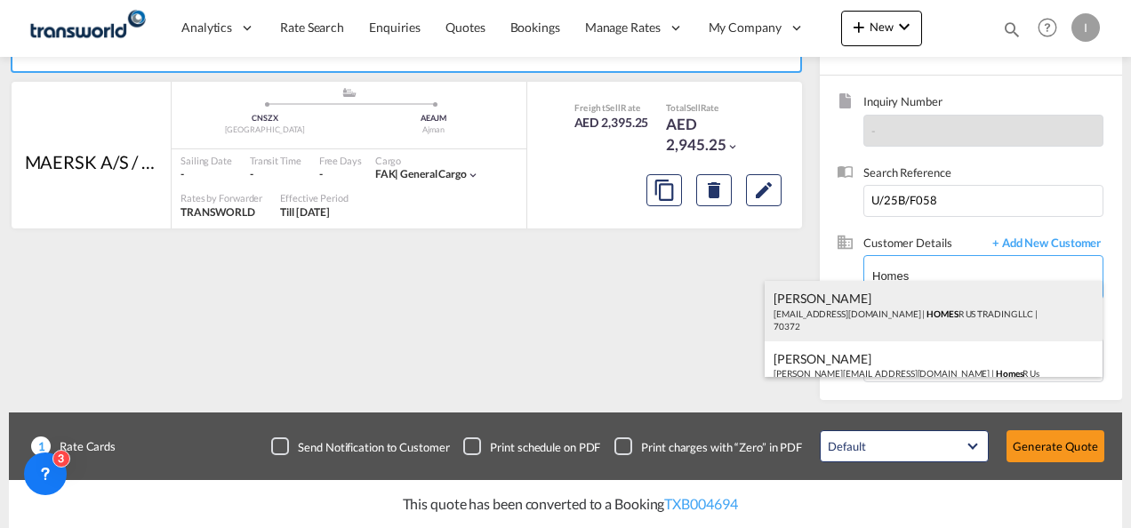
click at [862, 297] on div "Abhay S [EMAIL_ADDRESS][DOMAIN_NAME] | HOMES R US TRADING LLC | 70372" at bounding box center [934, 311] width 338 height 60
type input "HOMES R US TRADING LLC, Abhay S, [EMAIL_ADDRESS][DOMAIN_NAME]"
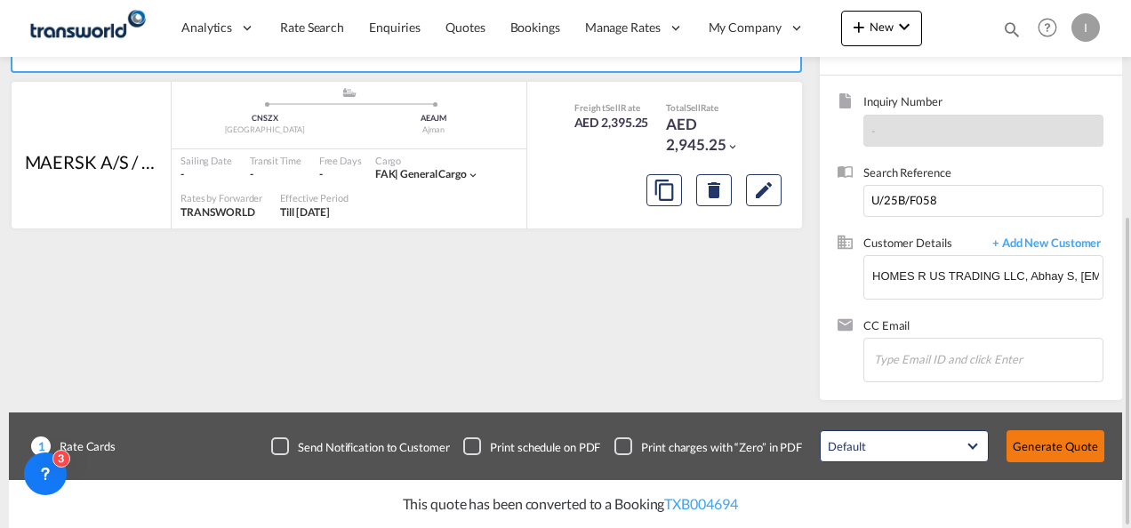
click at [1030, 440] on button "Generate Quote" at bounding box center [1055, 446] width 98 height 32
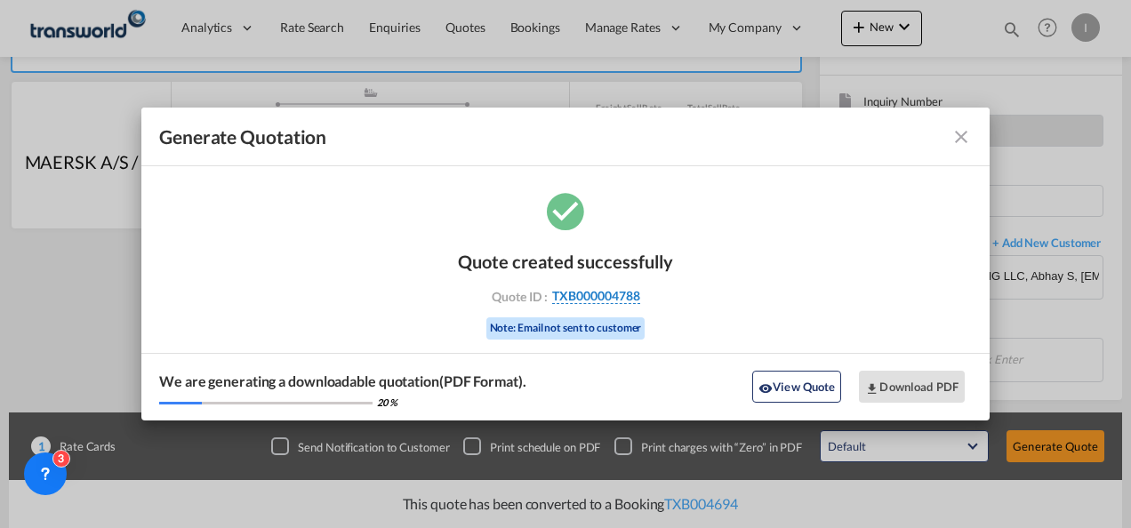
click at [560, 299] on span "TXB000004788" at bounding box center [596, 296] width 88 height 16
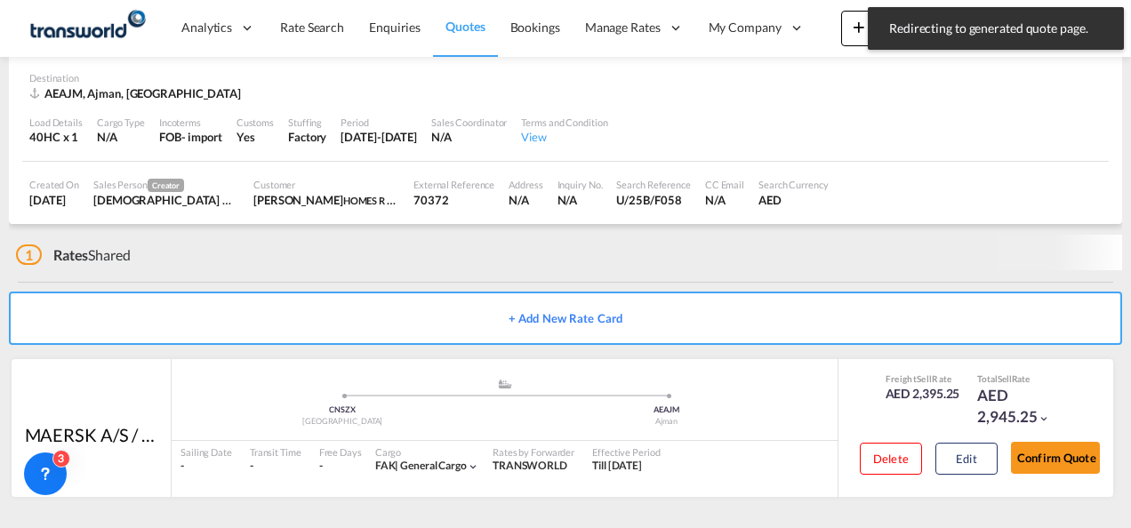
scroll to position [108, 0]
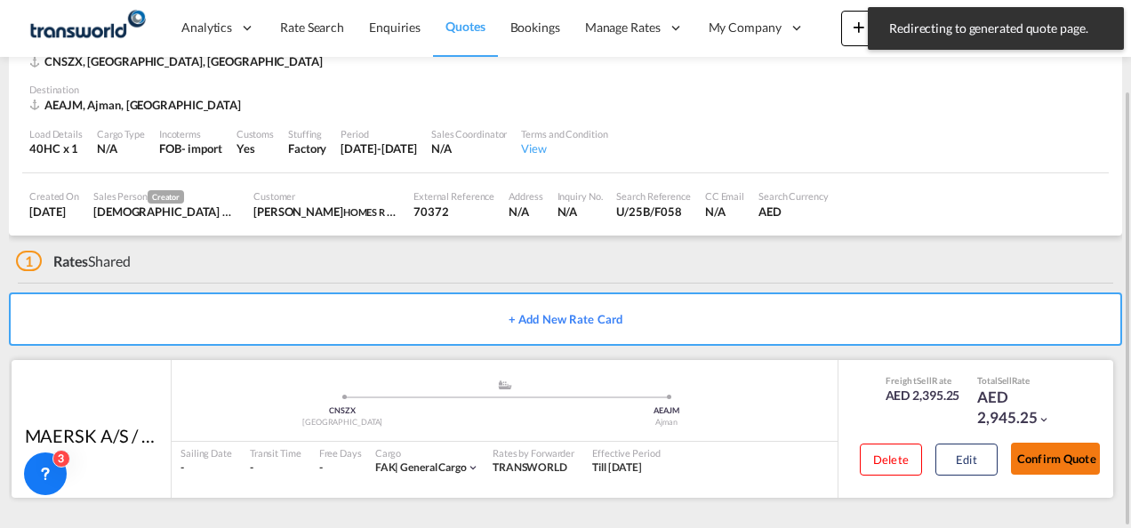
click at [1068, 454] on button "Confirm Quote" at bounding box center [1055, 459] width 89 height 32
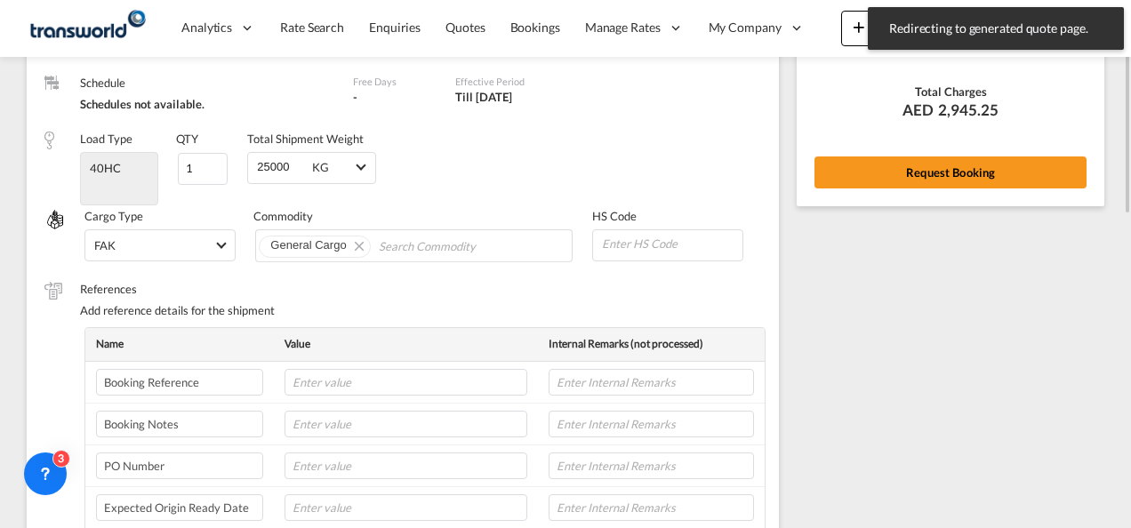
scroll to position [99, 0]
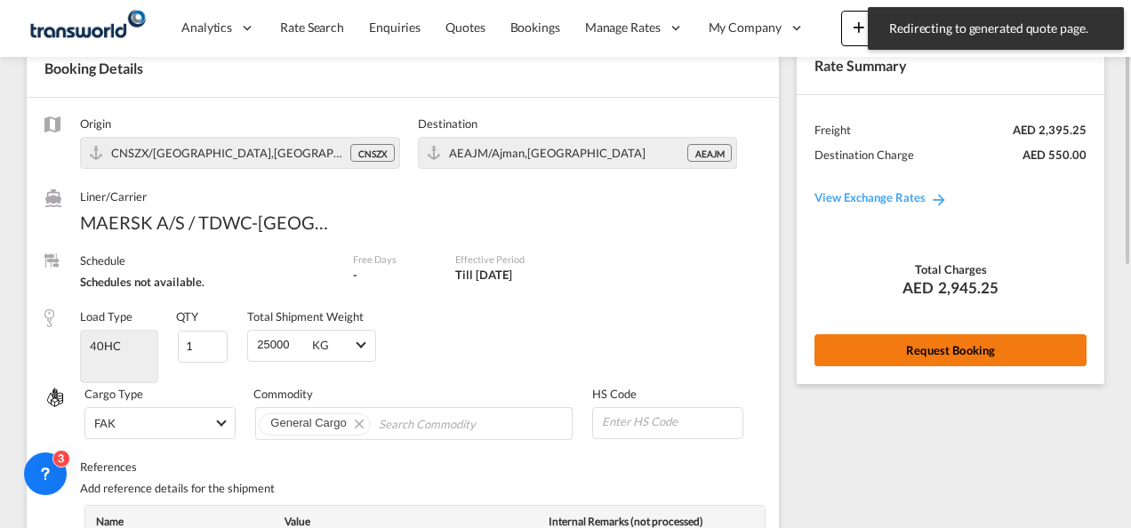
click at [852, 339] on button "Request Booking" at bounding box center [950, 350] width 272 height 32
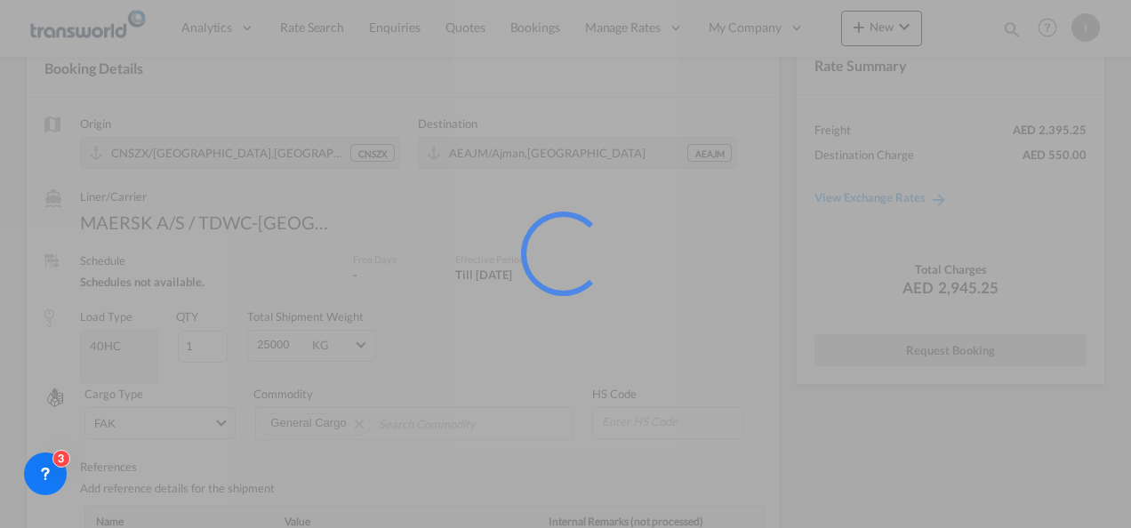
scroll to position [33, 0]
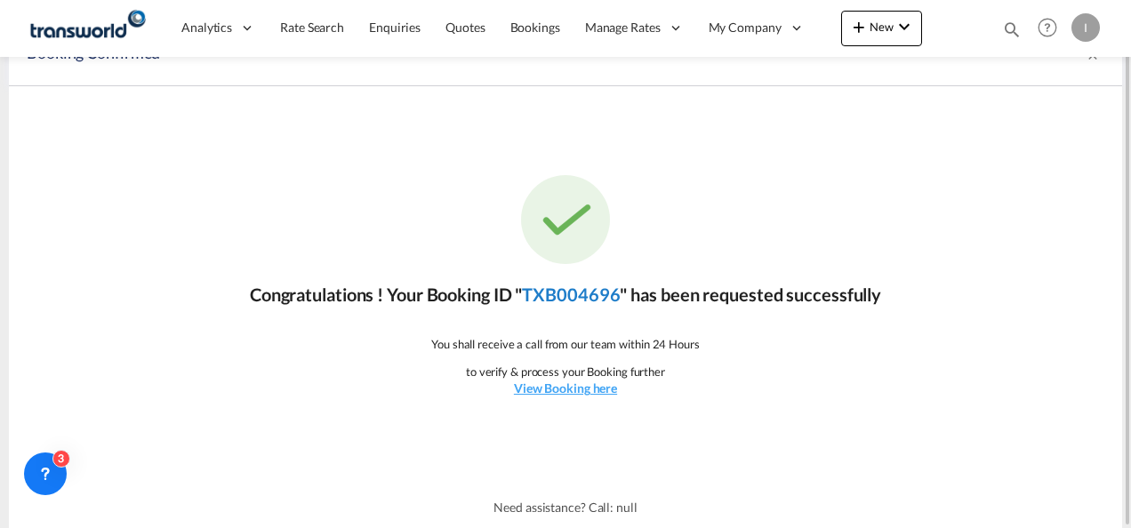
click at [591, 300] on link "TXB004696" at bounding box center [571, 294] width 98 height 21
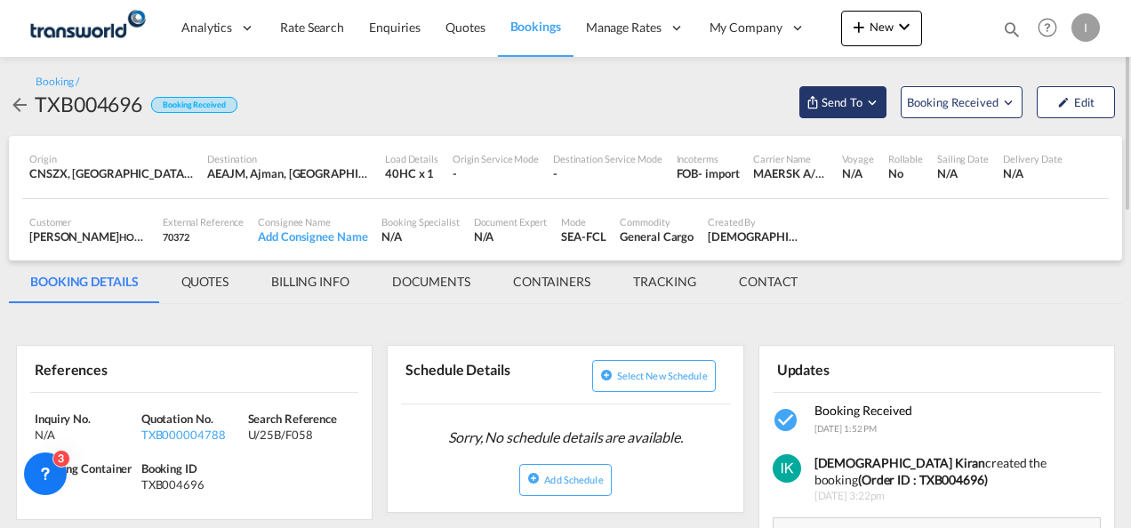
click at [833, 112] on button "Send To" at bounding box center [842, 102] width 87 height 32
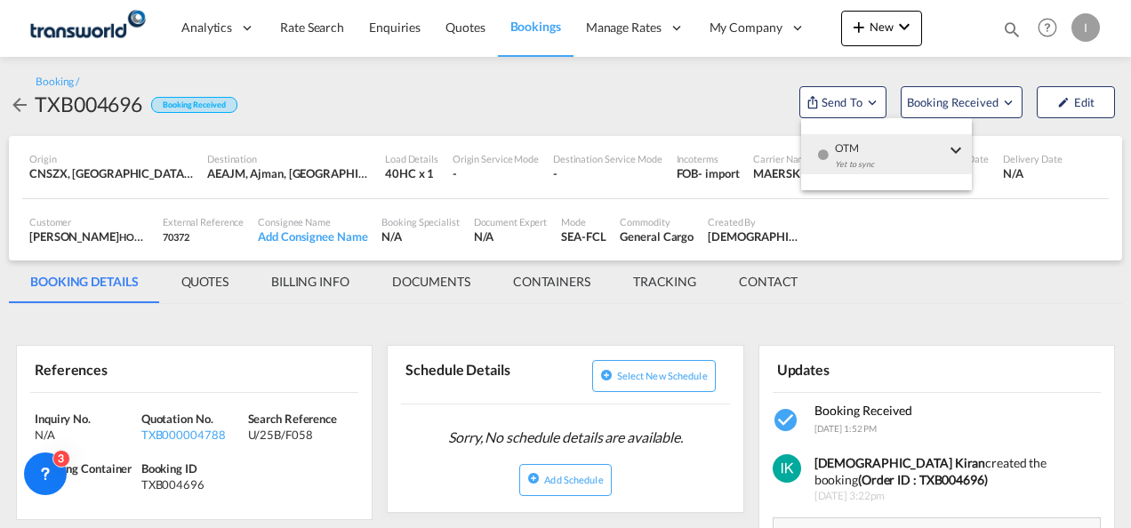
drag, startPoint x: 846, startPoint y: 150, endPoint x: 768, endPoint y: 155, distance: 78.4
click at [845, 151] on div "Yet to sync" at bounding box center [890, 168] width 110 height 37
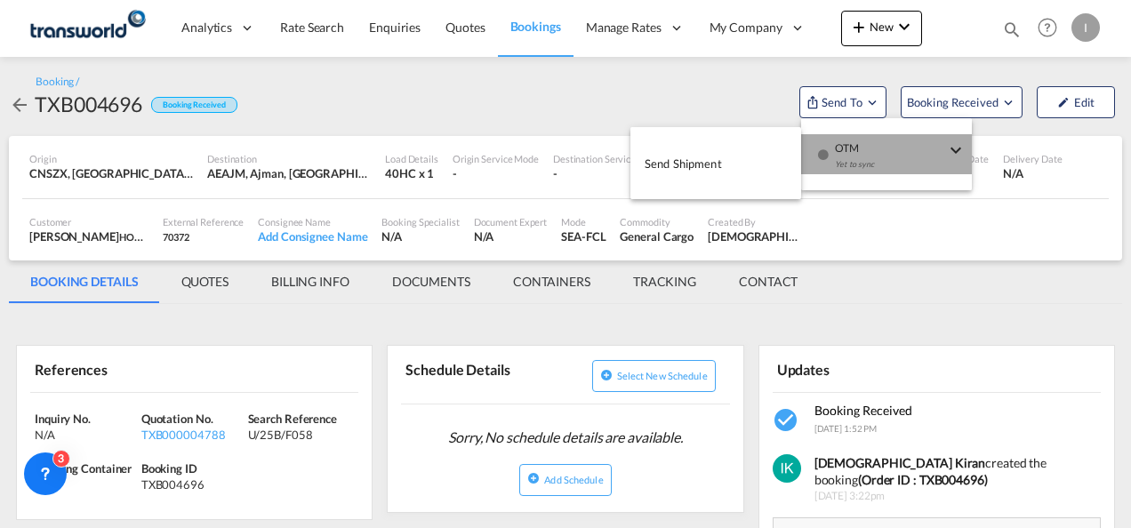
click at [727, 155] on button "Send Shipment" at bounding box center [715, 163] width 171 height 40
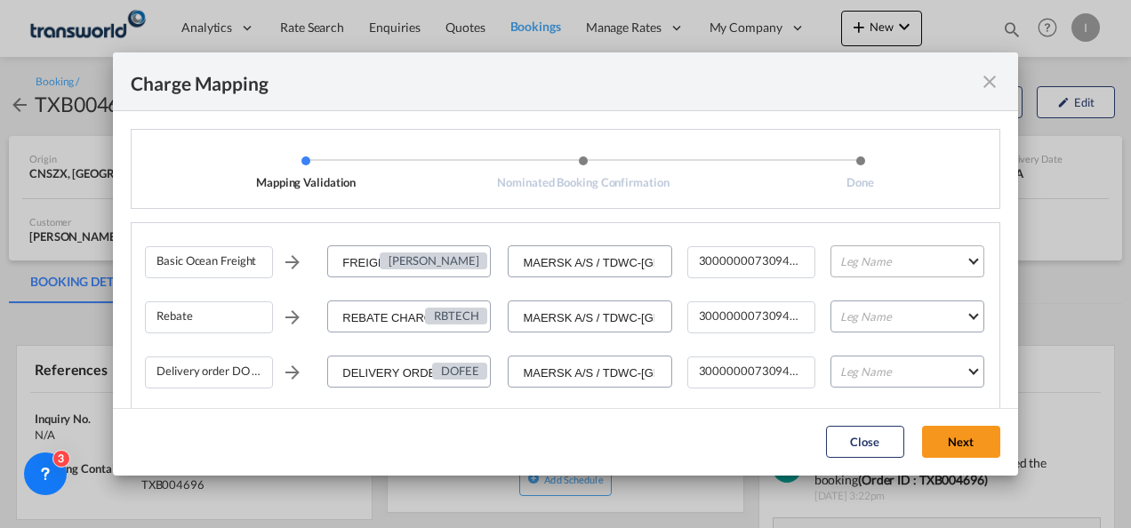
click at [856, 265] on md-select "Leg Name HANDLING ORIGIN VESSEL HANDLING DESTINATION OTHERS TL PICK UP CUSTOMS …" at bounding box center [907, 261] width 154 height 32
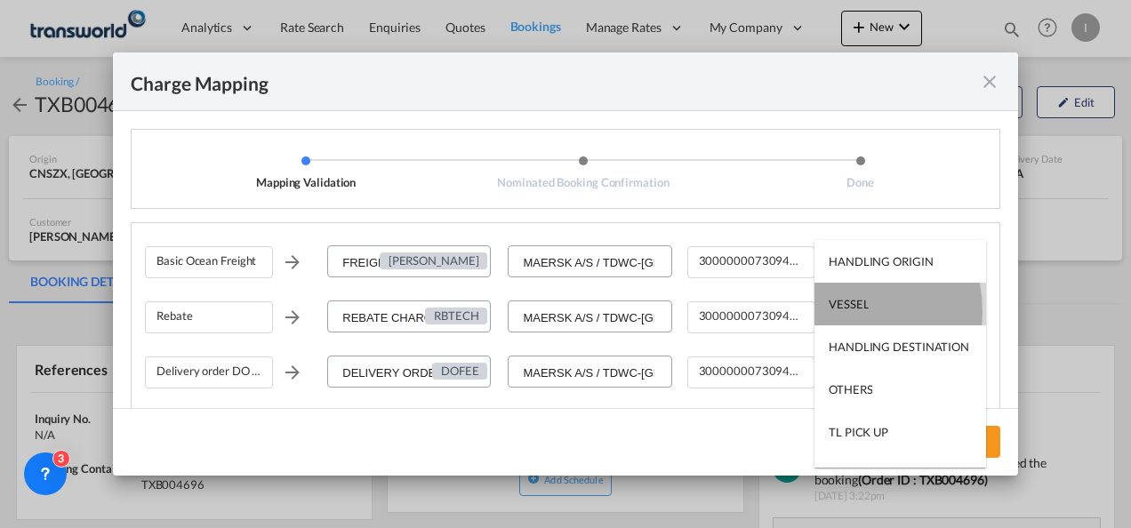
click at [832, 311] on div "VESSEL" at bounding box center [849, 304] width 40 height 16
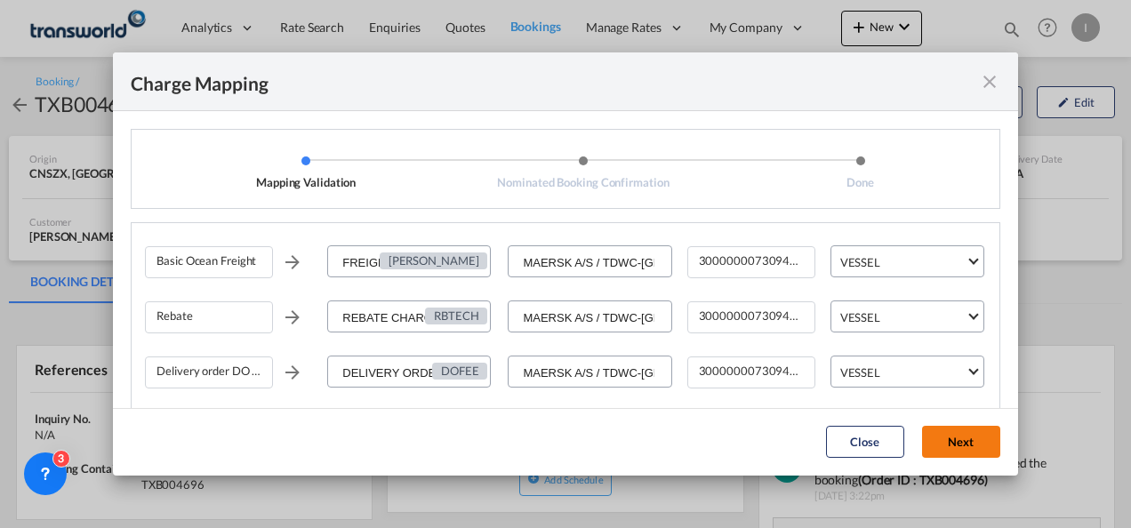
click at [974, 435] on button "Next" at bounding box center [961, 442] width 78 height 32
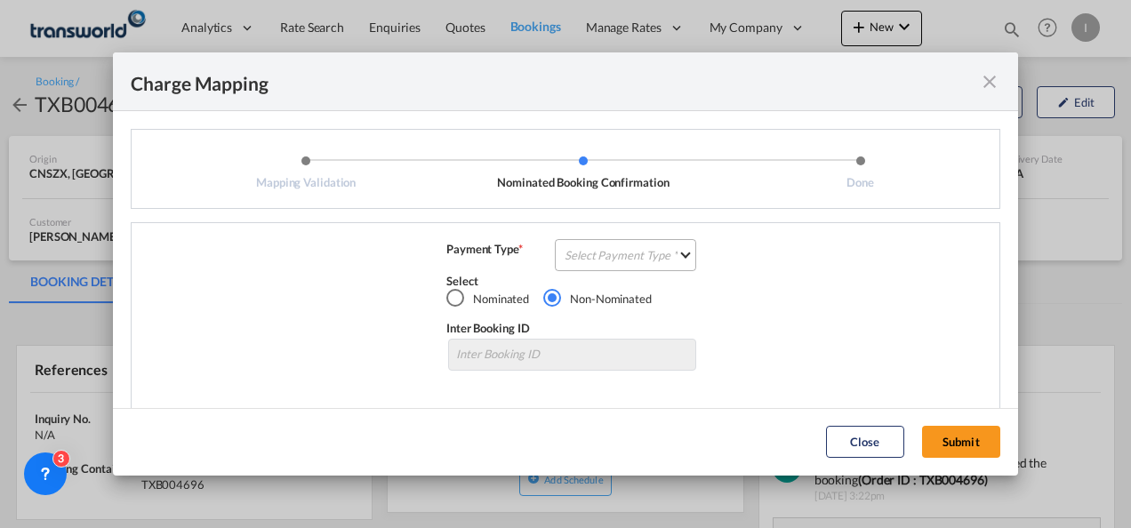
click at [606, 249] on md-select "Select Payment Type COLLECT PREPAID" at bounding box center [625, 255] width 141 height 32
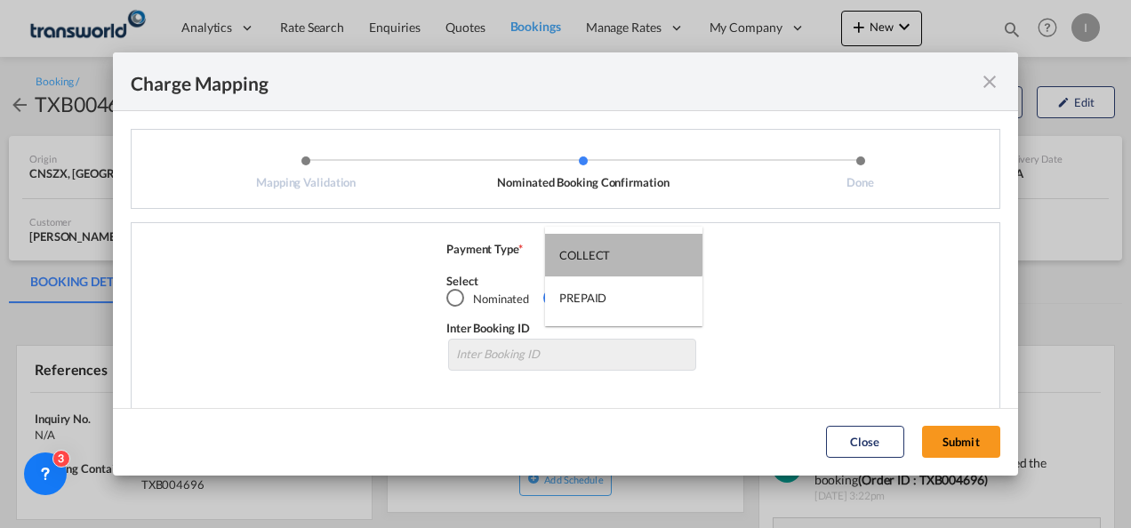
click at [606, 249] on div "COLLECT" at bounding box center [584, 255] width 51 height 16
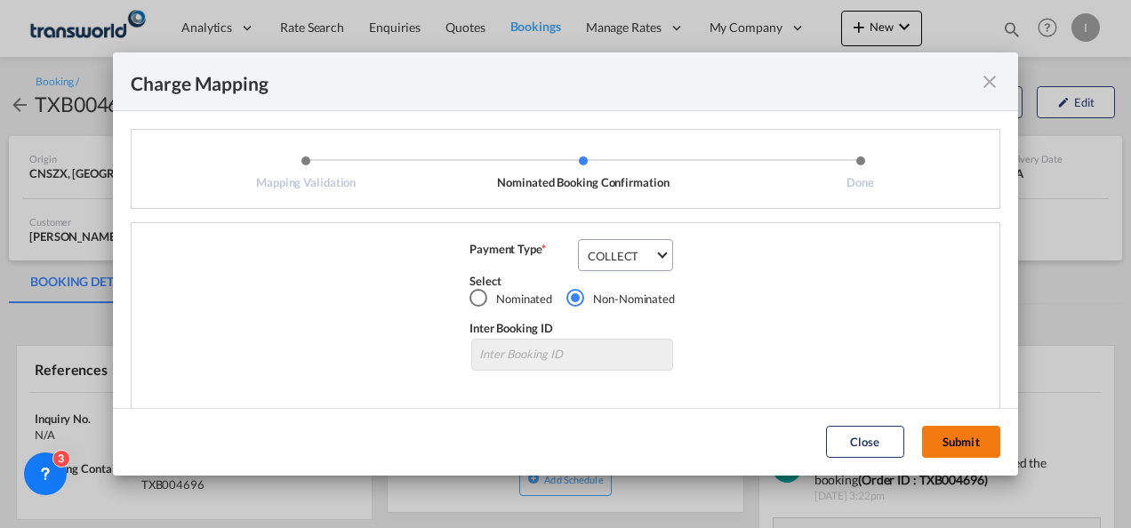
click at [959, 444] on button "Submit" at bounding box center [961, 442] width 78 height 32
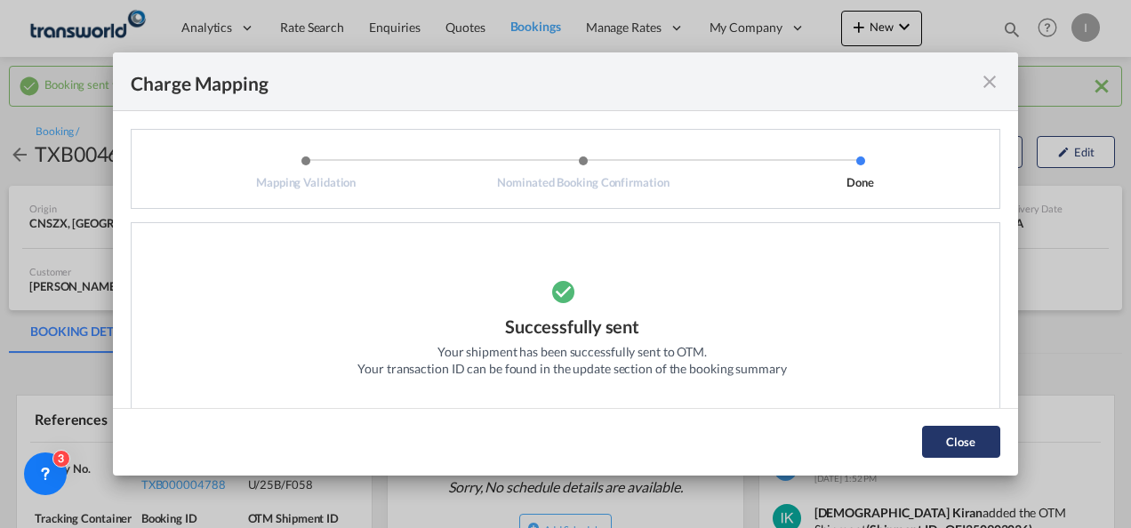
click at [981, 450] on button "Close" at bounding box center [961, 442] width 78 height 32
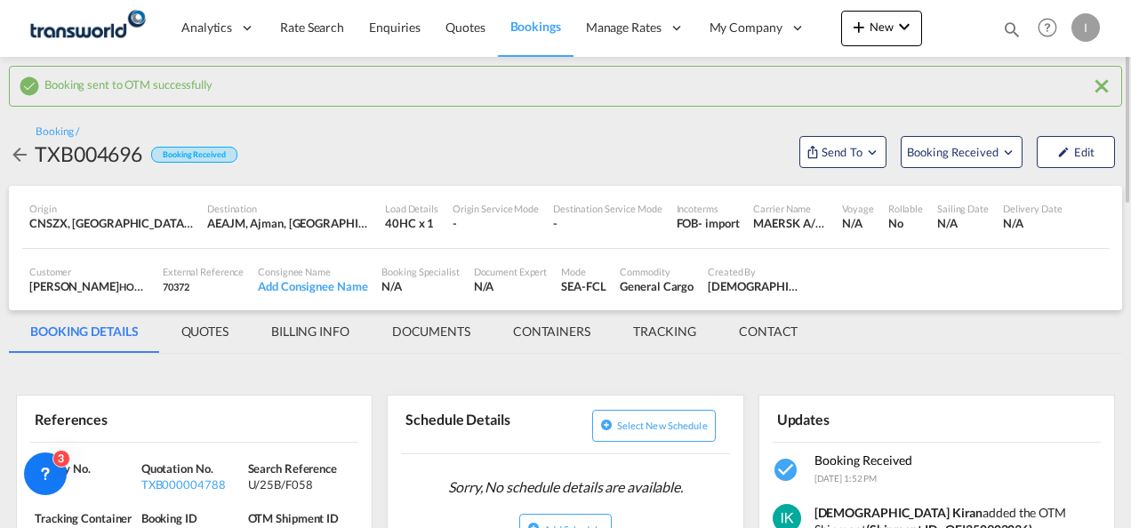
scroll to position [178, 0]
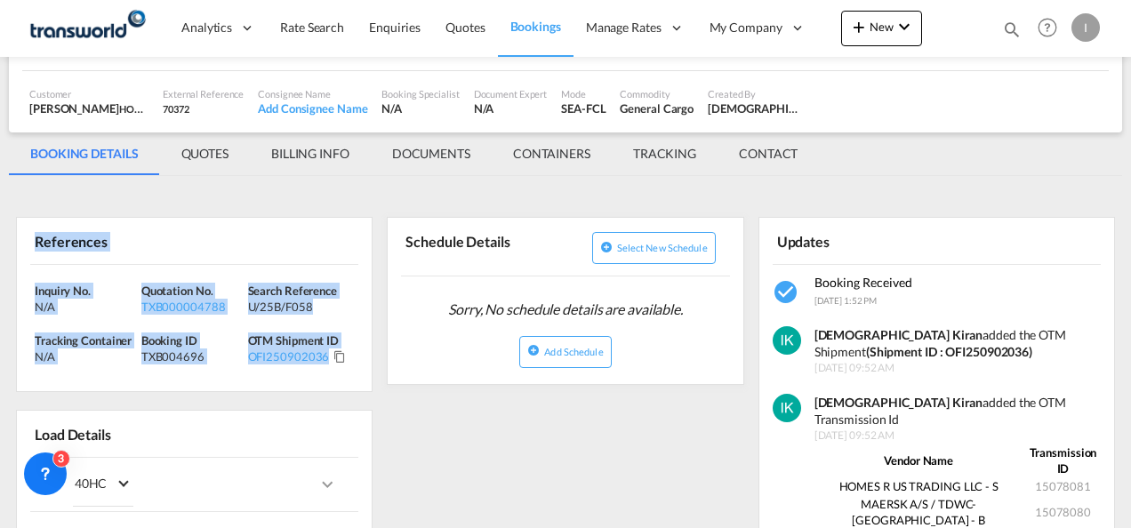
drag, startPoint x: 356, startPoint y: 370, endPoint x: -4, endPoint y: 260, distance: 375.4
click at [0, 260] on html "Analytics Reports Dashboard Rate Search Enquiries Quotes" at bounding box center [565, 264] width 1131 height 528
copy div "References Inquiry No. N/A Quotation No. TXB000004788 Search Reference U/25B/F0…"
